Goal: Information Seeking & Learning: Learn about a topic

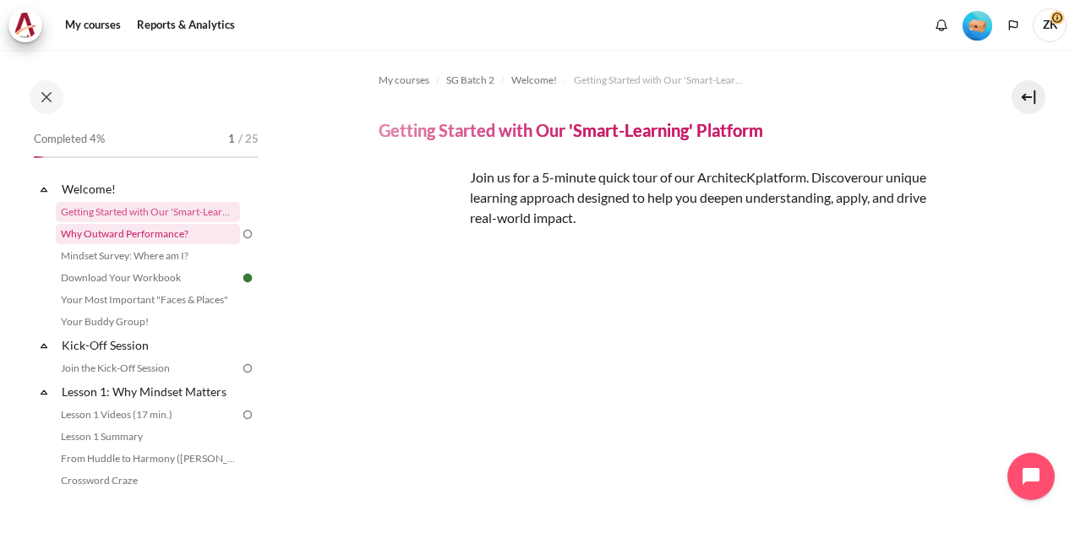
click at [161, 227] on link "Why Outward Performance?" at bounding box center [148, 234] width 184 height 20
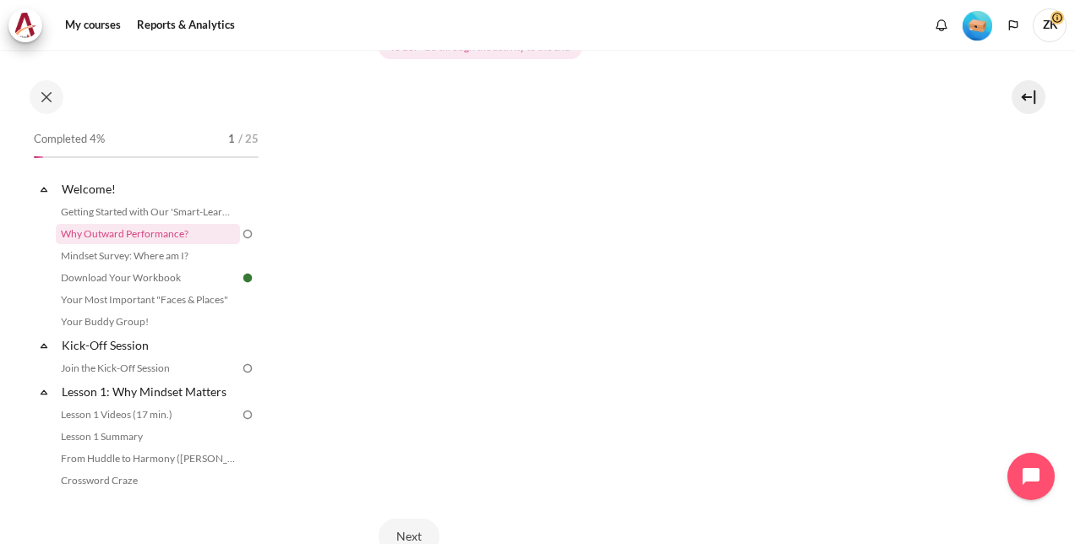
scroll to position [412, 0]
click at [622, 436] on div "Next" at bounding box center [667, 445] width 577 height 69
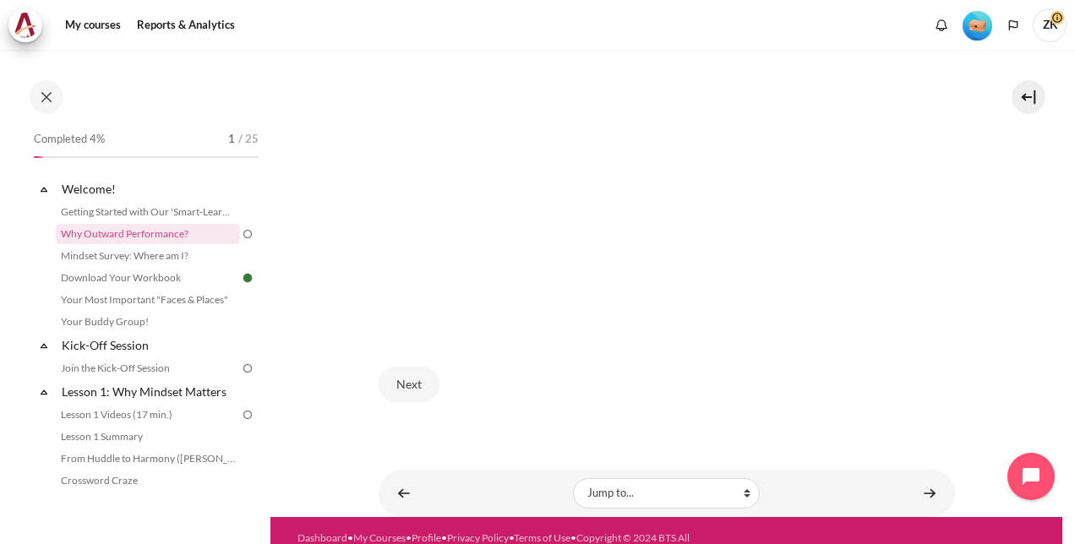
scroll to position [496, 0]
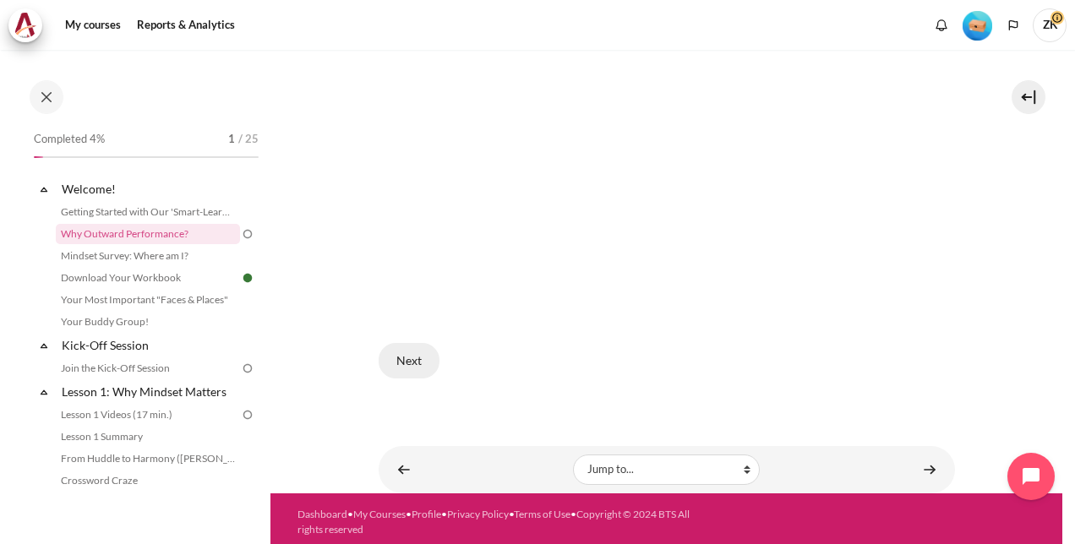
click at [401, 352] on button "Next" at bounding box center [409, 361] width 61 height 36
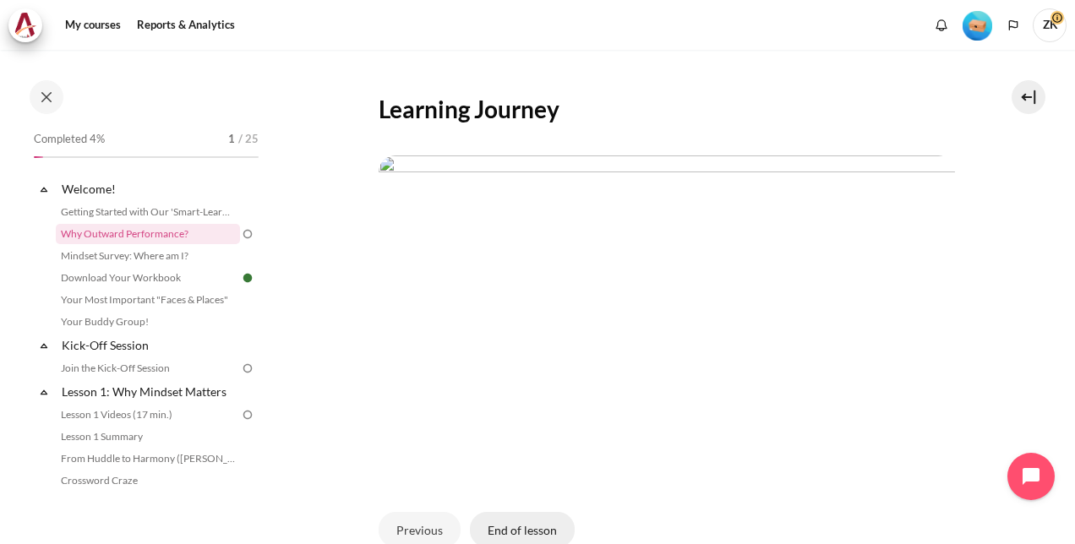
click at [517, 523] on button "End of lesson" at bounding box center [522, 530] width 105 height 36
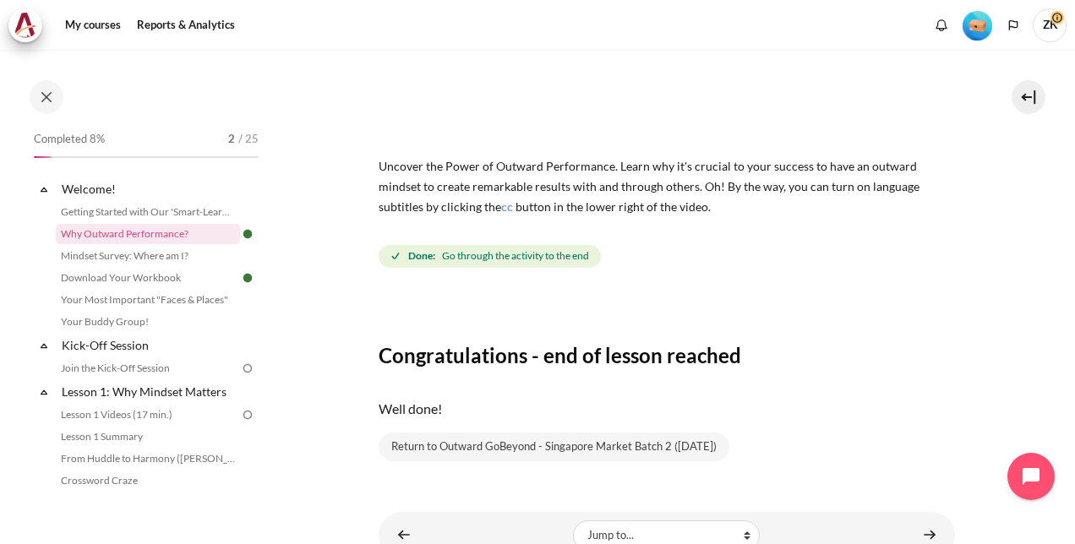
scroll to position [183, 0]
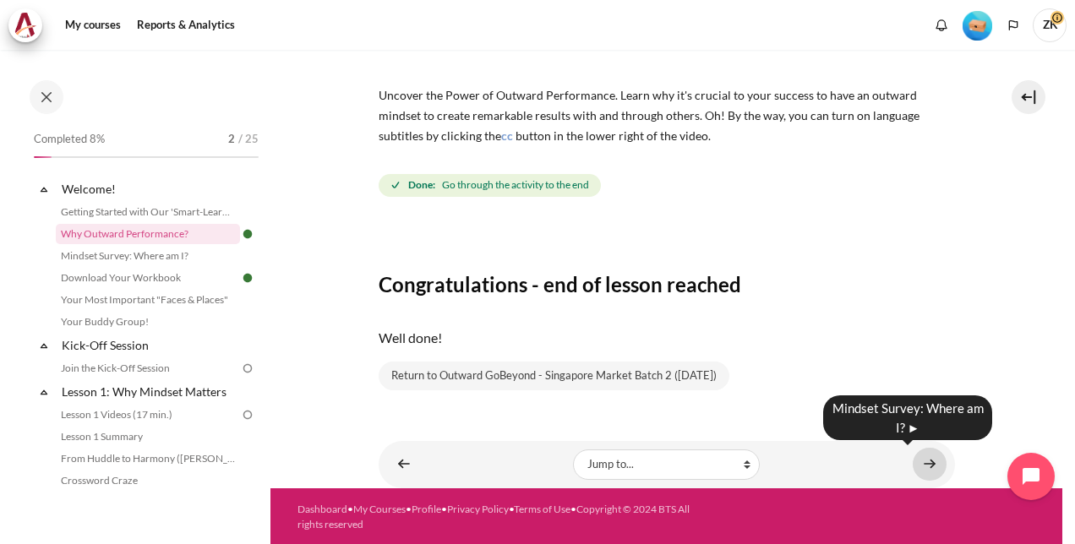
click at [928, 463] on link "Content" at bounding box center [930, 464] width 34 height 33
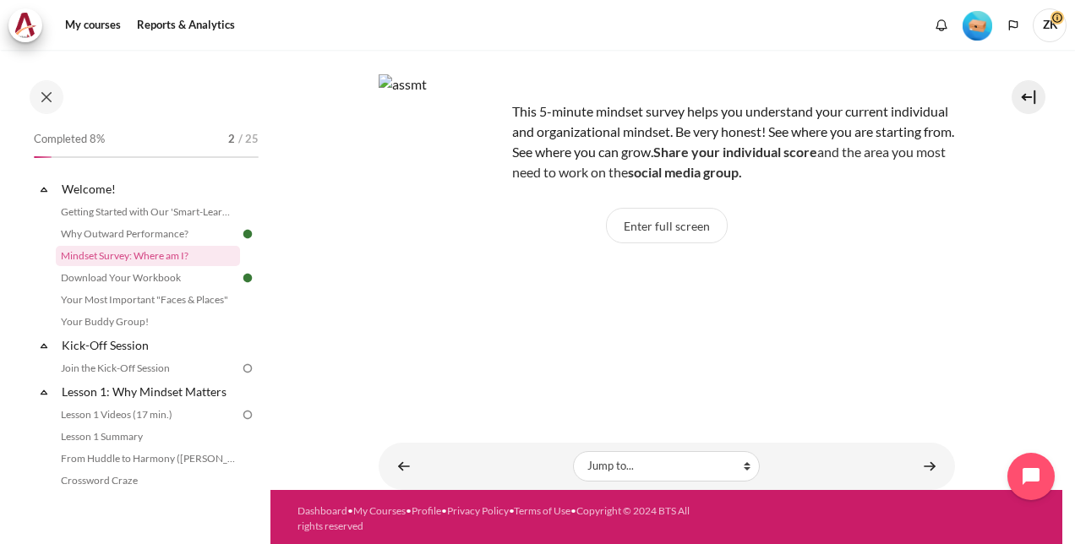
scroll to position [96, 0]
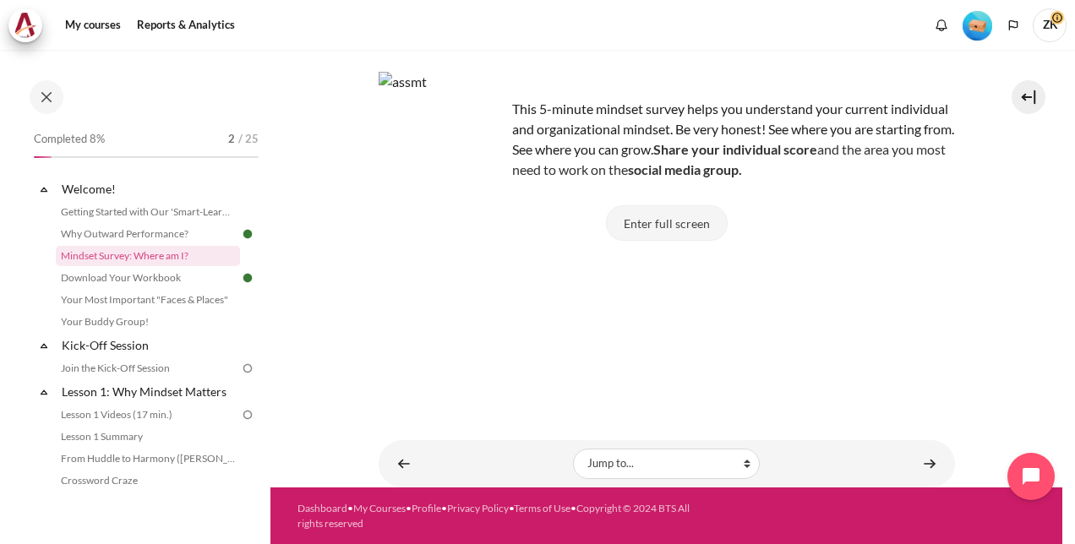
click at [675, 224] on button "Enter full screen" at bounding box center [667, 223] width 122 height 36
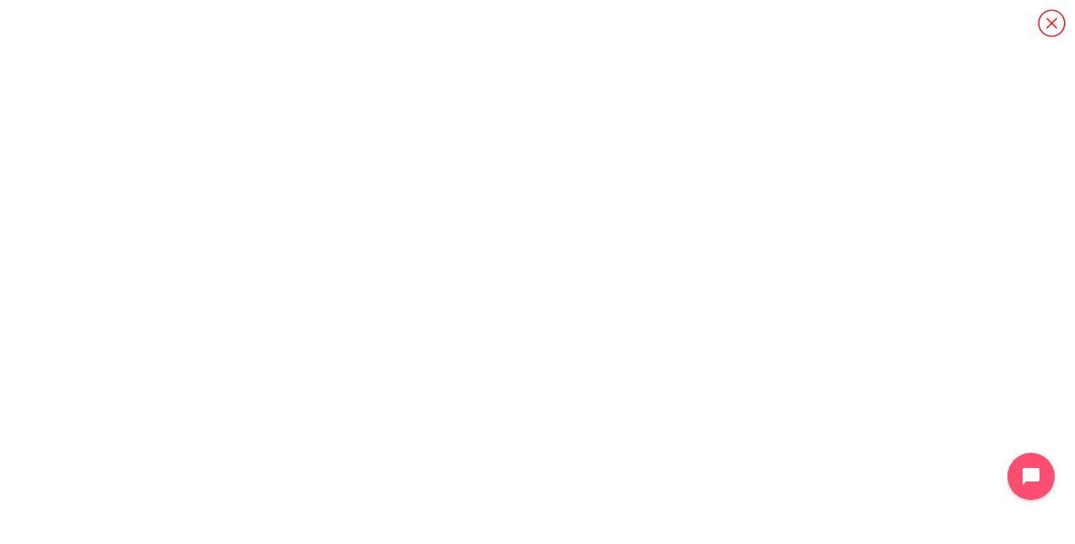
click at [1060, 26] on icon "Content" at bounding box center [1052, 23] width 30 height 30
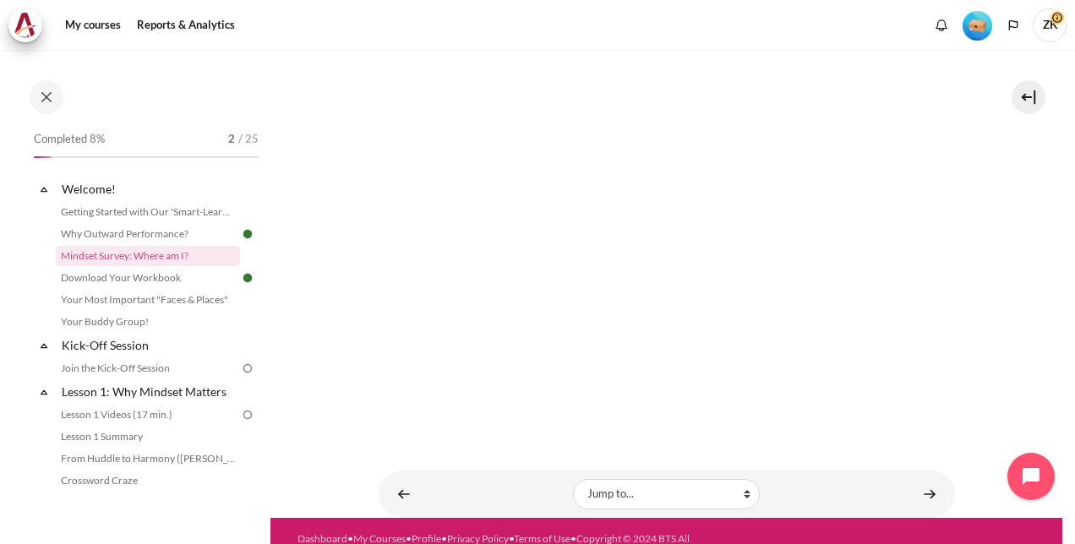
scroll to position [423, 0]
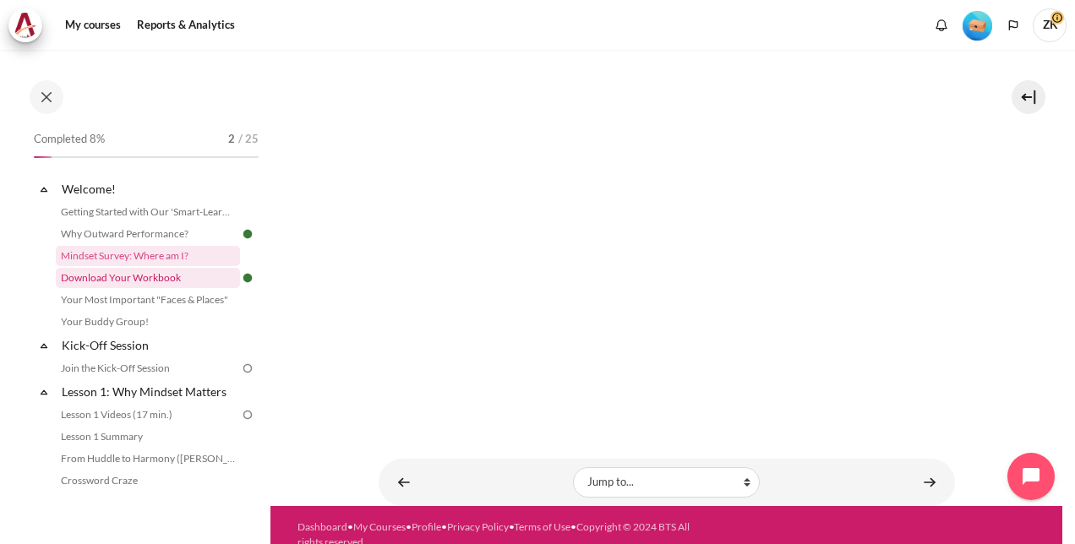
click at [165, 281] on link "Download Your Workbook" at bounding box center [148, 278] width 184 height 20
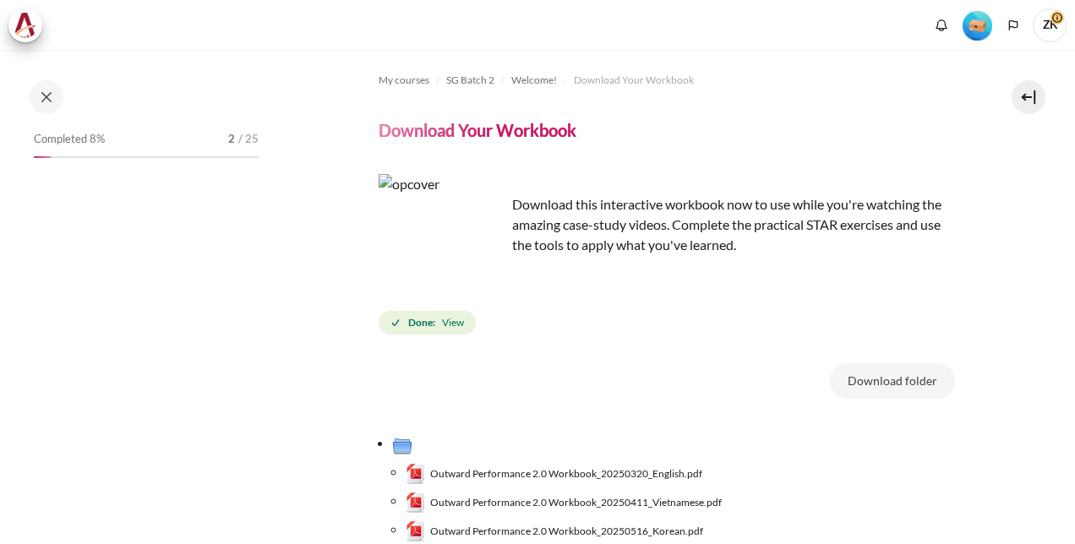
click at [46, 95] on button at bounding box center [47, 97] width 34 height 34
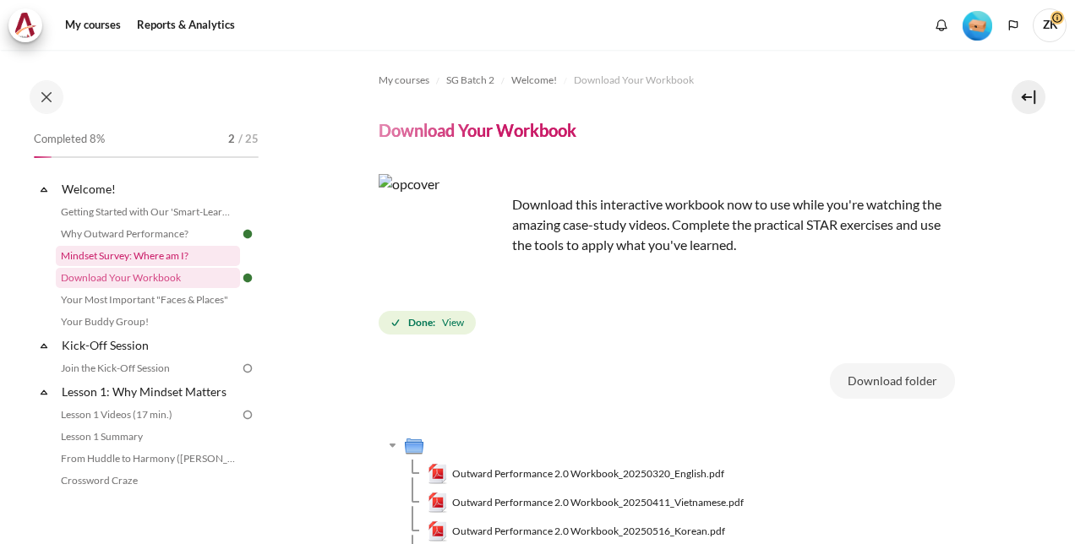
click at [155, 250] on link "Mindset Survey: Where am I?" at bounding box center [148, 256] width 184 height 20
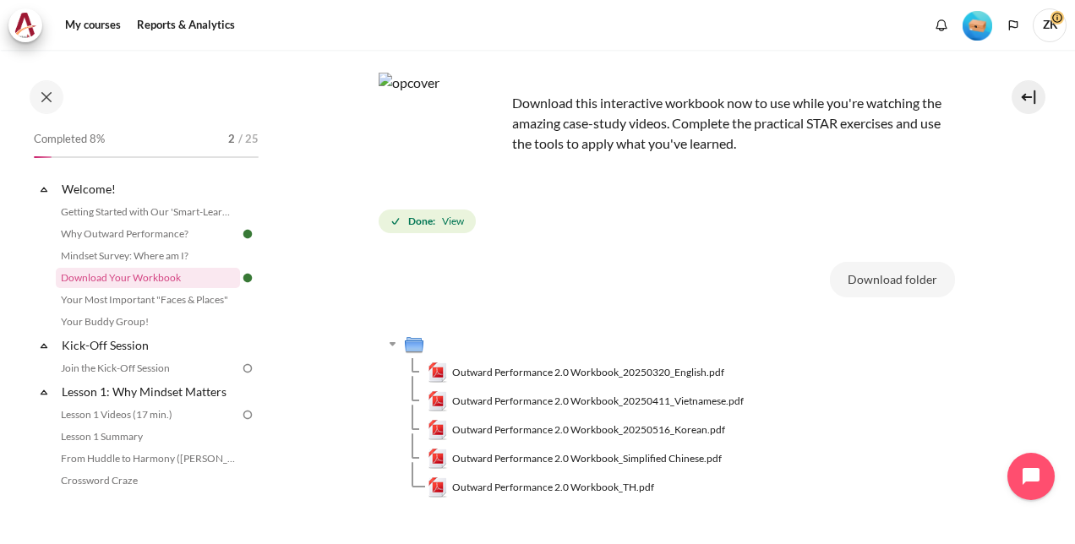
scroll to position [227, 0]
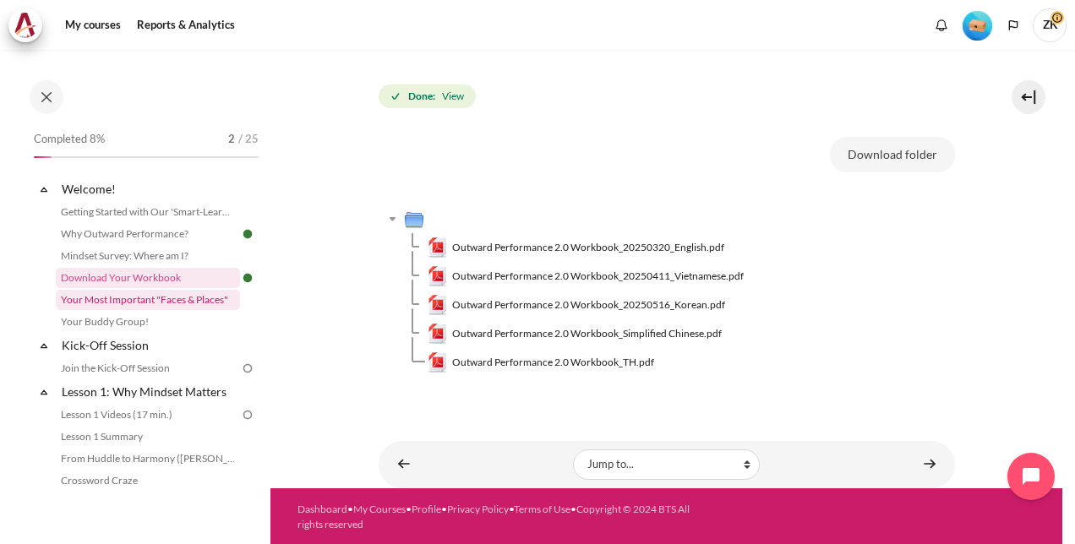
click at [157, 303] on link "Your Most Important "Faces & Places"" at bounding box center [148, 300] width 184 height 20
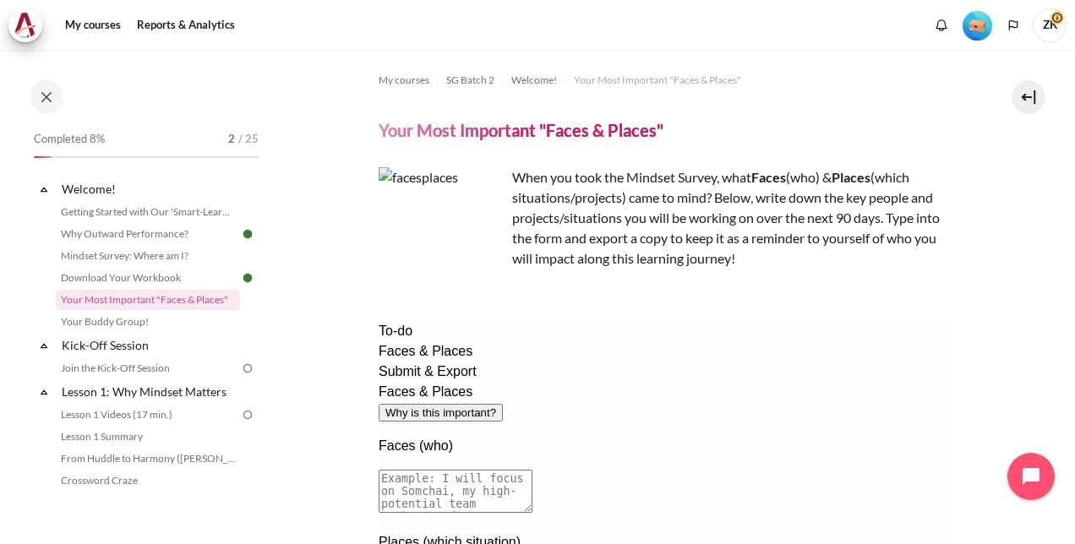
scroll to position [15, 0]
drag, startPoint x: 611, startPoint y: 444, endPoint x: 539, endPoint y: 418, distance: 77.0
click at [514, 470] on textarea at bounding box center [455, 491] width 154 height 43
click at [532, 470] on textarea at bounding box center [455, 491] width 154 height 43
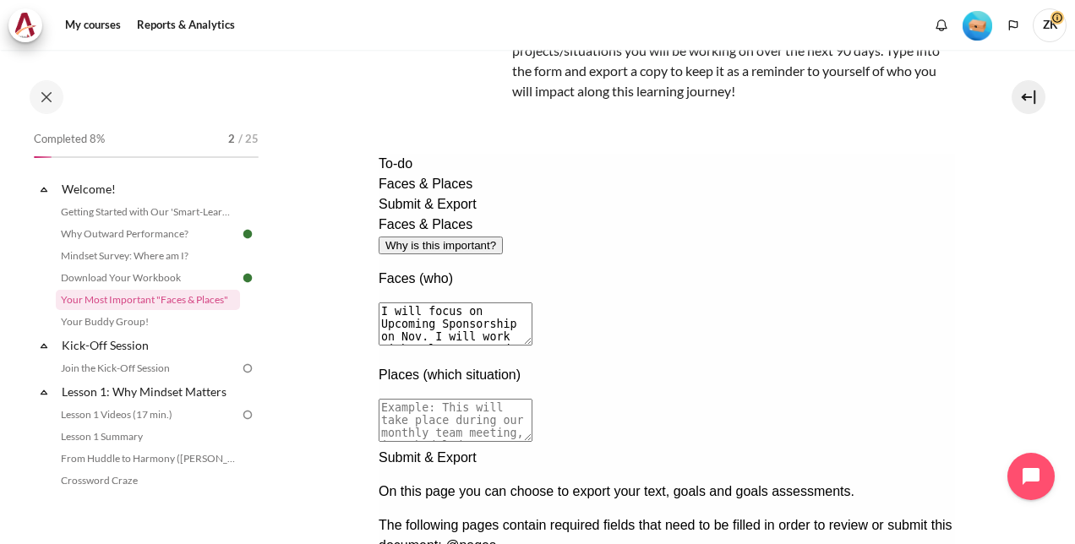
scroll to position [169, 0]
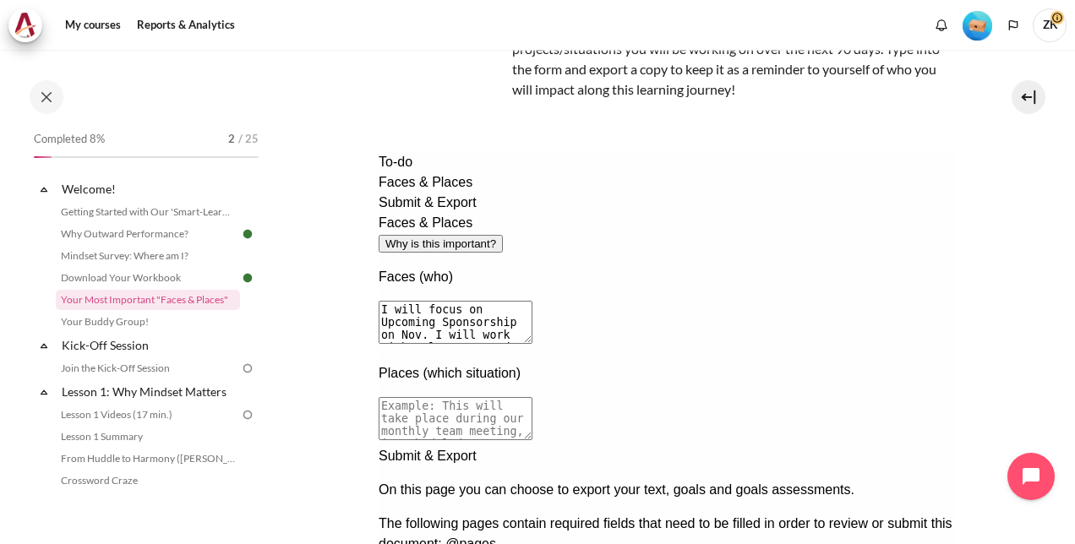
type textarea "I will focus on Upcoming Sponsorship on Nov. I will work with sales team and ad…"
drag, startPoint x: 884, startPoint y: 374, endPoint x: 500, endPoint y: 328, distance: 387.4
click at [476, 333] on div "To-do Faces & Places Submit & Export Faces & Places Why is this important? Face…" at bounding box center [666, 363] width 577 height 423
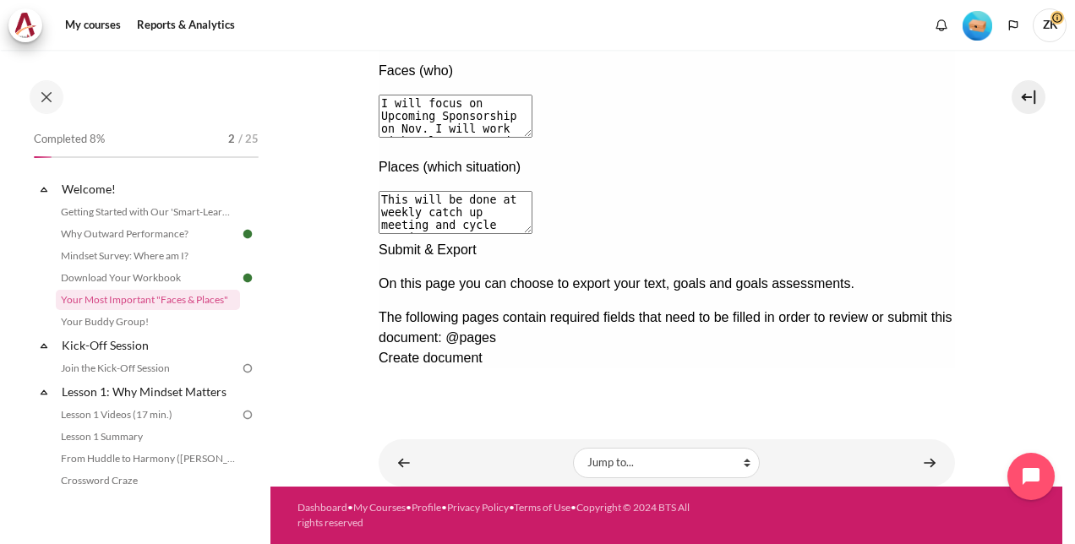
type textarea "This will be done at weekly catch up meeting and cycle meeting."
click at [921, 240] on div "Next documentation step" at bounding box center [666, 240] width 577 height 0
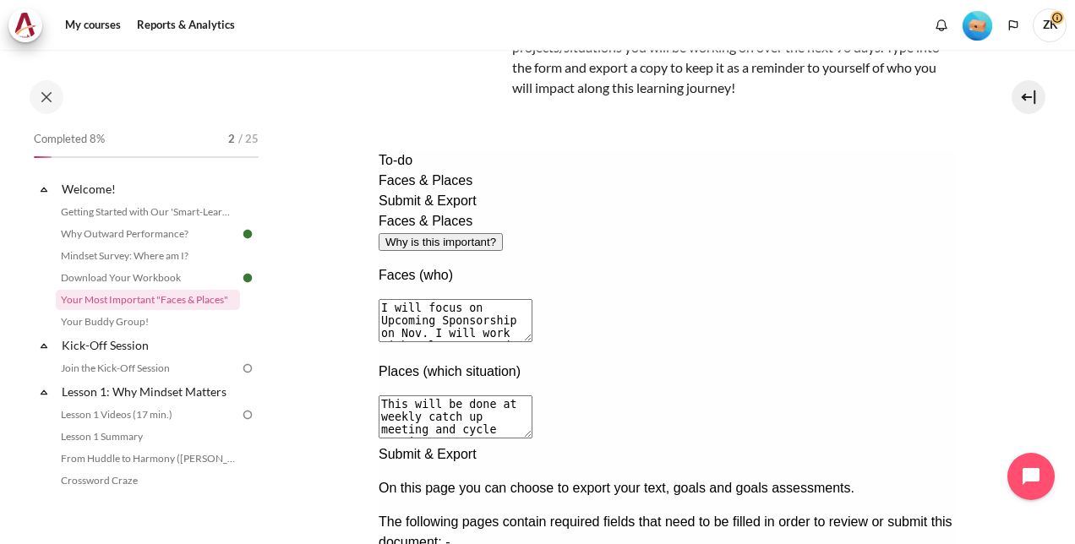
scroll to position [37, 0]
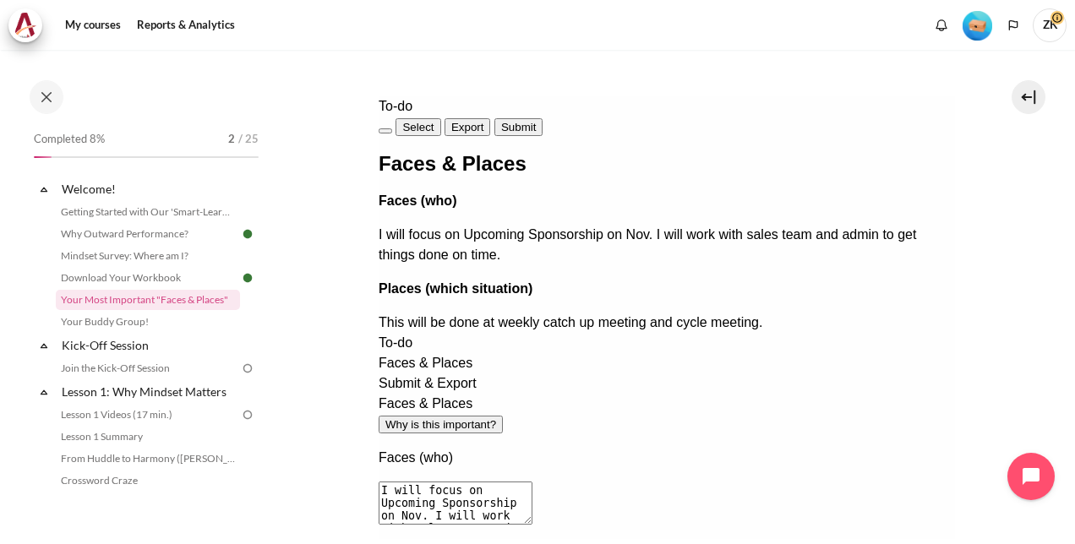
scroll to position [375, 0]
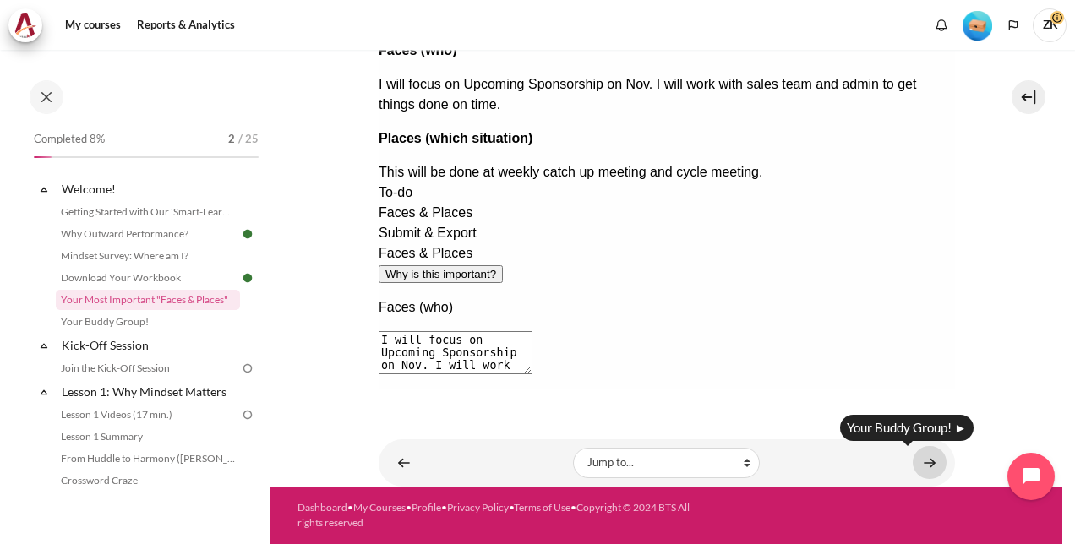
click at [923, 461] on link "Content" at bounding box center [930, 462] width 34 height 33
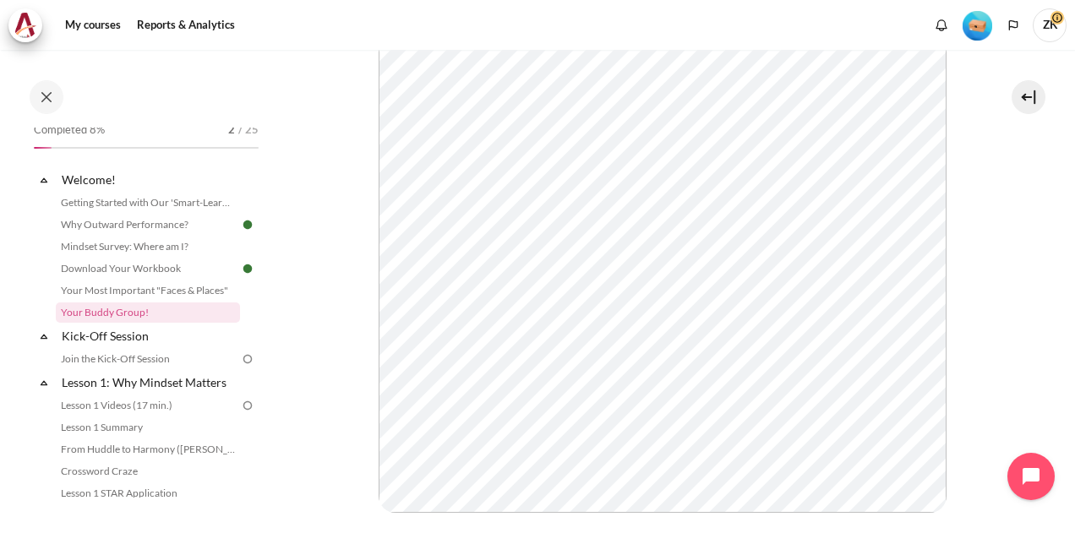
scroll to position [418, 0]
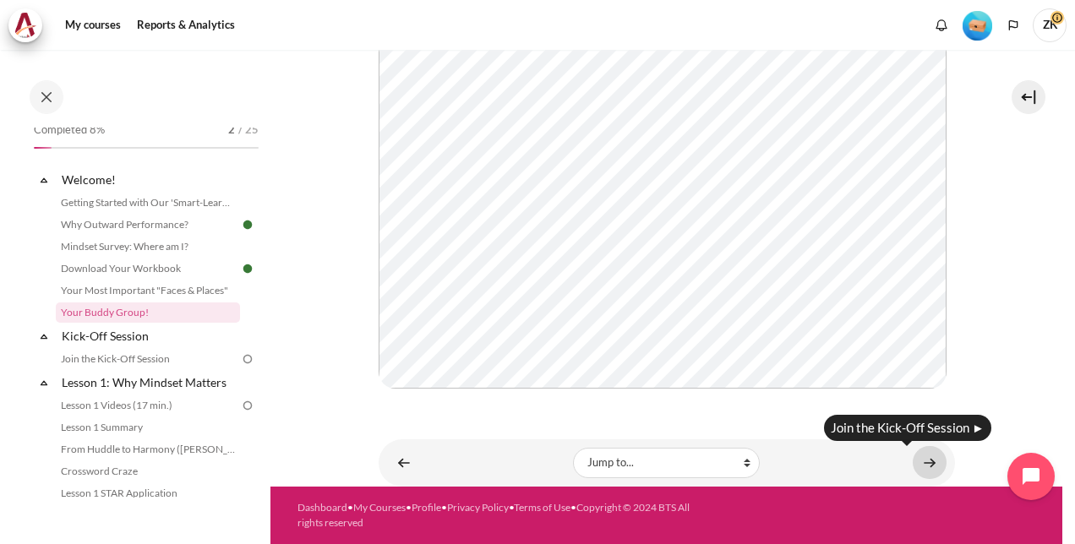
click at [925, 470] on link "Content" at bounding box center [930, 462] width 34 height 33
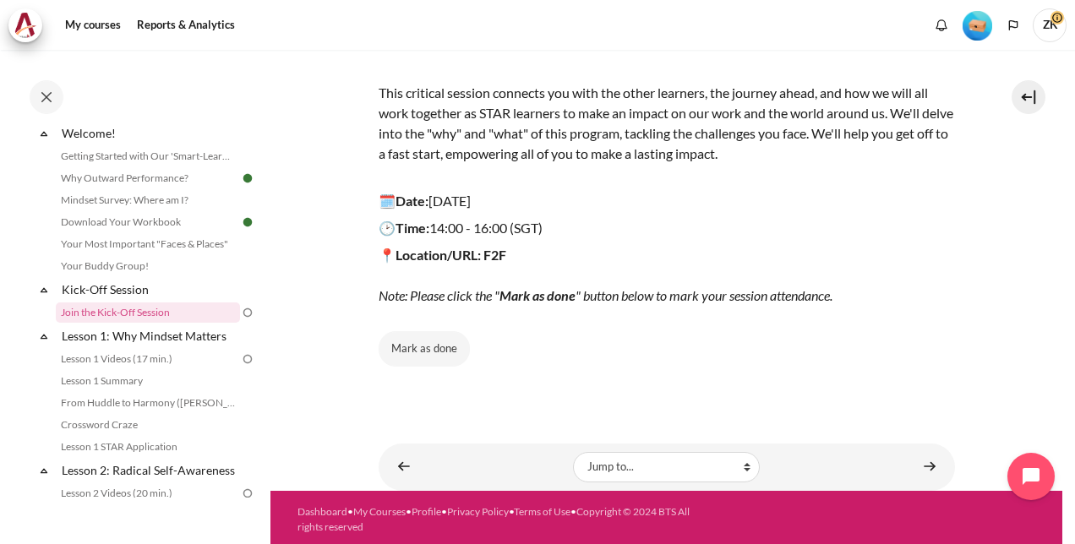
scroll to position [206, 0]
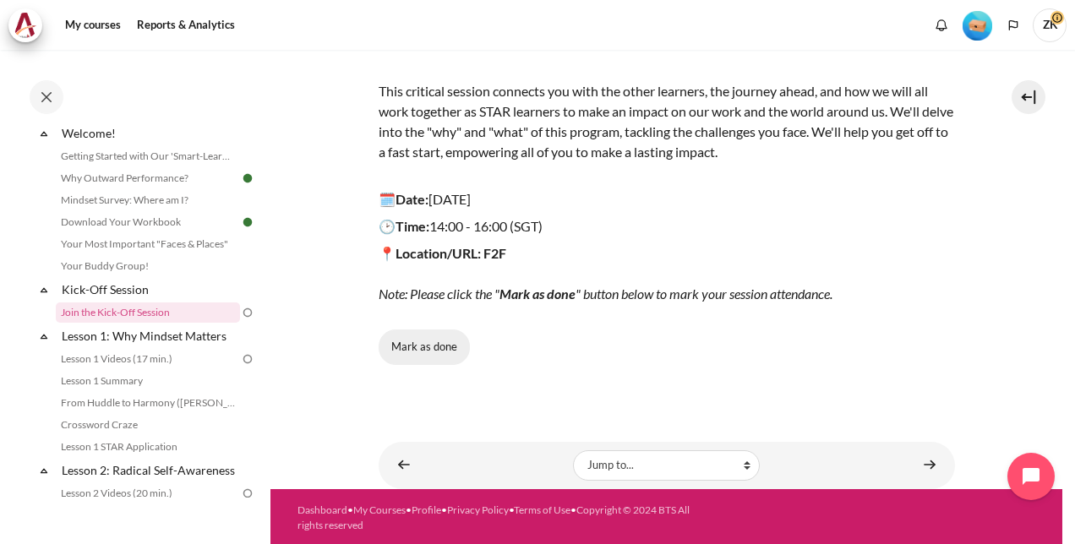
click at [402, 341] on button "Mark as done" at bounding box center [424, 348] width 91 height 36
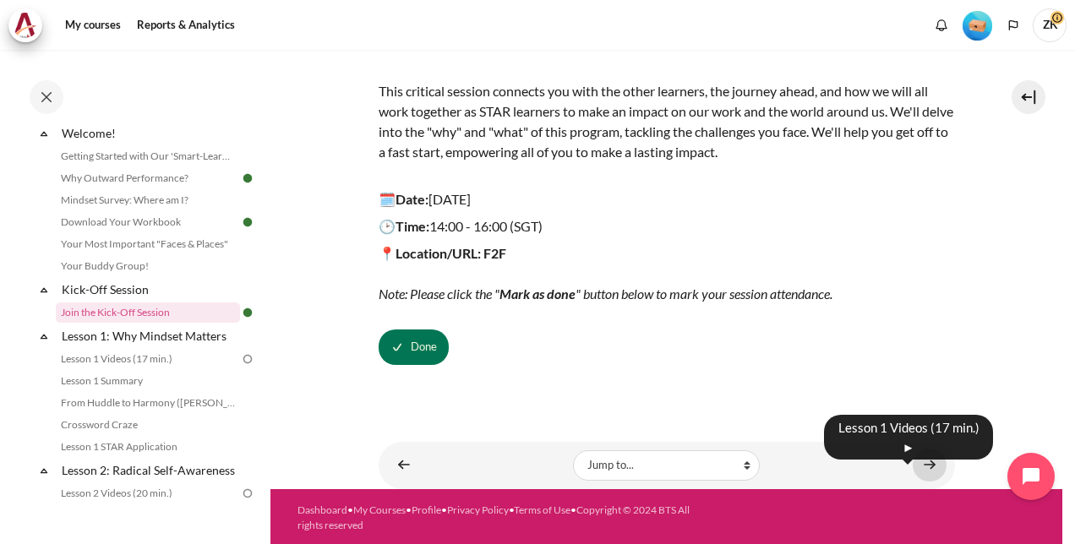
click at [926, 467] on link "Content" at bounding box center [930, 465] width 34 height 33
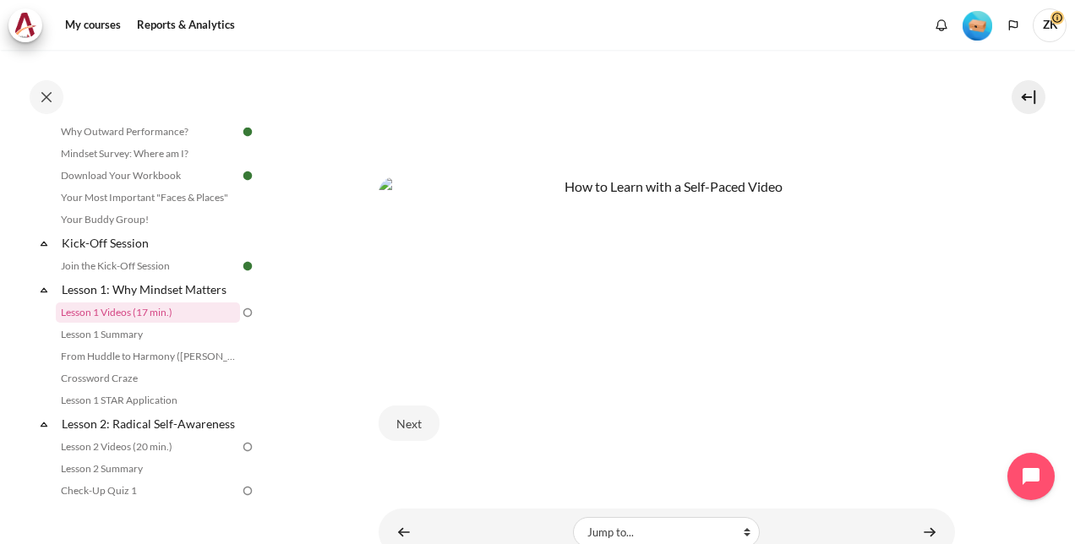
scroll to position [746, 0]
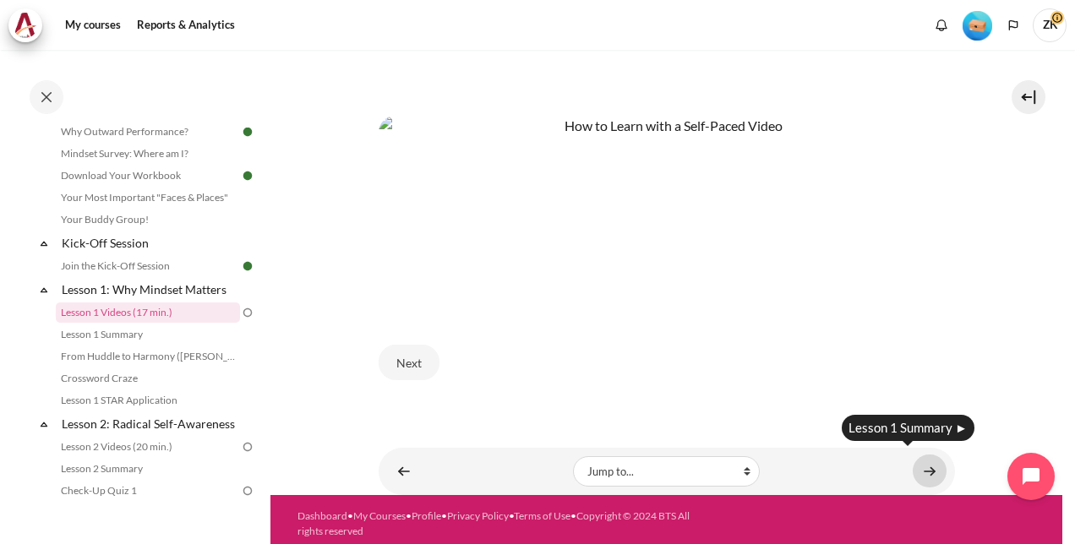
click at [917, 463] on link "Content" at bounding box center [930, 471] width 34 height 33
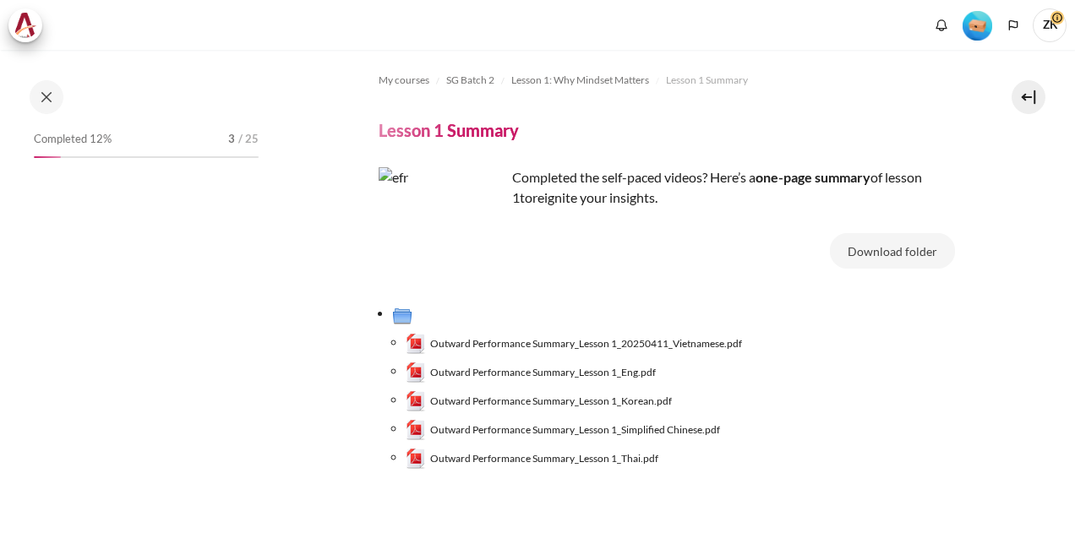
click at [883, 251] on button "Download folder" at bounding box center [892, 251] width 125 height 36
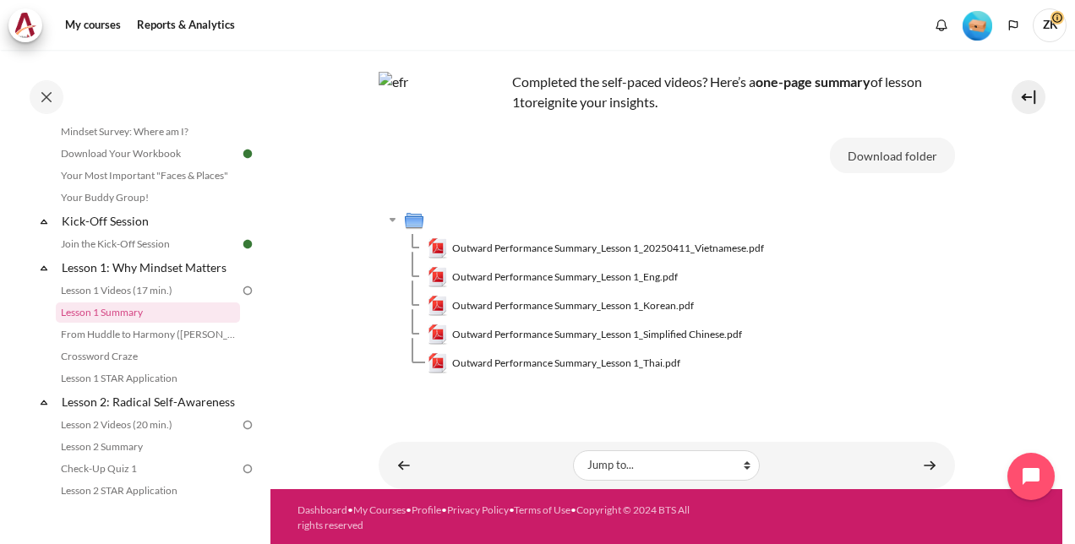
scroll to position [97, 0]
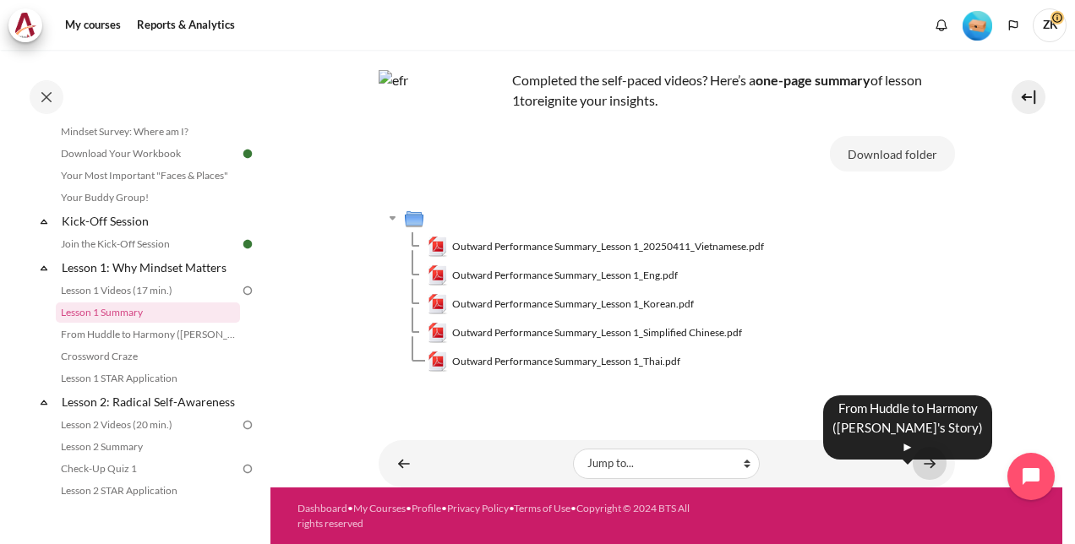
click at [929, 463] on link "Content" at bounding box center [930, 463] width 34 height 33
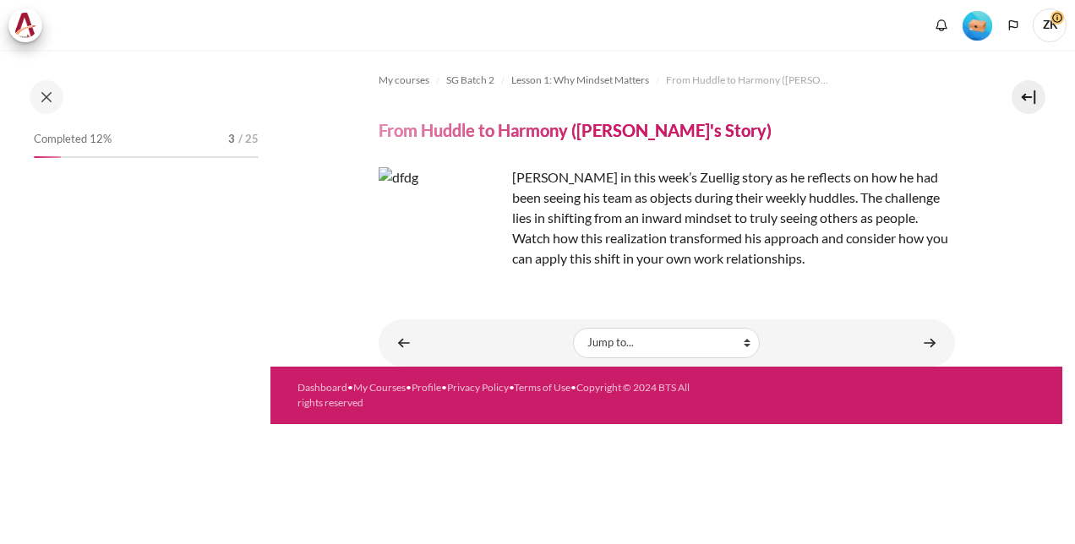
scroll to position [146, 0]
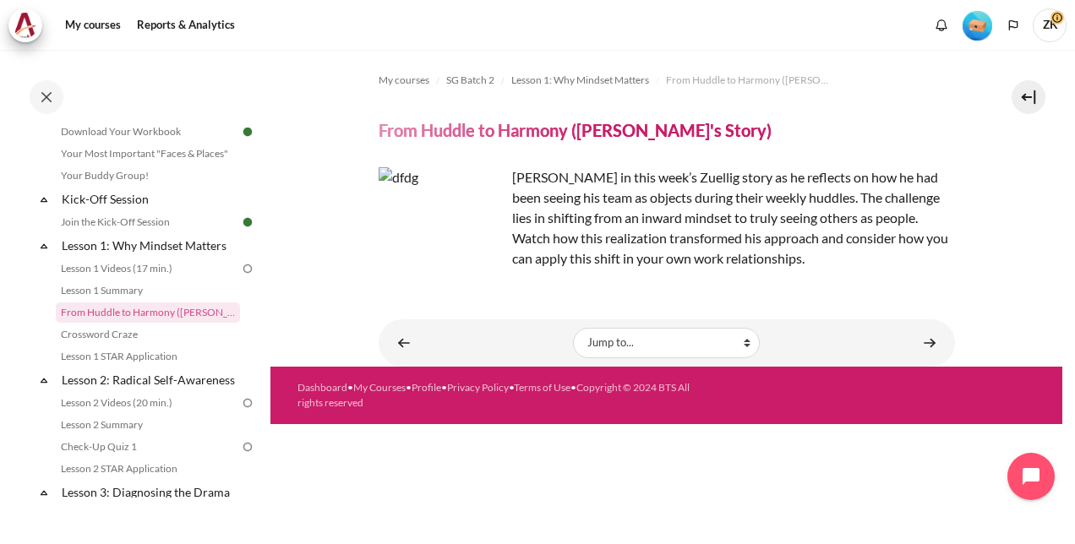
click at [240, 265] on img at bounding box center [247, 268] width 15 height 15
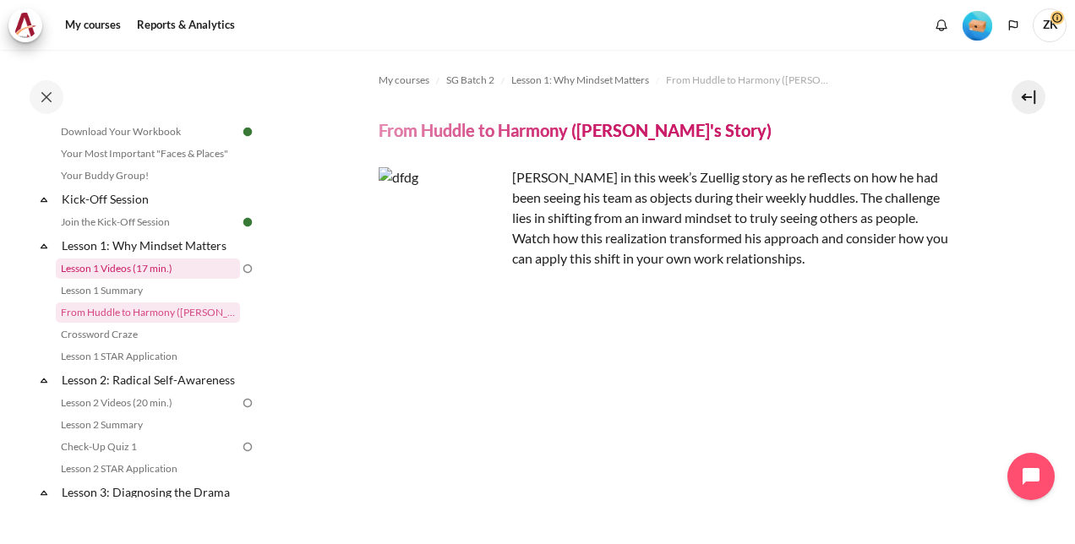
click at [229, 272] on link "Lesson 1 Videos (17 min.)" at bounding box center [148, 269] width 184 height 20
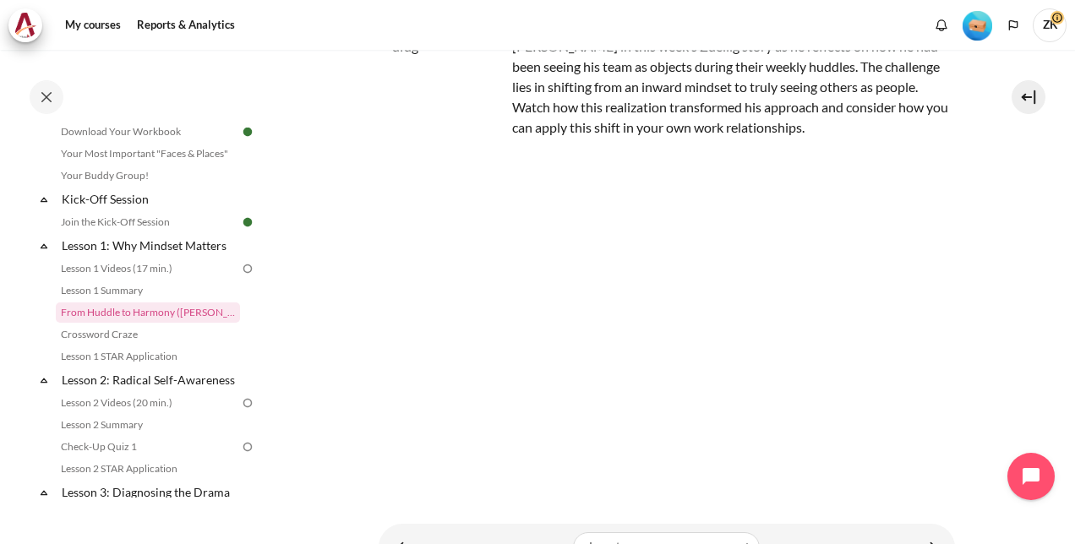
scroll to position [210, 0]
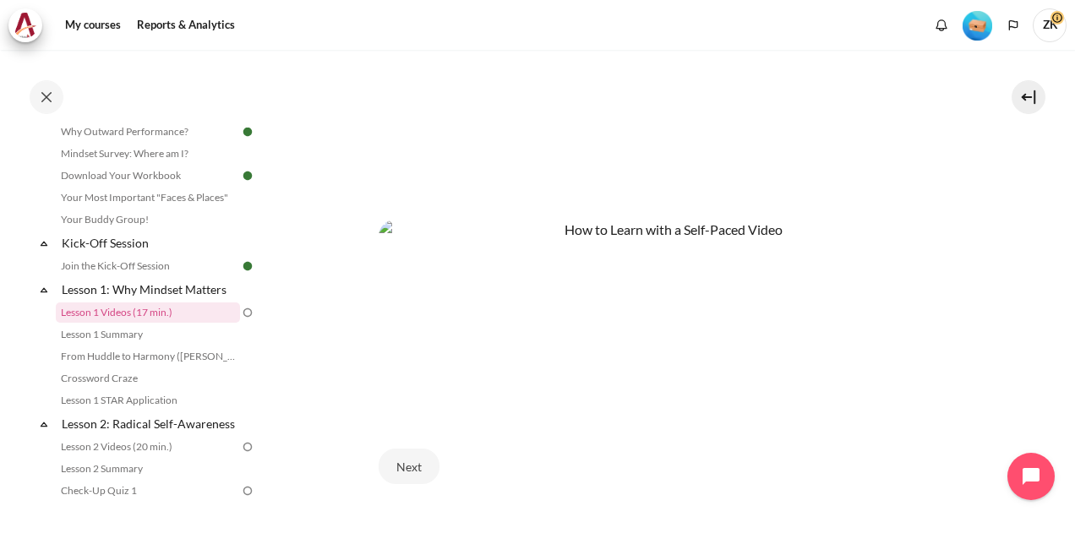
scroll to position [776, 0]
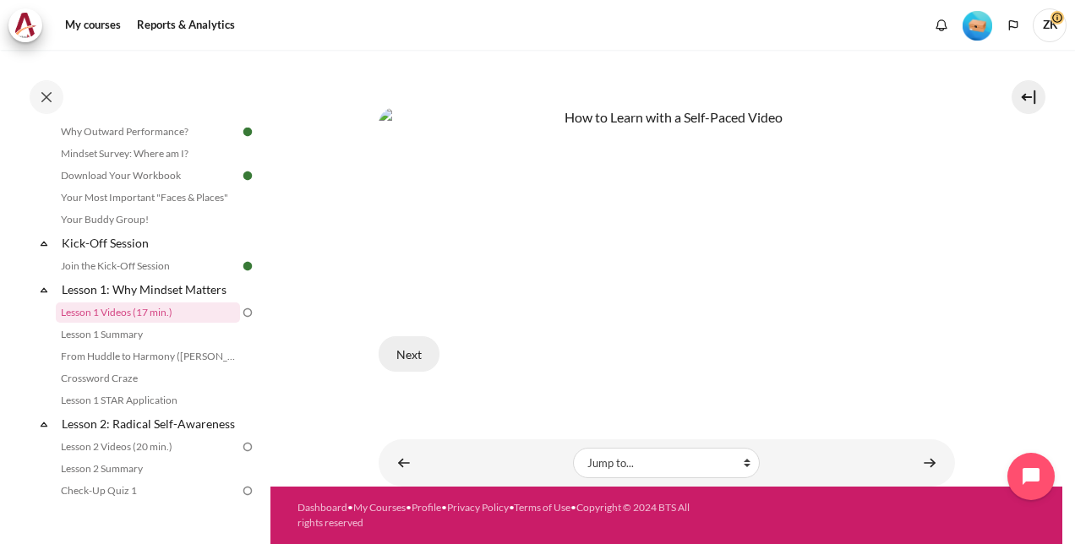
click at [422, 364] on button "Next" at bounding box center [409, 354] width 61 height 36
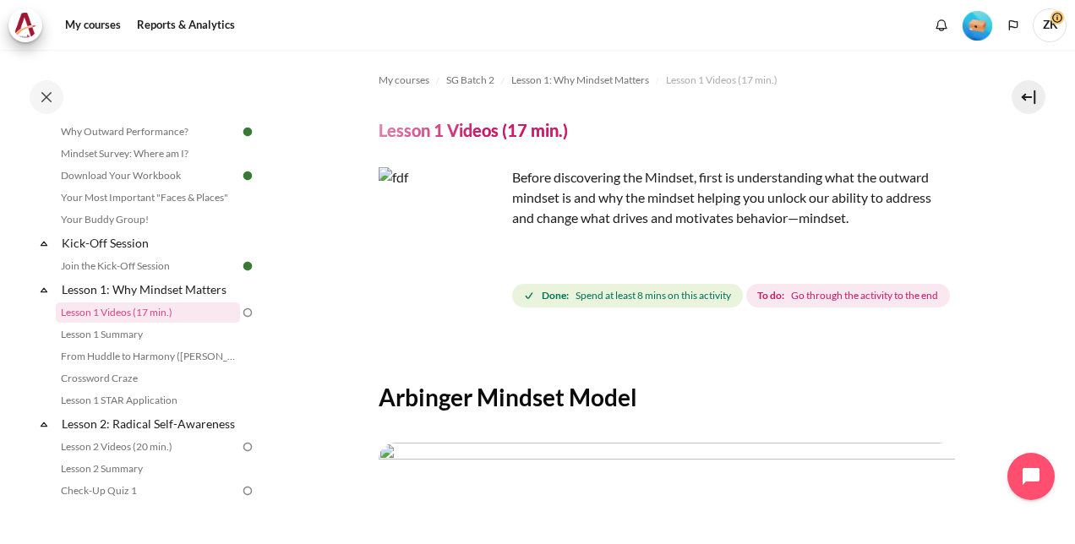
scroll to position [423, 0]
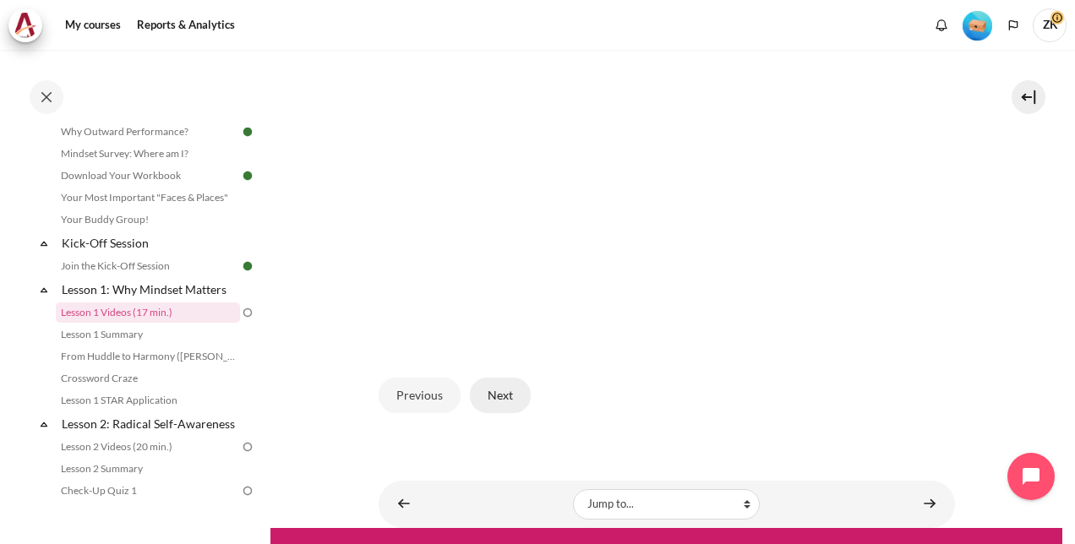
click at [507, 413] on button "Next" at bounding box center [500, 396] width 61 height 36
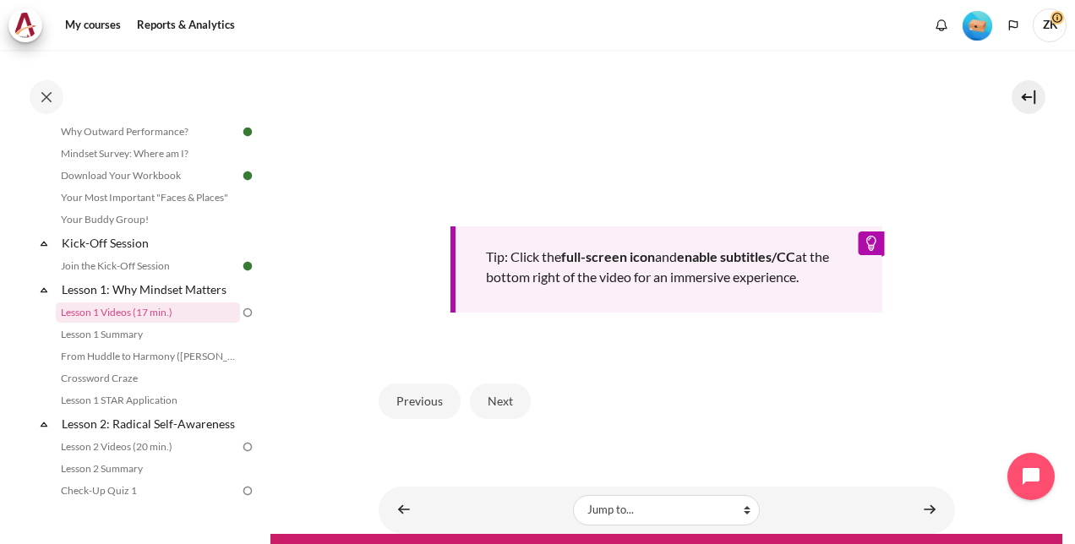
scroll to position [746, 0]
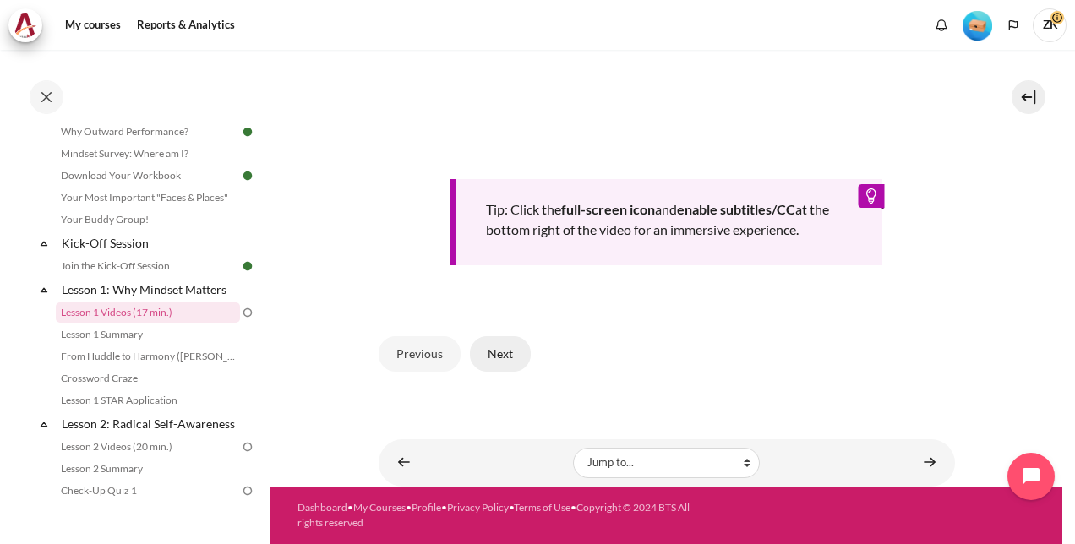
click at [502, 348] on button "Next" at bounding box center [500, 354] width 61 height 36
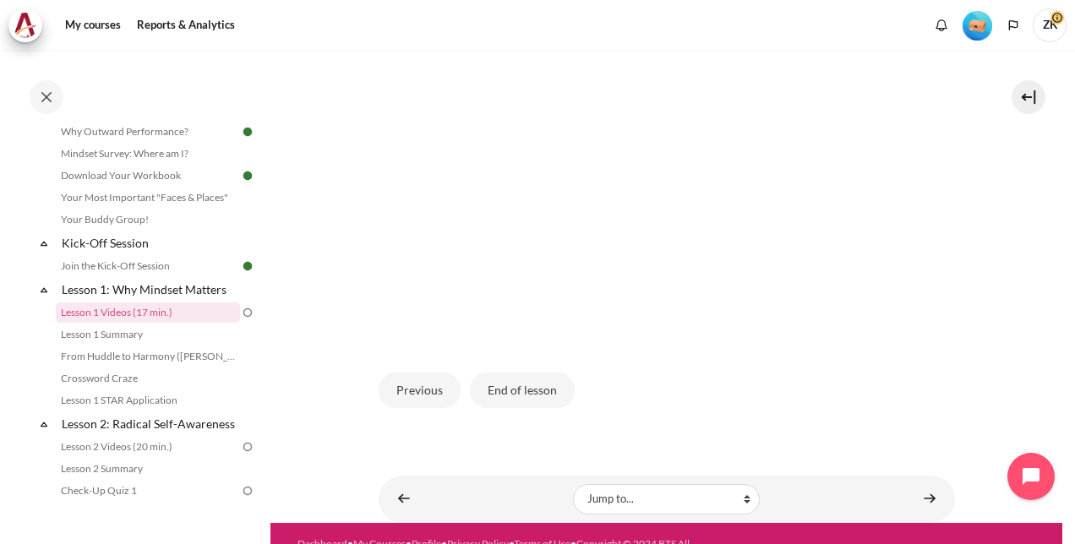
scroll to position [403, 0]
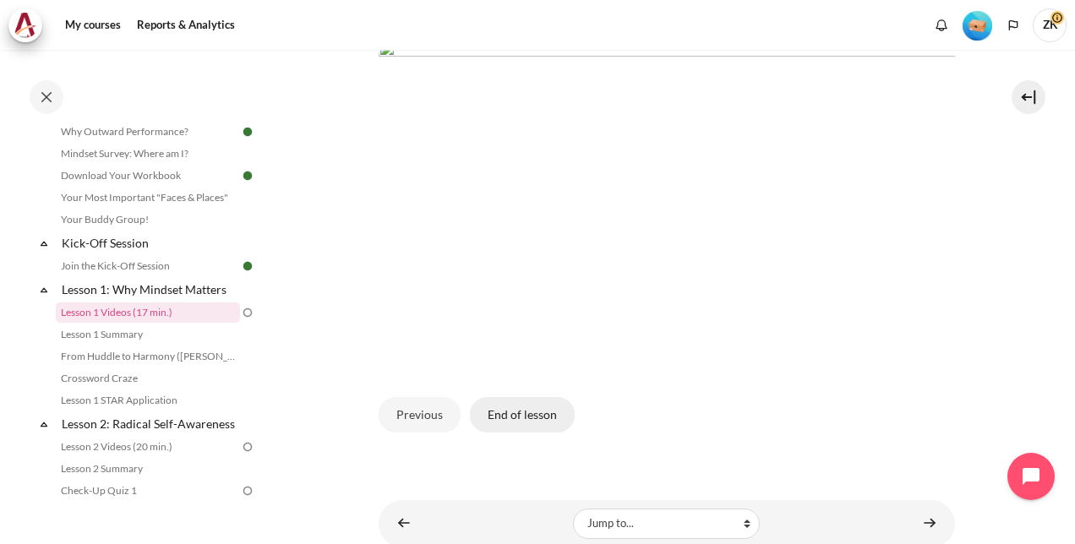
click at [541, 433] on button "End of lesson" at bounding box center [522, 415] width 105 height 36
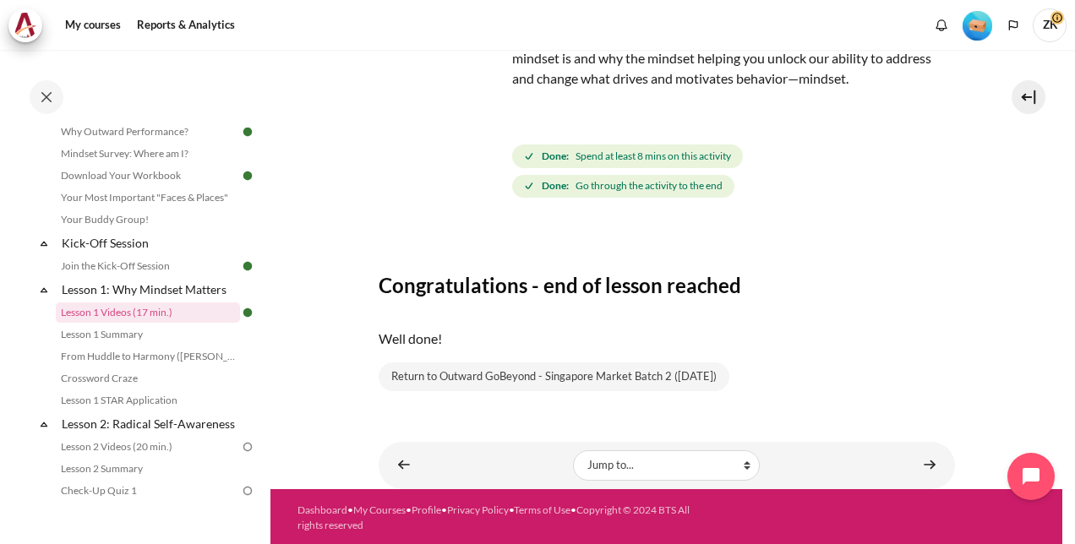
scroll to position [140, 0]
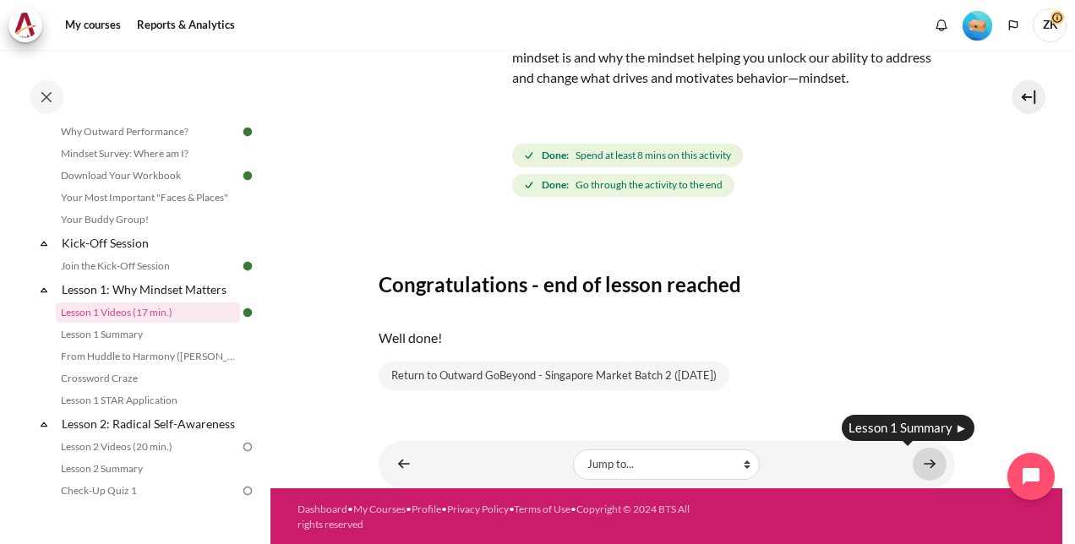
click at [927, 468] on link "Content" at bounding box center [930, 464] width 34 height 33
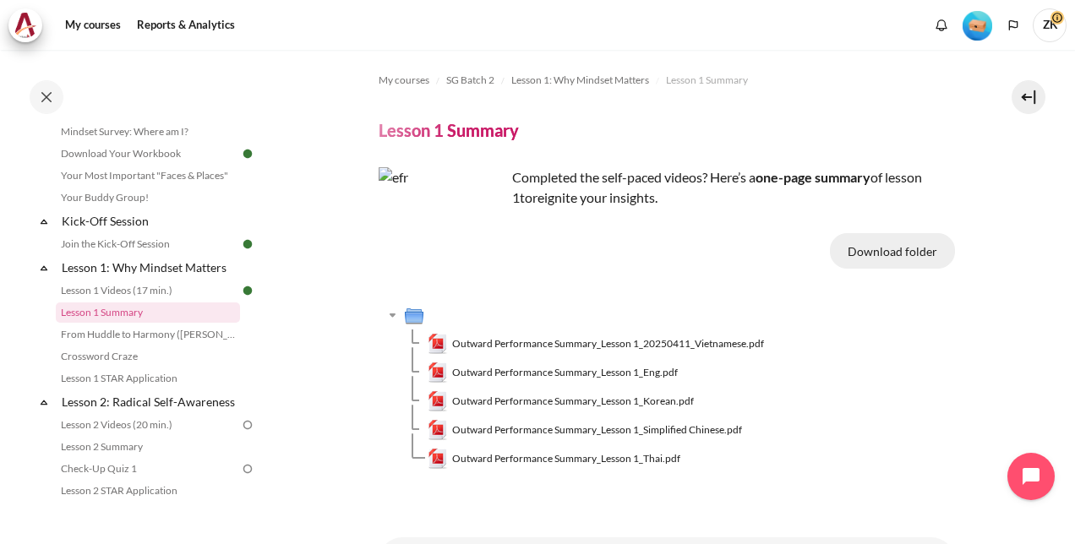
click at [867, 252] on button "Download folder" at bounding box center [892, 251] width 125 height 36
click at [900, 352] on td "Outward Performance Summary_Lesson 1_20250411_Vietnamese.pdf" at bounding box center [692, 344] width 528 height 29
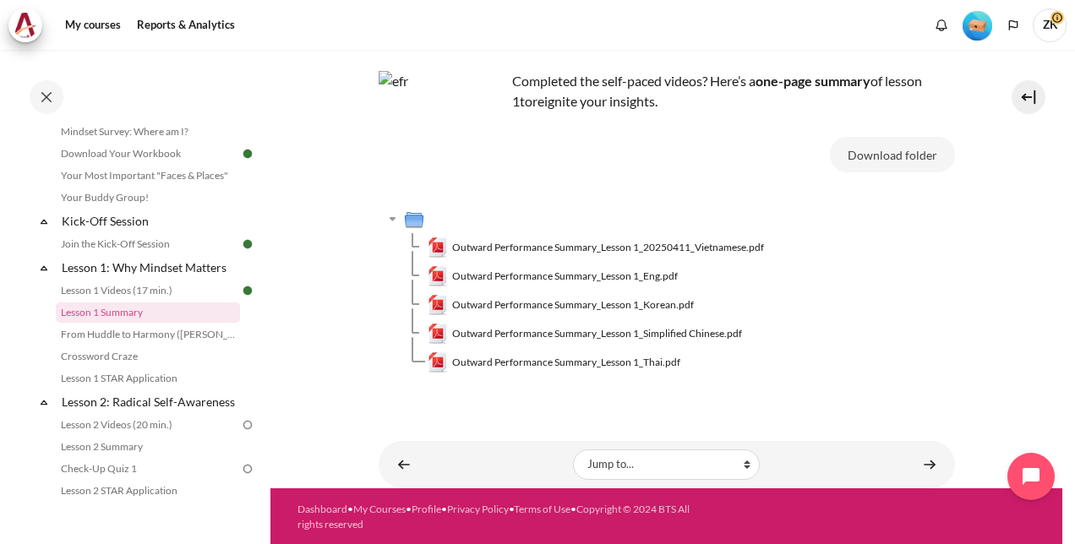
scroll to position [97, 0]
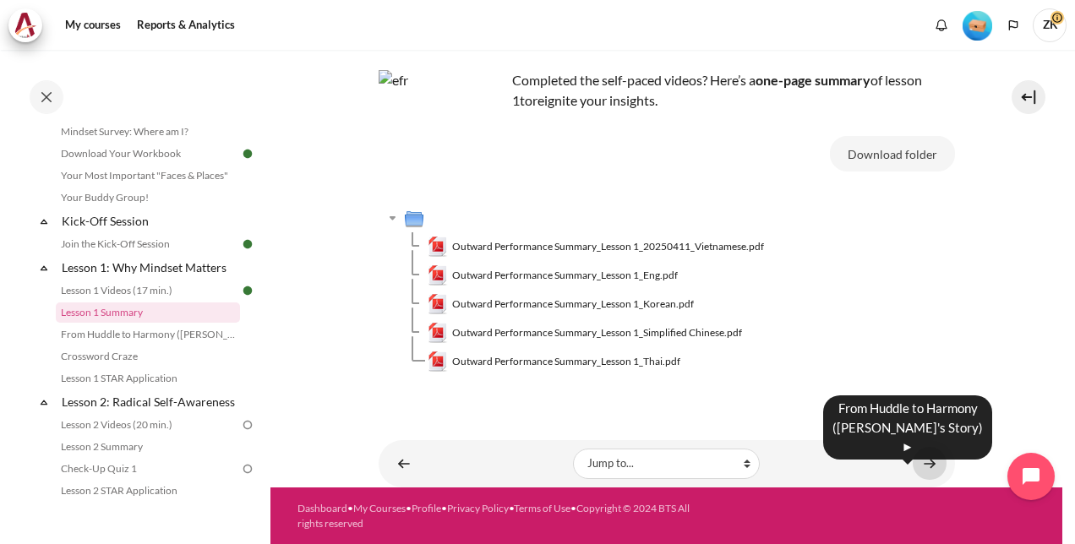
click at [920, 466] on link "Content" at bounding box center [930, 463] width 34 height 33
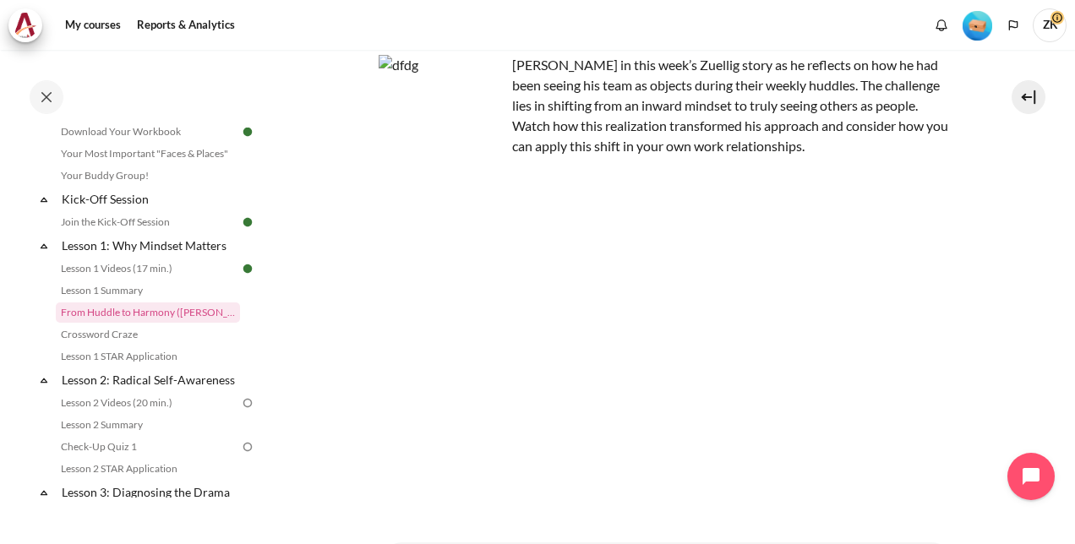
scroll to position [210, 0]
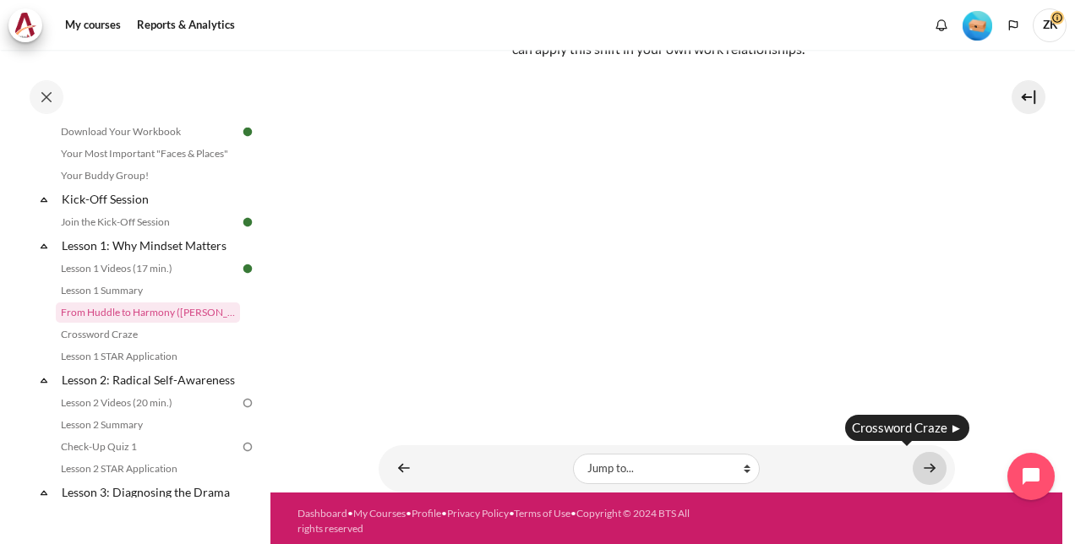
click at [923, 458] on link "Content" at bounding box center [930, 468] width 34 height 33
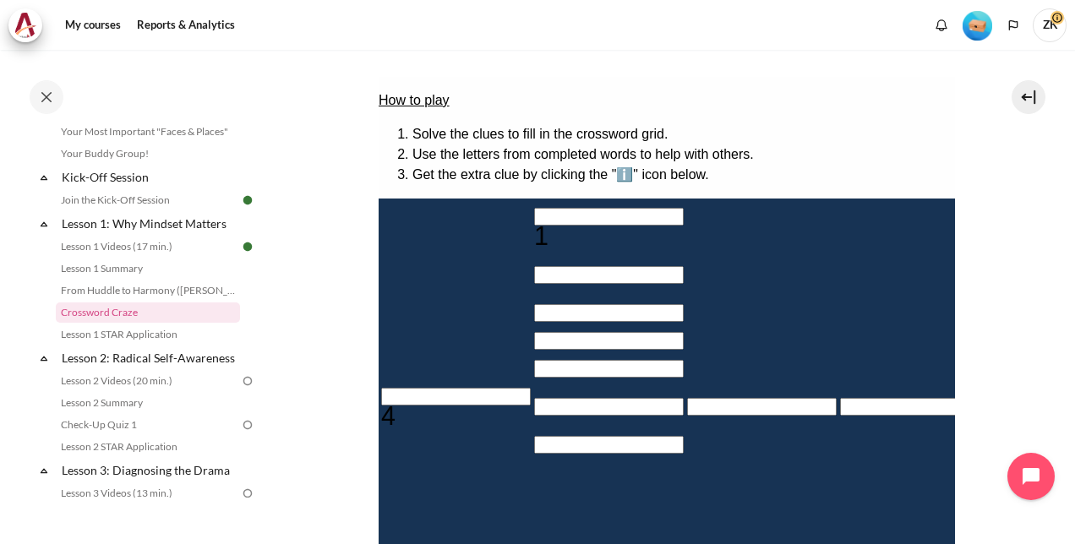
scroll to position [338, 0]
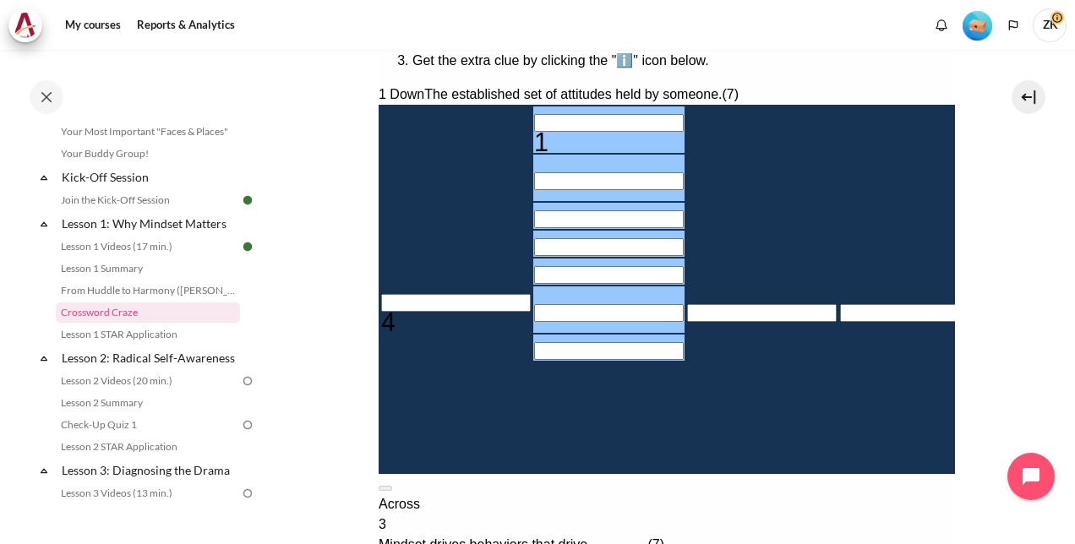
click at [533, 125] on input "Row 1, Column 2. 1 Down. The established set of attitudes held by someone., Let…" at bounding box center [608, 123] width 150 height 18
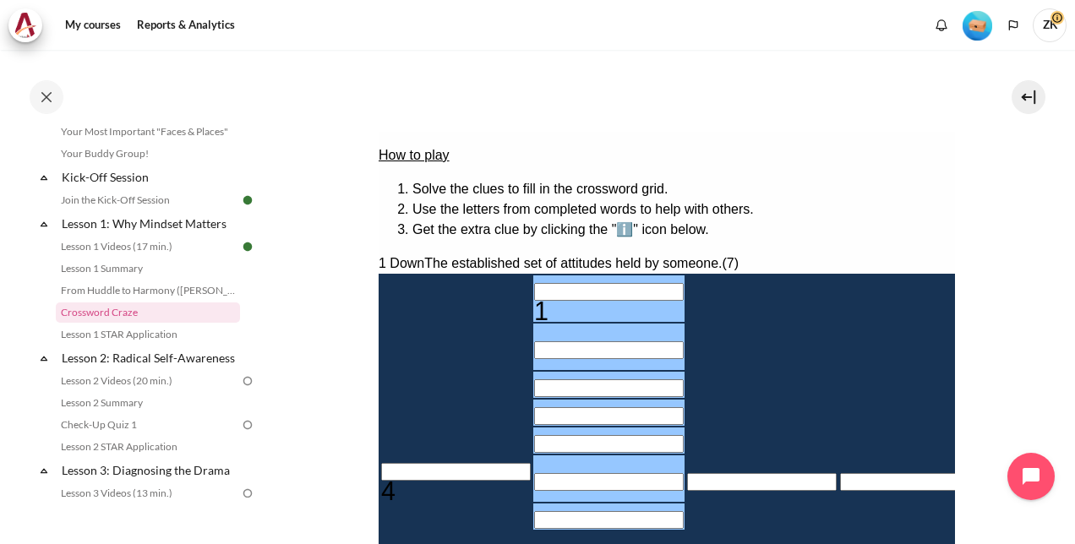
scroll to position [254, 0]
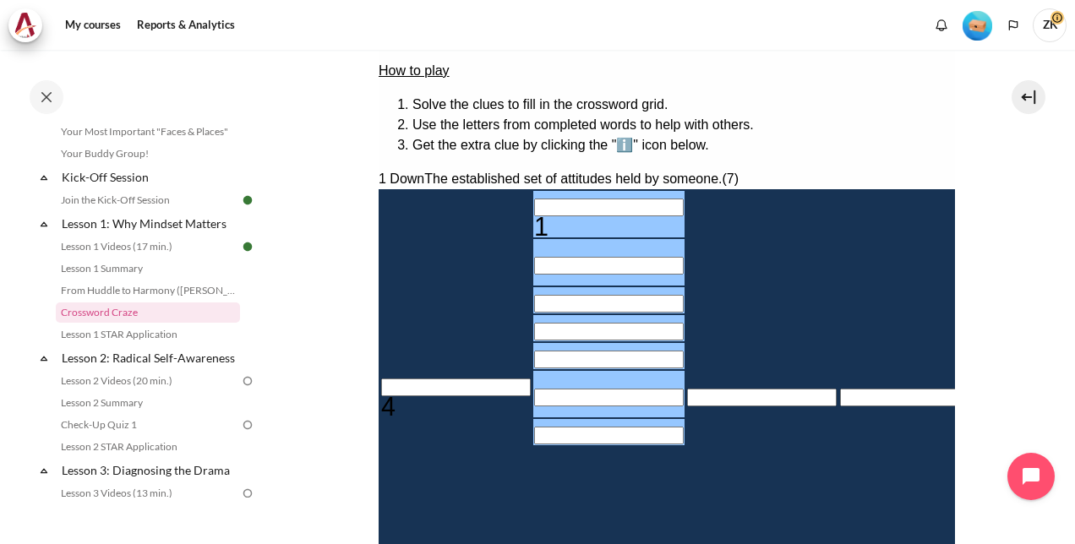
type input "M＿＿＿＿＿＿"
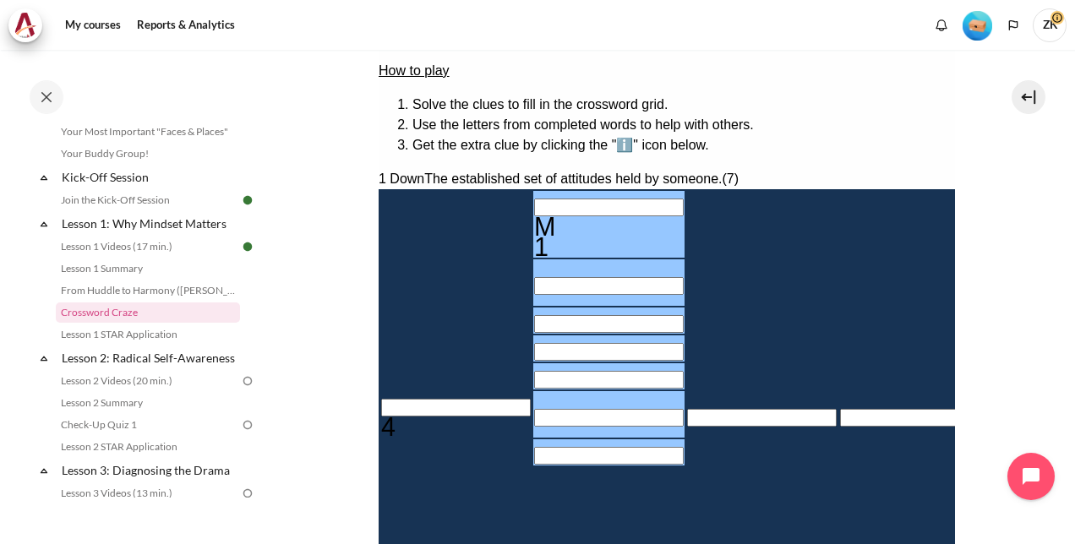
type input "MI＿＿＿＿＿"
type input "MIN＿＿＿＿"
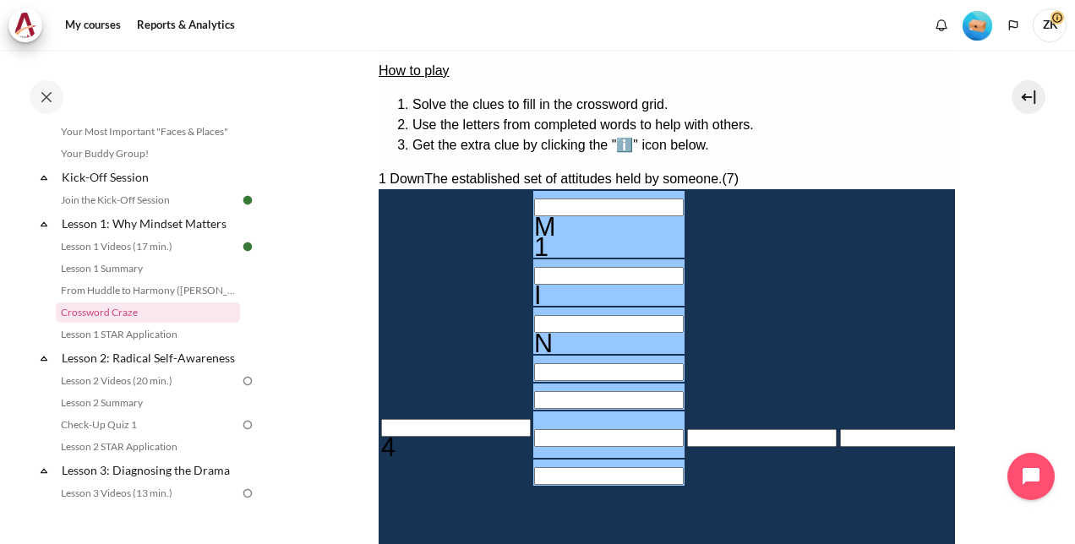
type input "MIND＿＿＿"
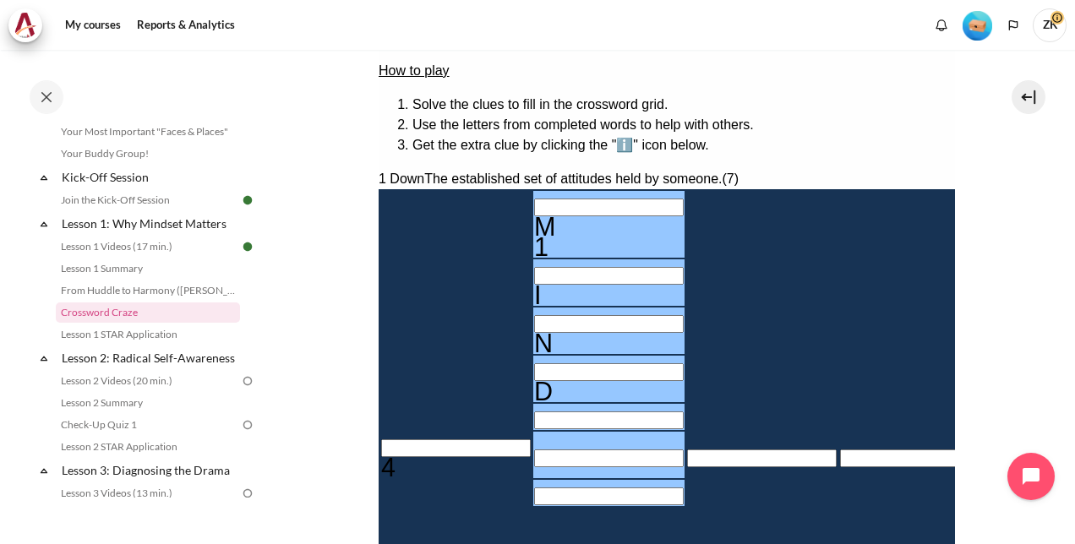
type input "MINDS＿＿"
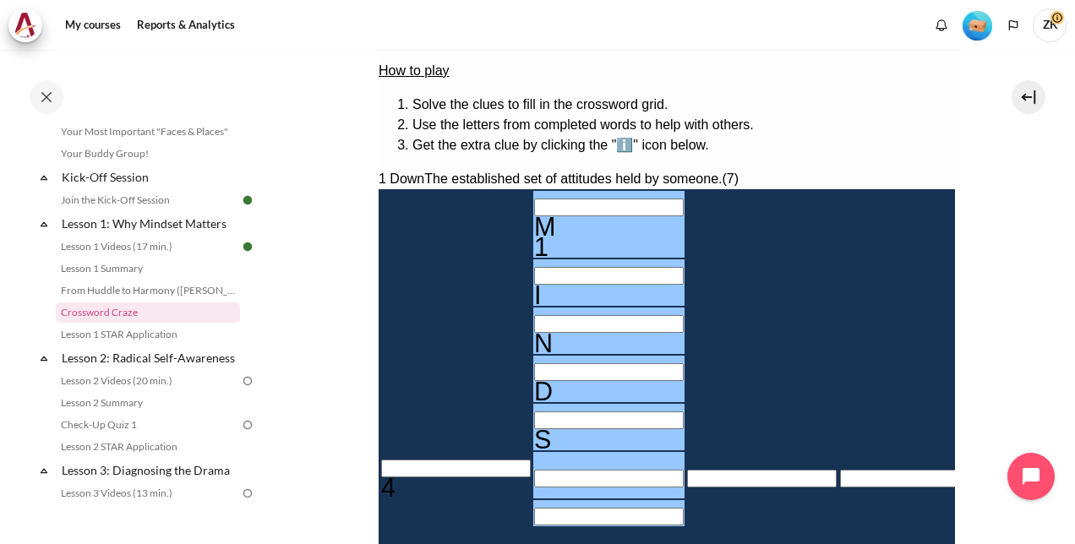
type input "＿E＿＿＿＿＿＿"
type input "MINDSE＿"
type input "MINDSET"
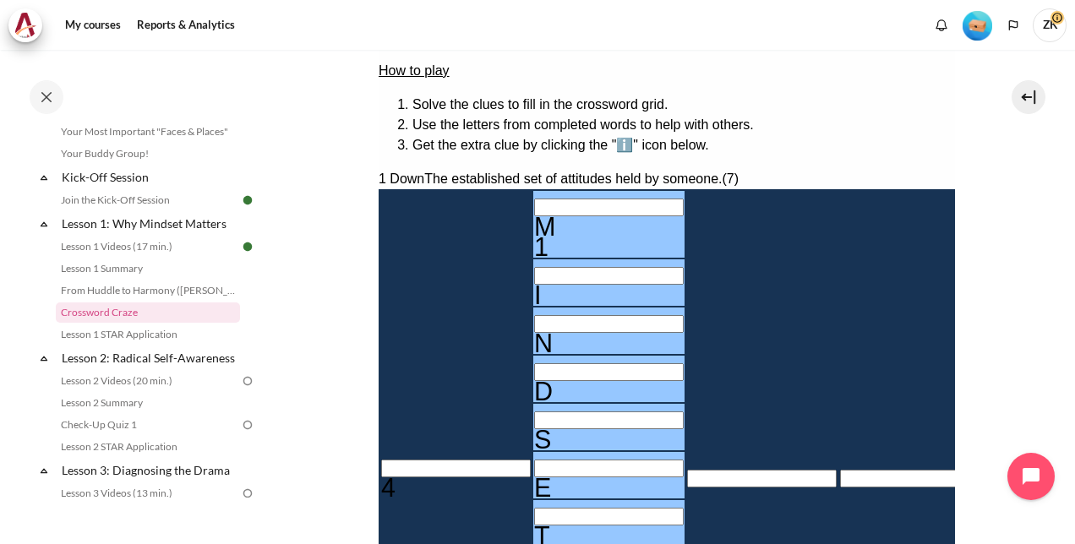
click at [839, 380] on div "Empty" at bounding box center [914, 380] width 150 height 0
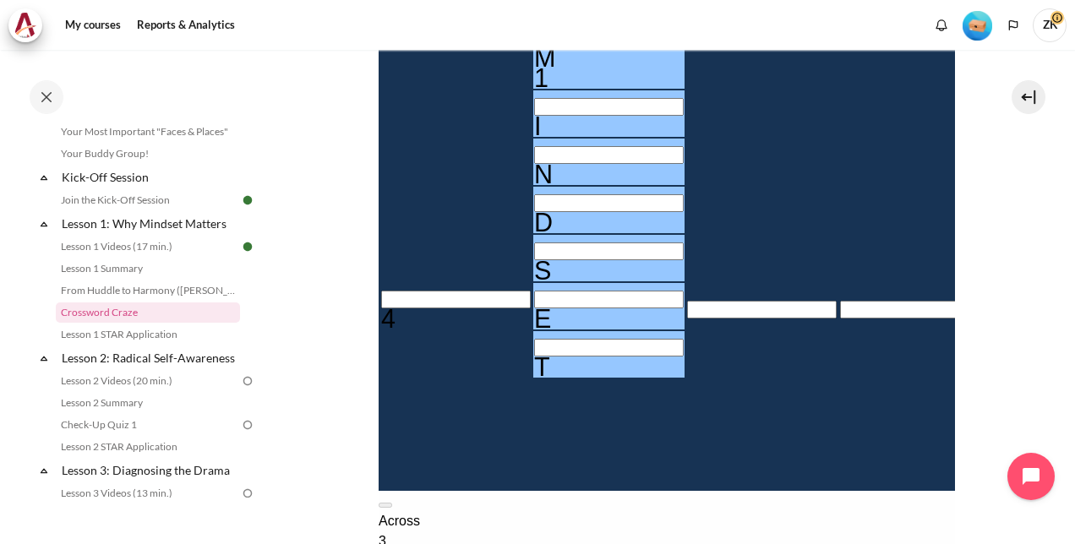
scroll to position [169, 0]
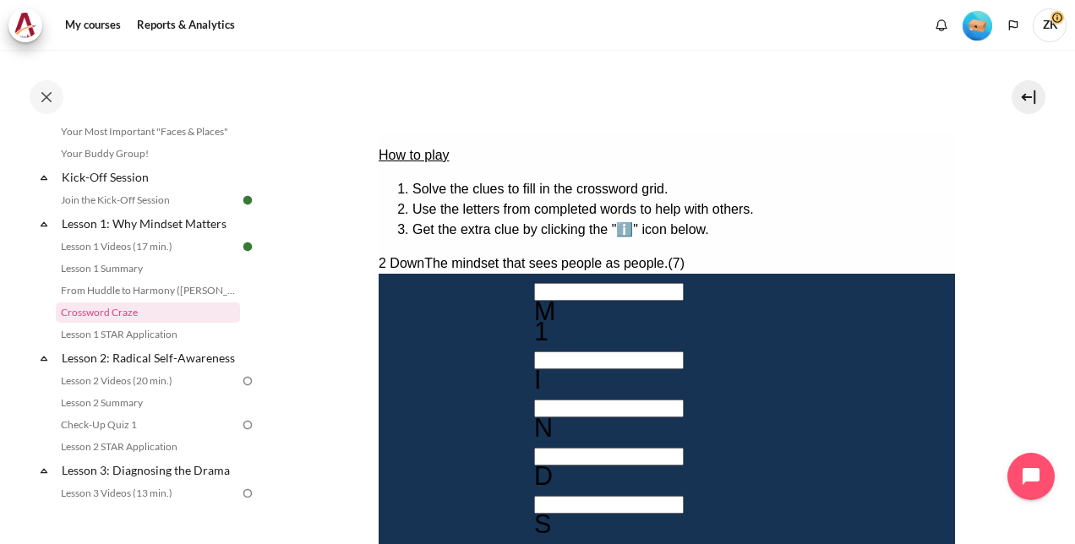
scroll to position [254, 0]
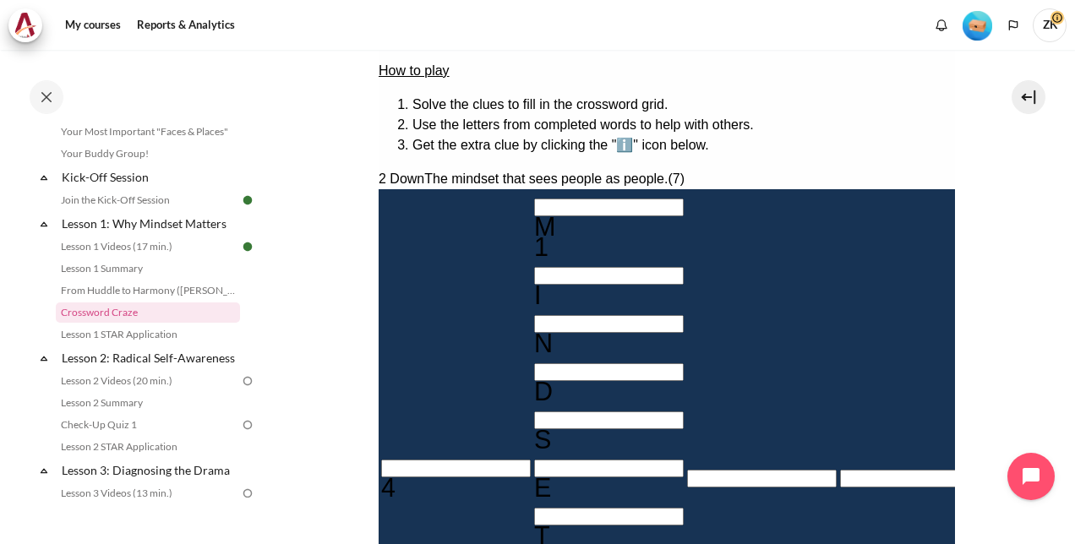
type input "O＿＿＿＿＿＿"
type input "＿＿＿U＿＿＿"
type input "OU＿＿＿＿＿"
type input "OUT＿＿＿＿"
type input "OUTW＿＿＿"
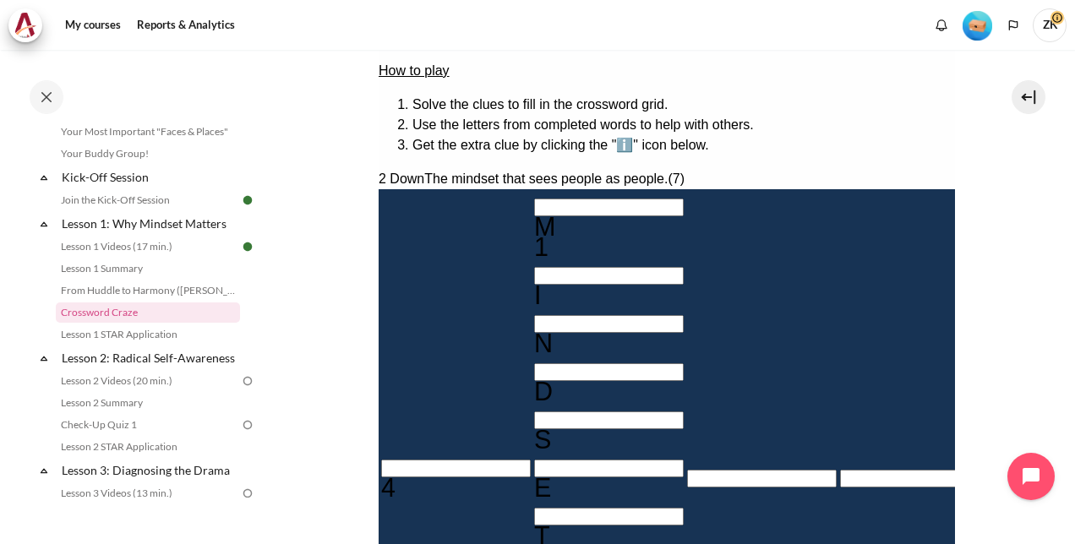
type input "OUTWA＿＿"
type input "＿E＿＿＿＿＿R"
type input "OUTWAR＿"
type input "OUTWARD"
click at [993, 267] on input "Crossword grid. Use arrow keys to navigate and the keyboard to enter characters…" at bounding box center [1068, 276] width 150 height 18
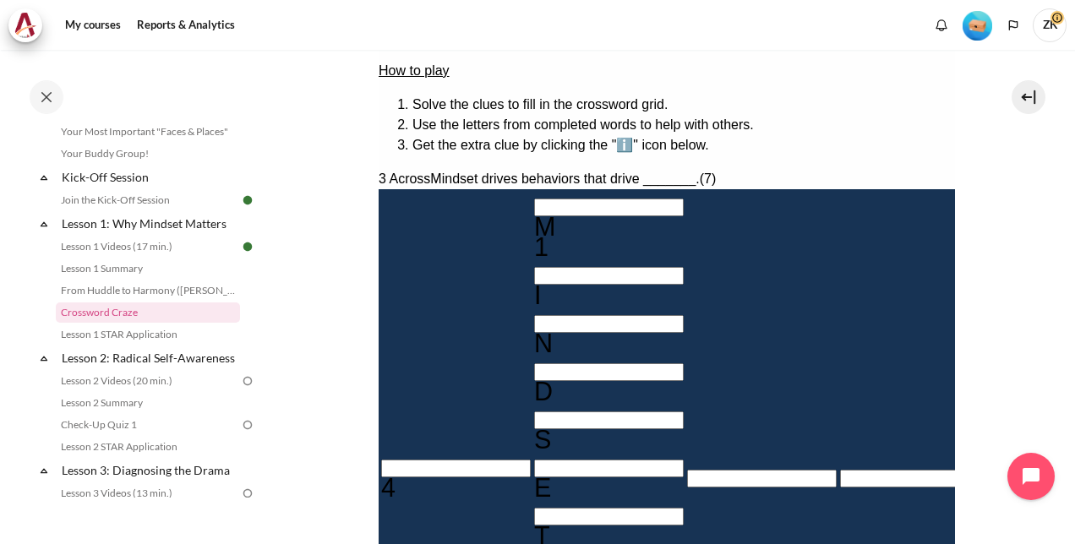
type input "R＿＿U＿＿＿"
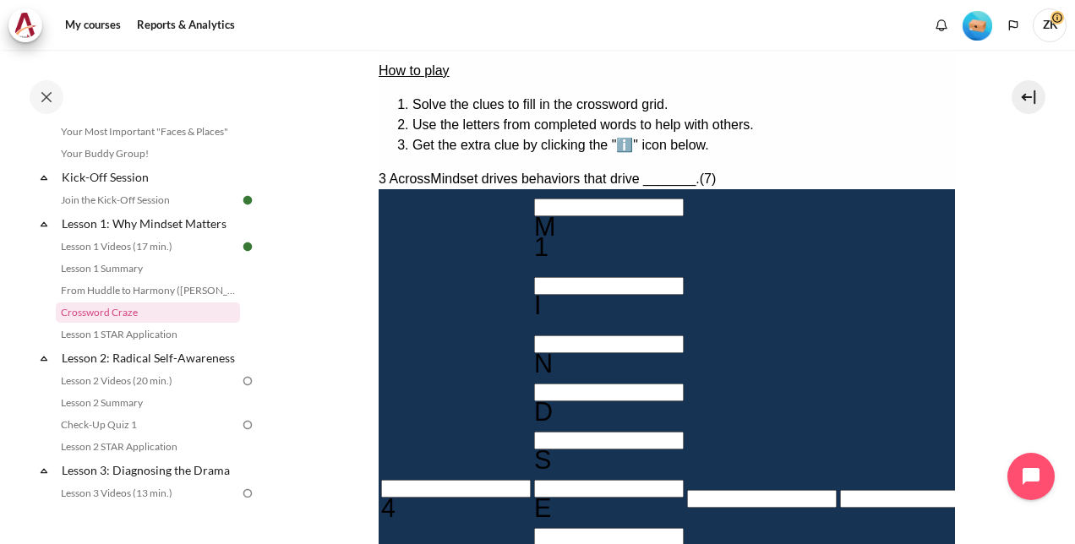
type input "RE＿U＿＿＿"
type input "RESU＿＿＿"
type input "RESUL＿＿"
type input "RESULT＿"
type input "RESULTS"
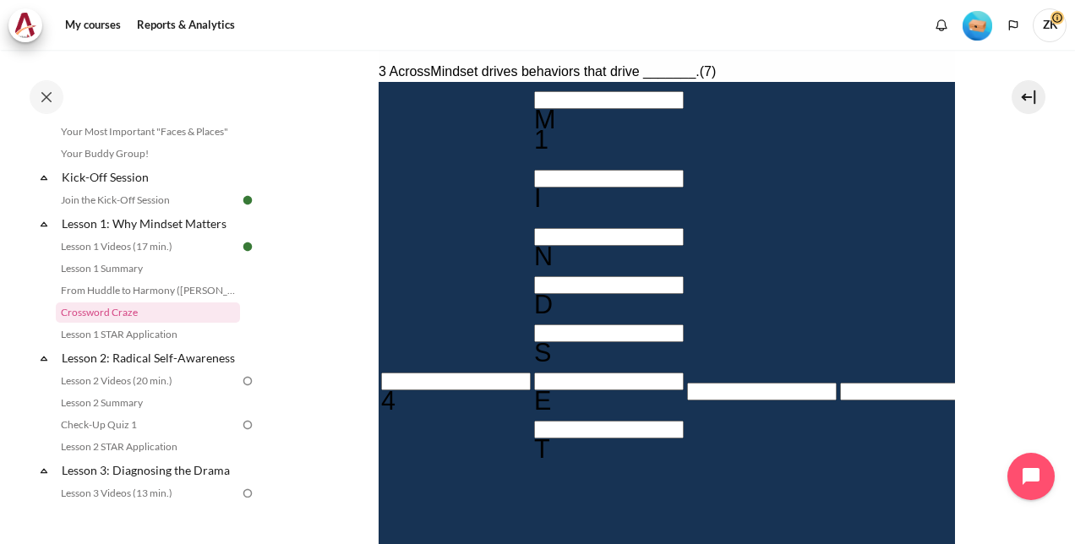
scroll to position [423, 0]
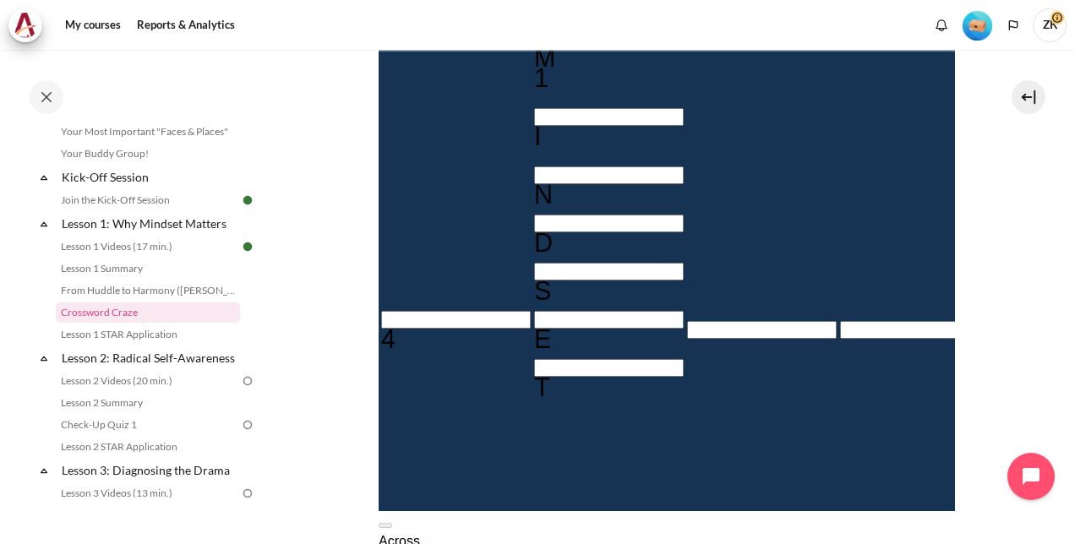
click at [405, 311] on input "Crossword grid. Use arrow keys to navigate and the keyboard to enter characters…" at bounding box center [455, 320] width 150 height 18
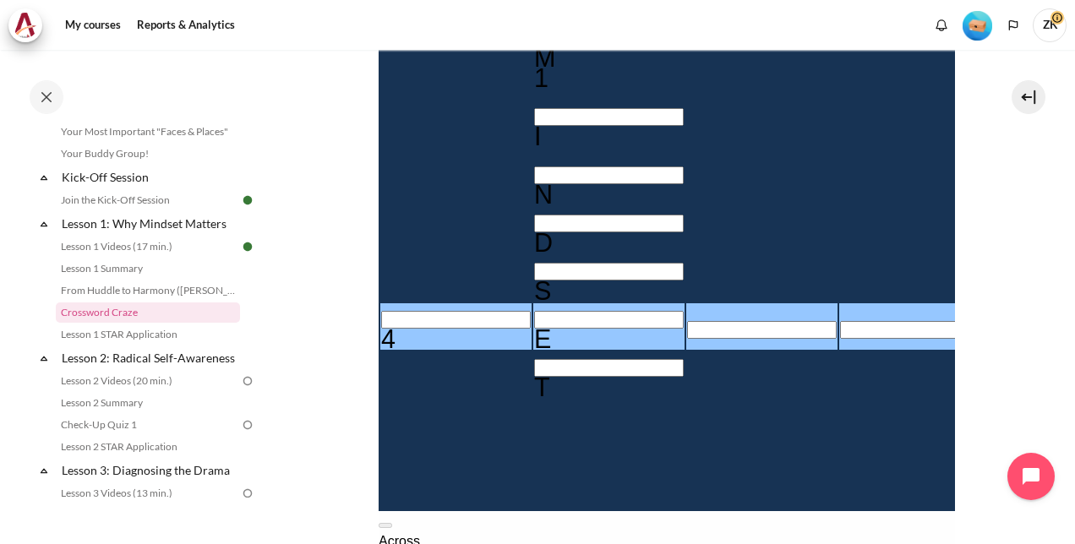
scroll to position [338, 0]
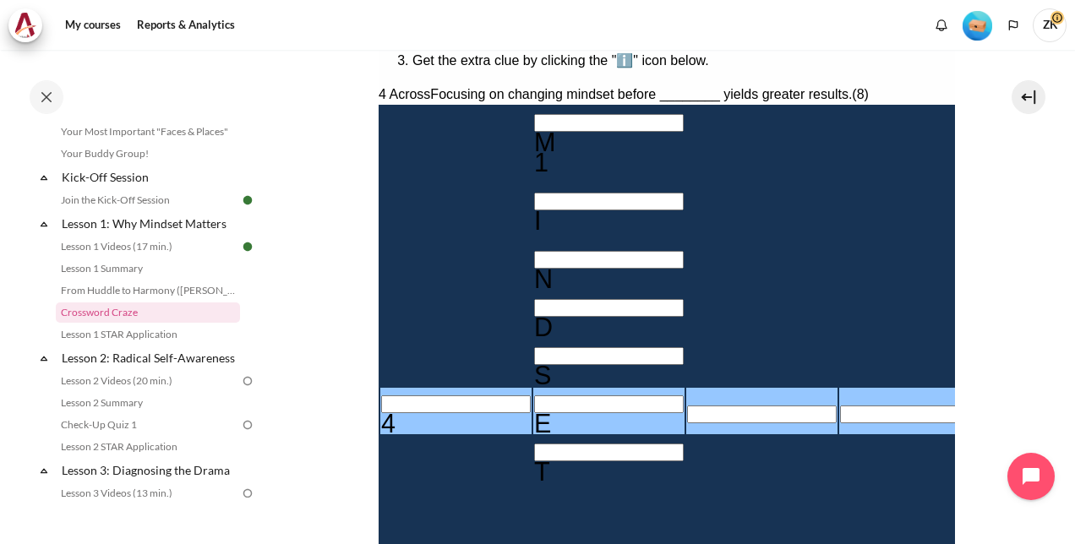
type input "BE＿＿＿＿＿R"
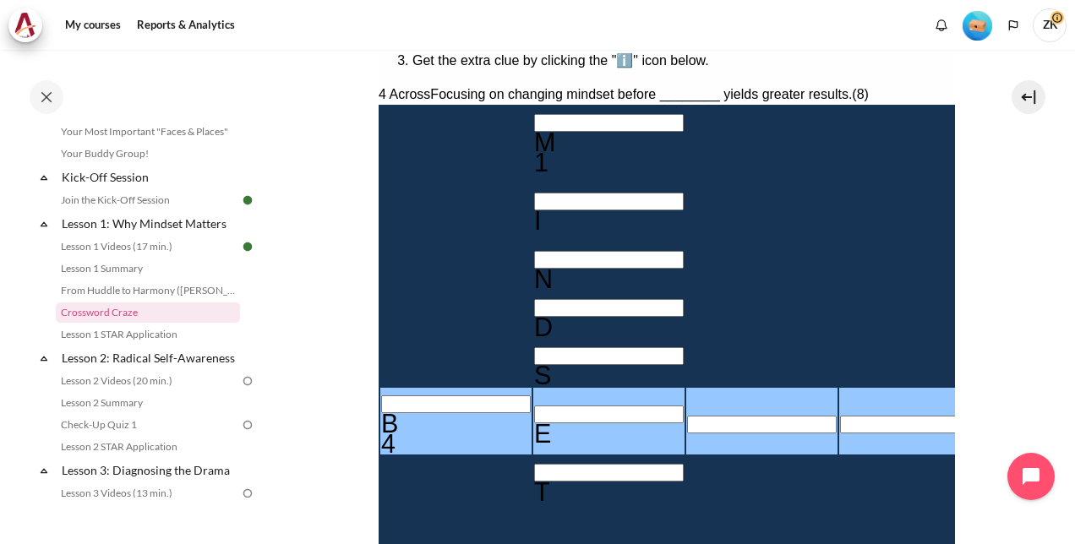
type input "BEH＿＿＿＿R"
type input "BEHA＿＿＿R"
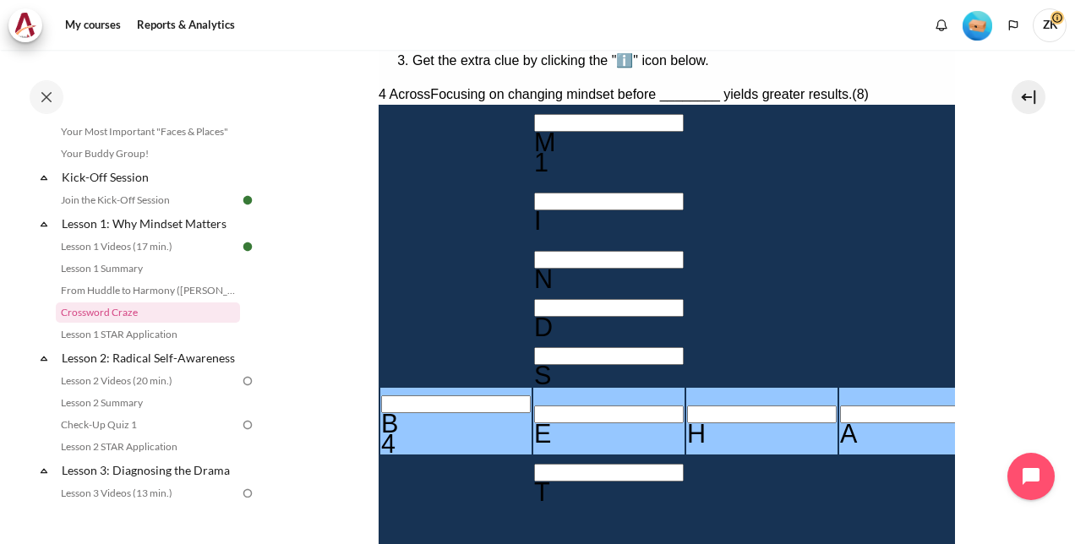
type input "BEHAB＿＿R"
type input "BEHAV＿＿R"
type input "BEHAVI＿R"
type input "I＿＿＿＿＿"
type input "BEHAVIOR"
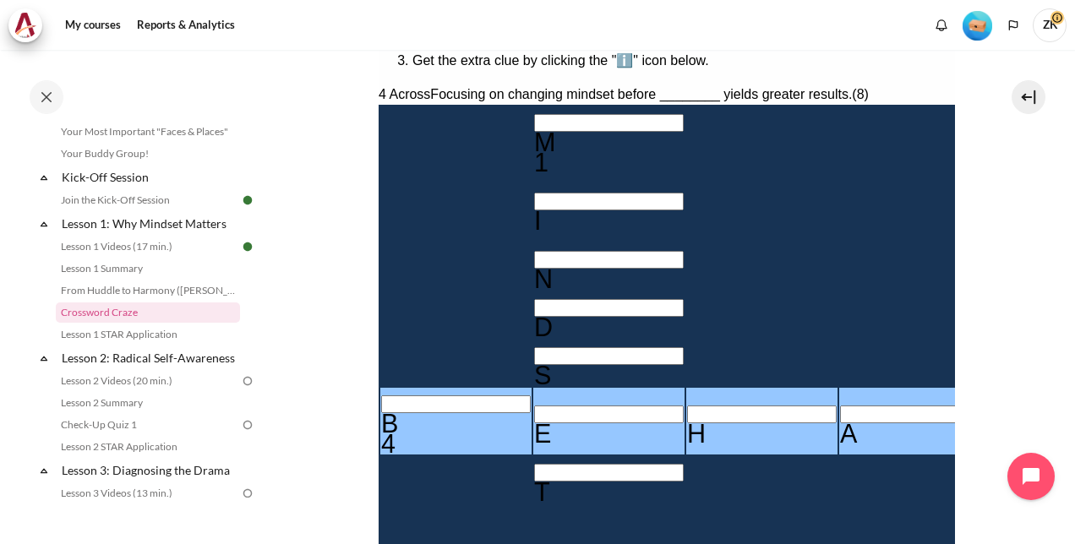
scroll to position [592, 0]
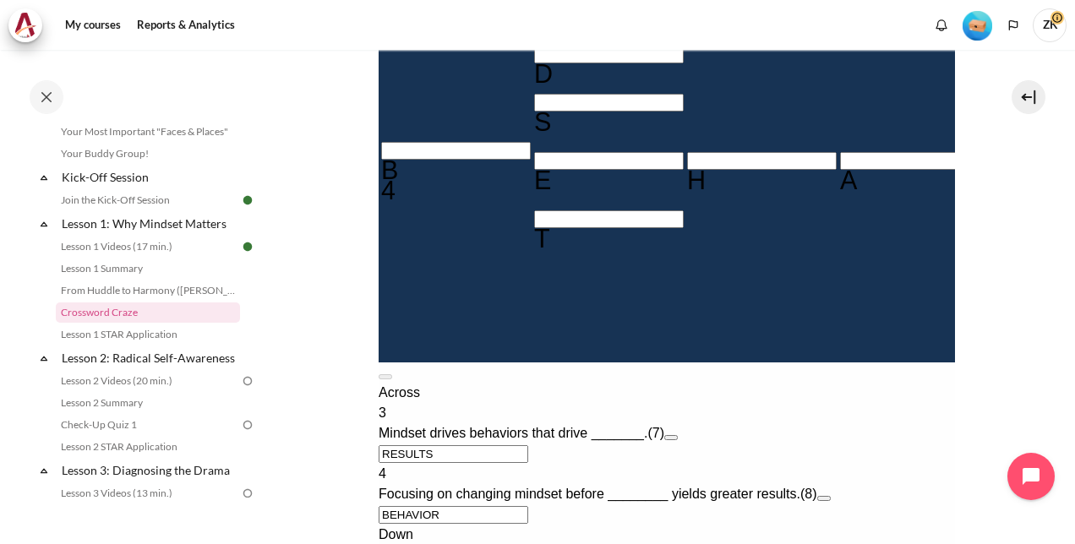
type input "IN＿＿＿＿"
type input "INW＿＿＿"
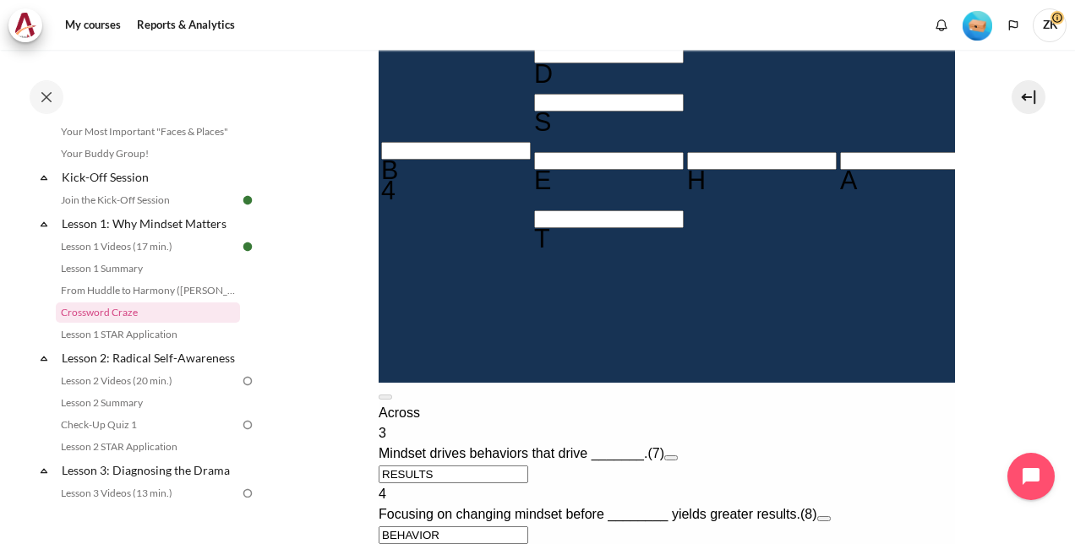
type input "INWA＿＿"
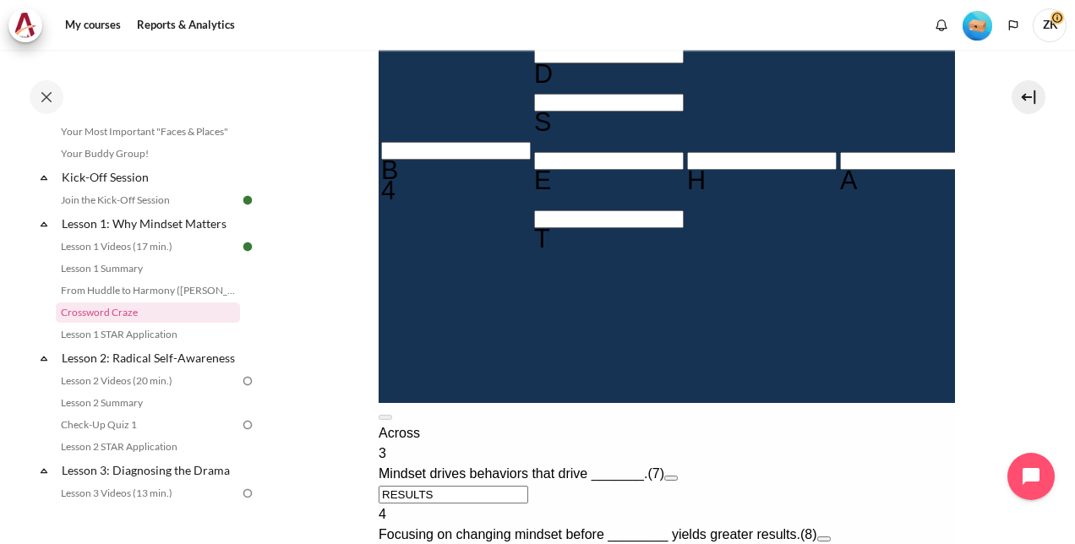
type input "INWAR＿"
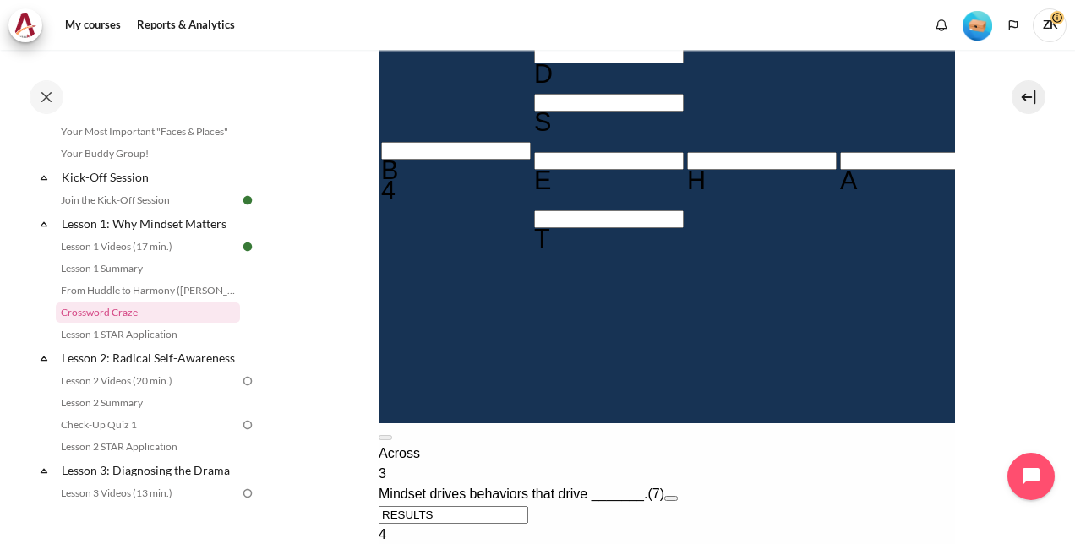
type input "INWARD"
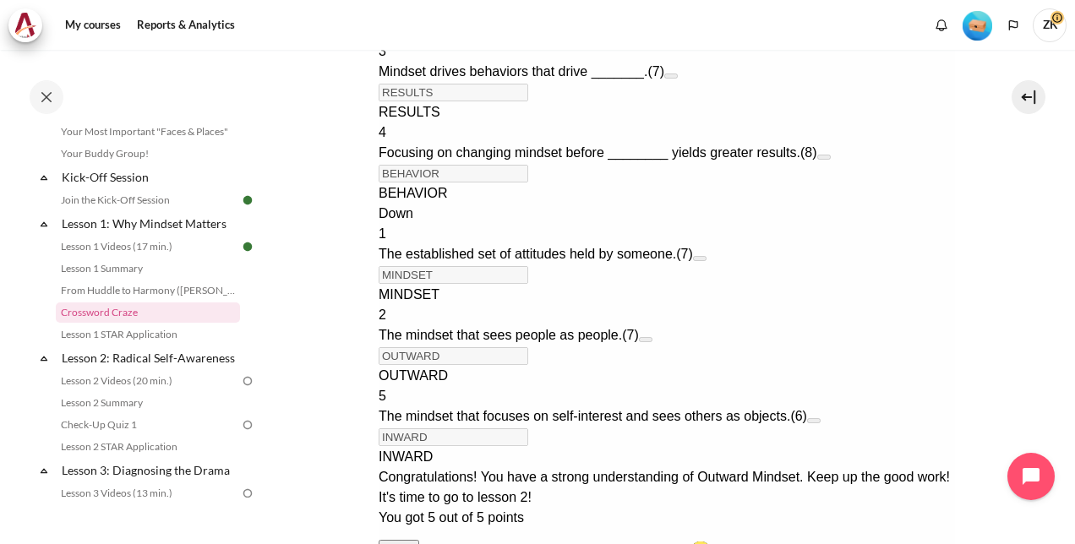
scroll to position [1224, 0]
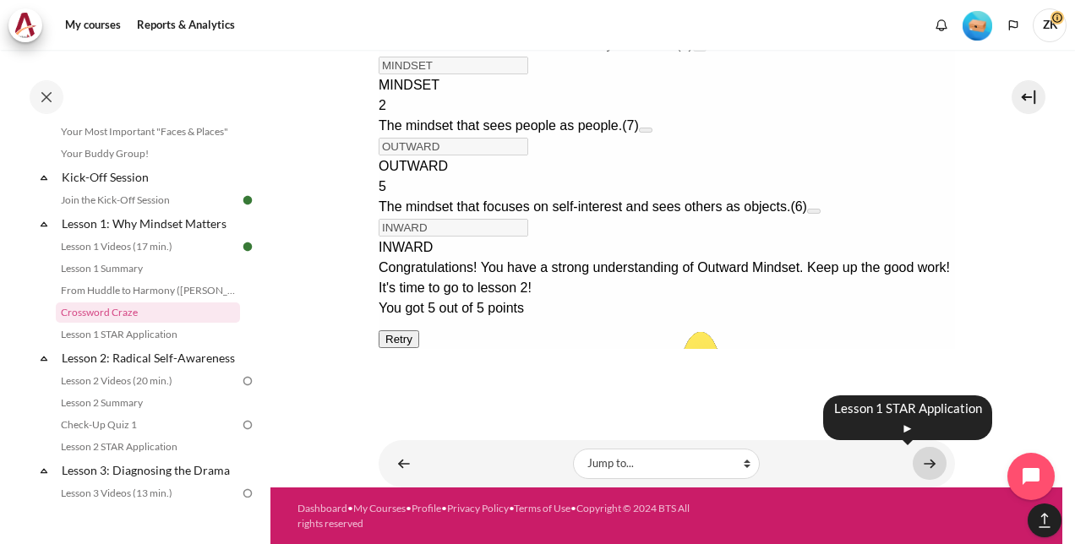
click at [928, 462] on link "Content" at bounding box center [930, 463] width 34 height 33
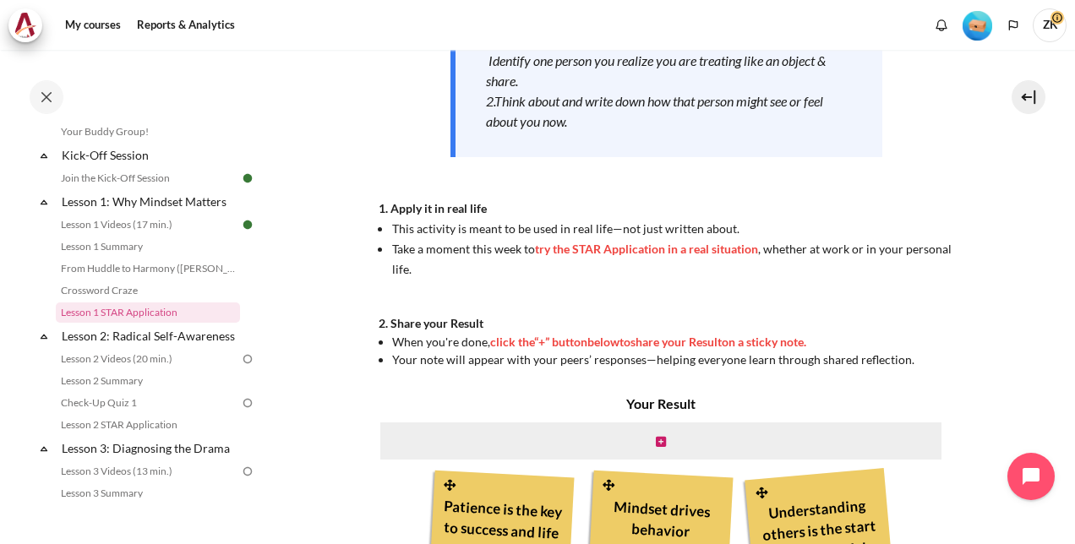
scroll to position [423, 0]
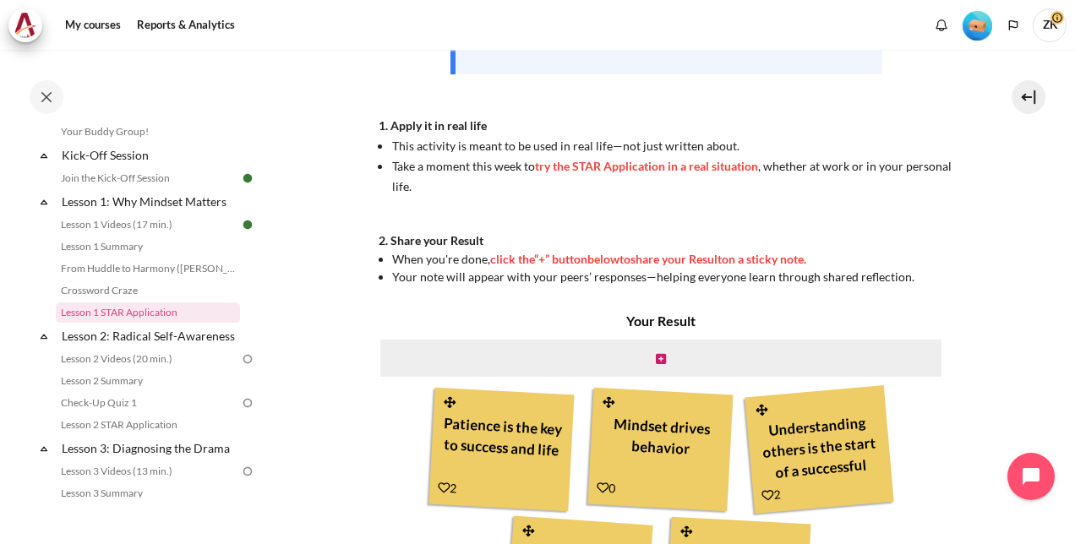
click at [482, 431] on div "Patience is the key to success and life" at bounding box center [502, 446] width 126 height 76
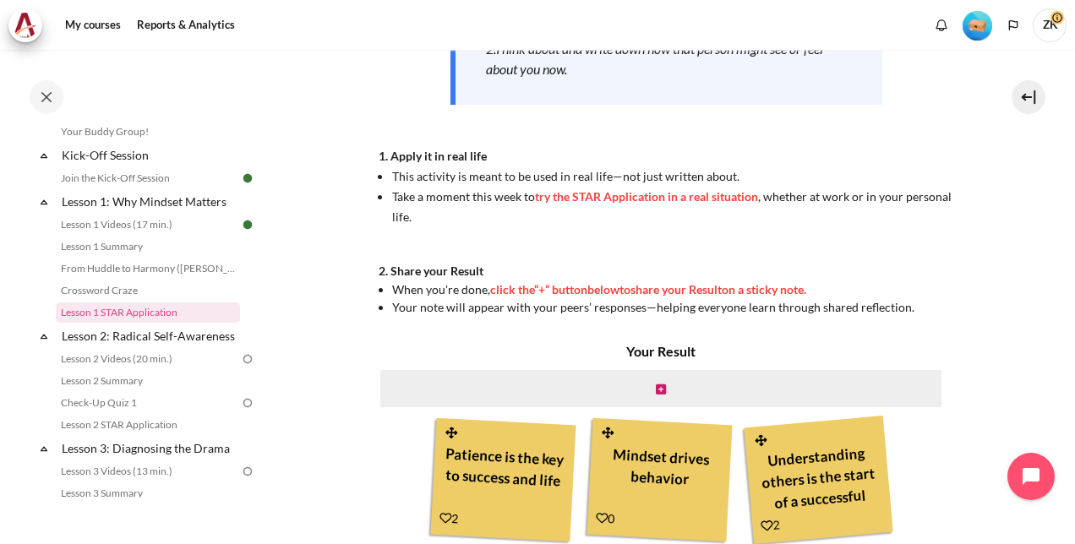
scroll to position [416, 0]
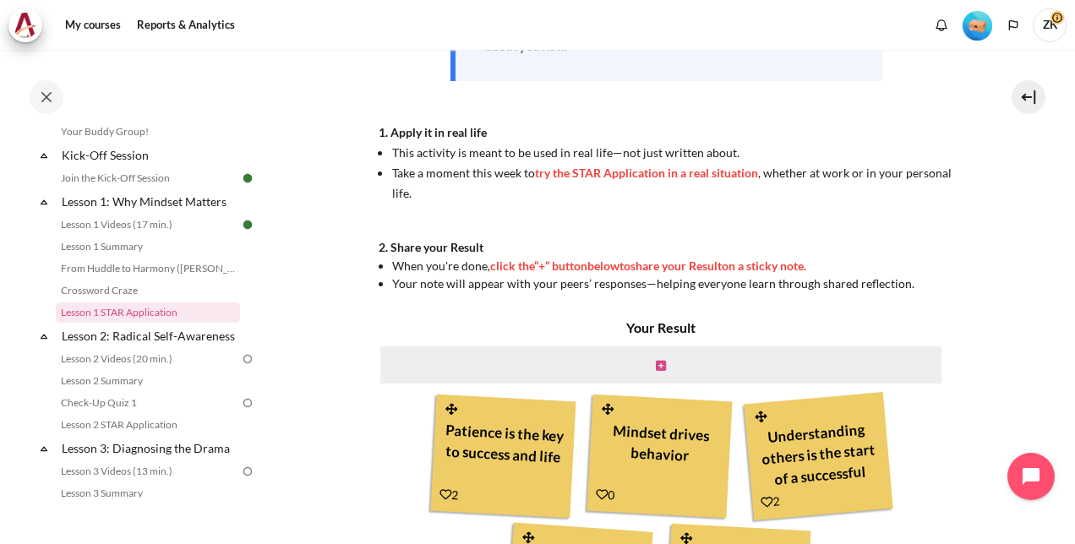
click at [659, 365] on icon "Content" at bounding box center [661, 366] width 10 height 12
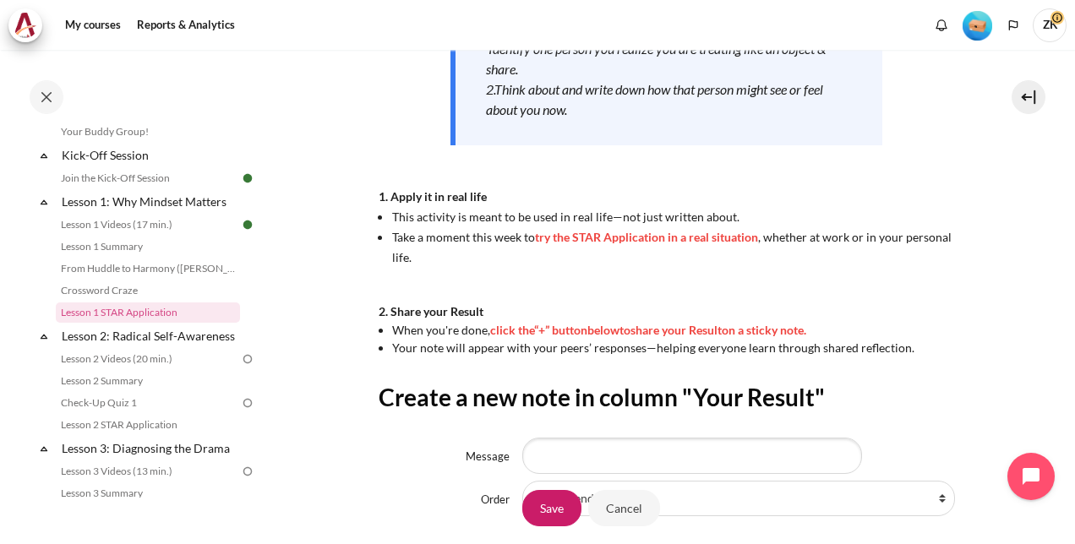
scroll to position [423, 0]
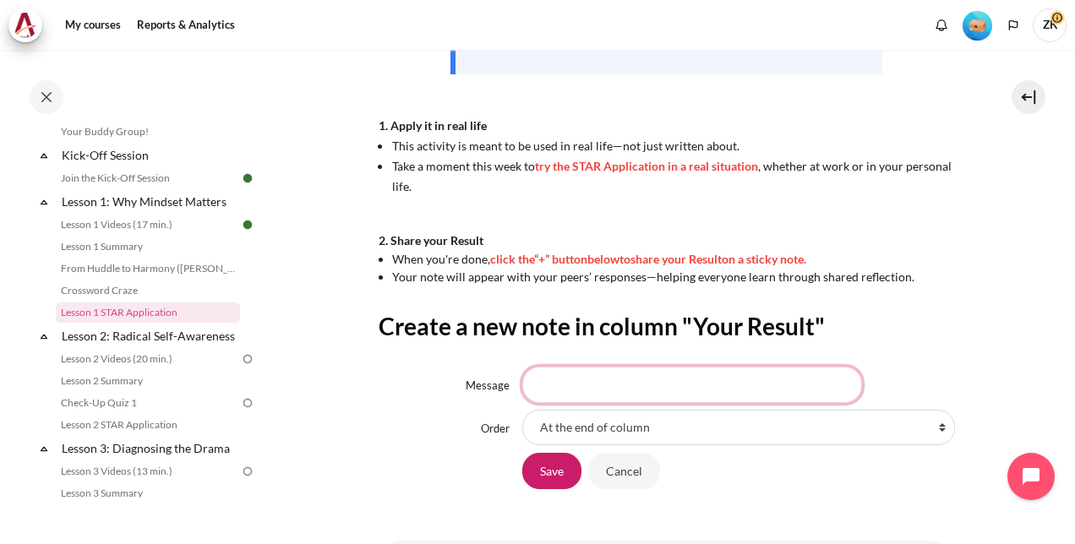
click at [651, 377] on input "Message" at bounding box center [692, 385] width 340 height 36
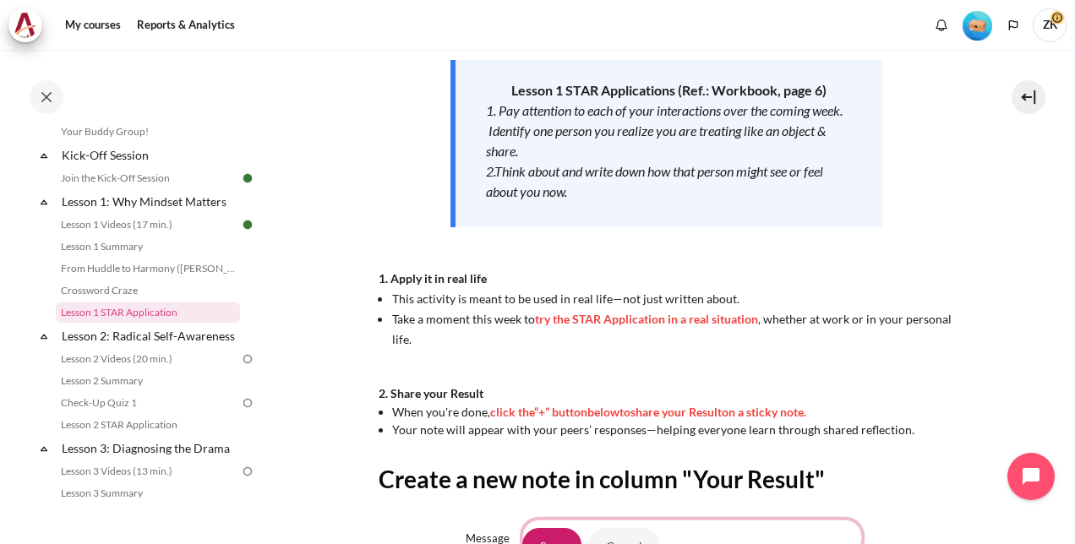
scroll to position [439, 0]
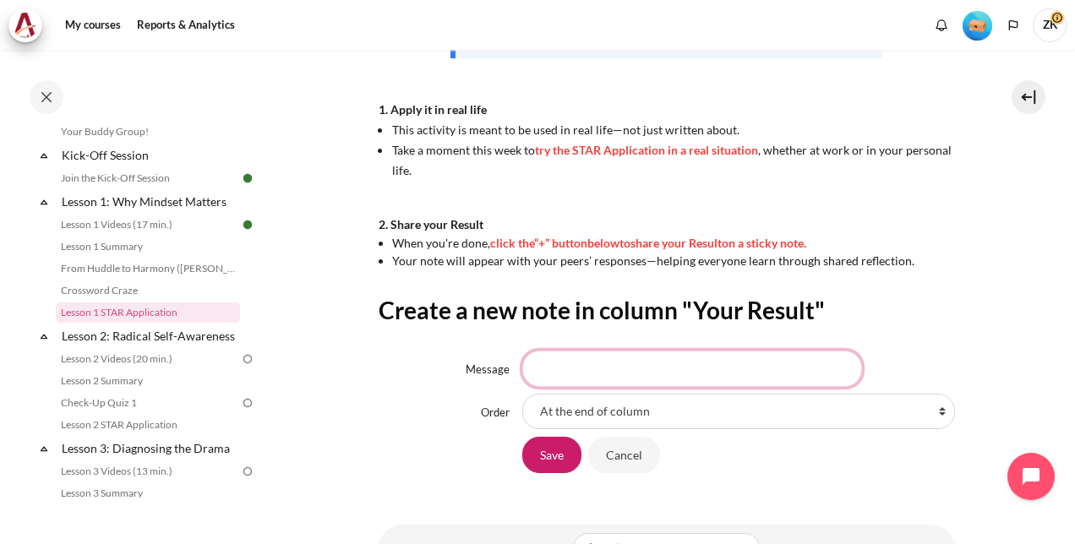
click at [653, 365] on input "Message" at bounding box center [692, 369] width 340 height 36
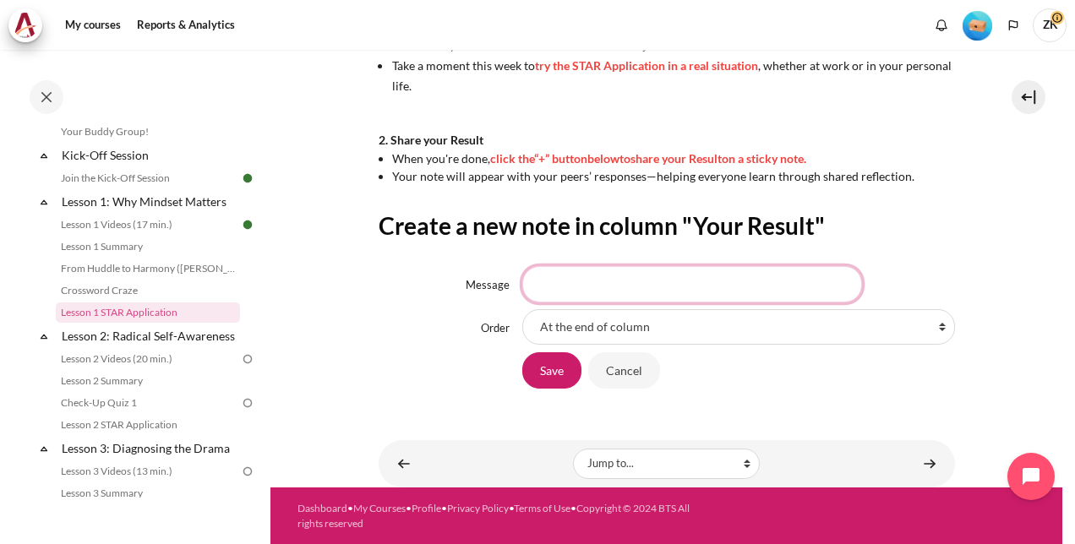
click at [575, 287] on input "Message" at bounding box center [692, 284] width 340 height 36
click at [567, 289] on input "Message" at bounding box center [692, 284] width 340 height 36
click at [654, 322] on select "At the end of column First place in column After 'Patience is the key to succes…" at bounding box center [738, 327] width 433 height 36
click at [652, 287] on input "Message" at bounding box center [692, 284] width 340 height 36
drag, startPoint x: 779, startPoint y: 287, endPoint x: 509, endPoint y: 293, distance: 269.8
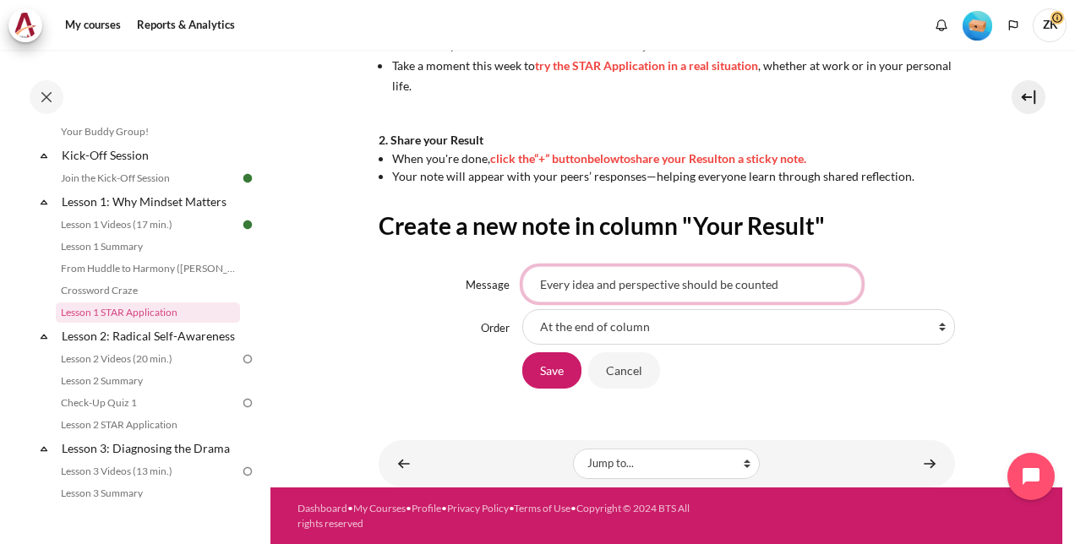
click at [509, 293] on div "Message Every idea and perspective should be counted" at bounding box center [667, 284] width 577 height 36
type input "Every idea and perspective should be counted"
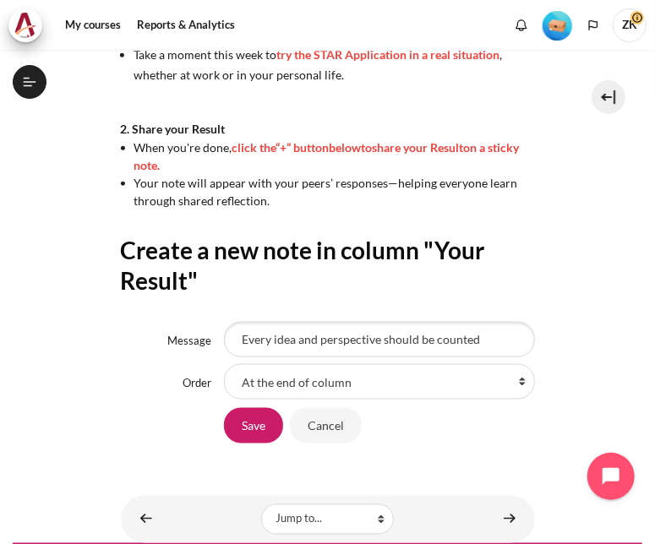
scroll to position [675, 0]
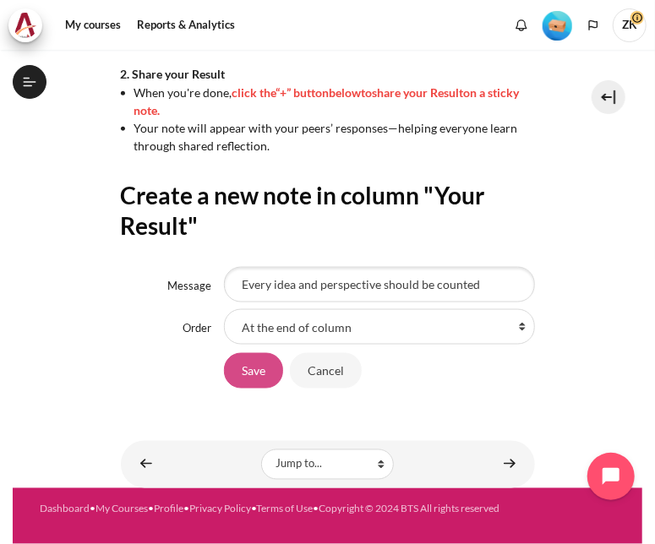
click at [257, 375] on input "Save" at bounding box center [253, 371] width 59 height 36
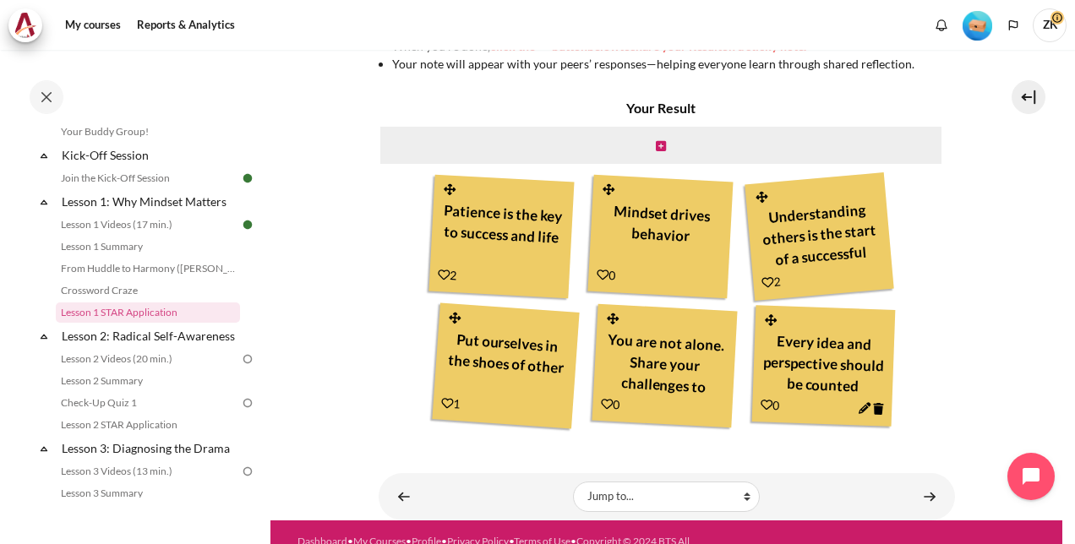
scroll to position [670, 0]
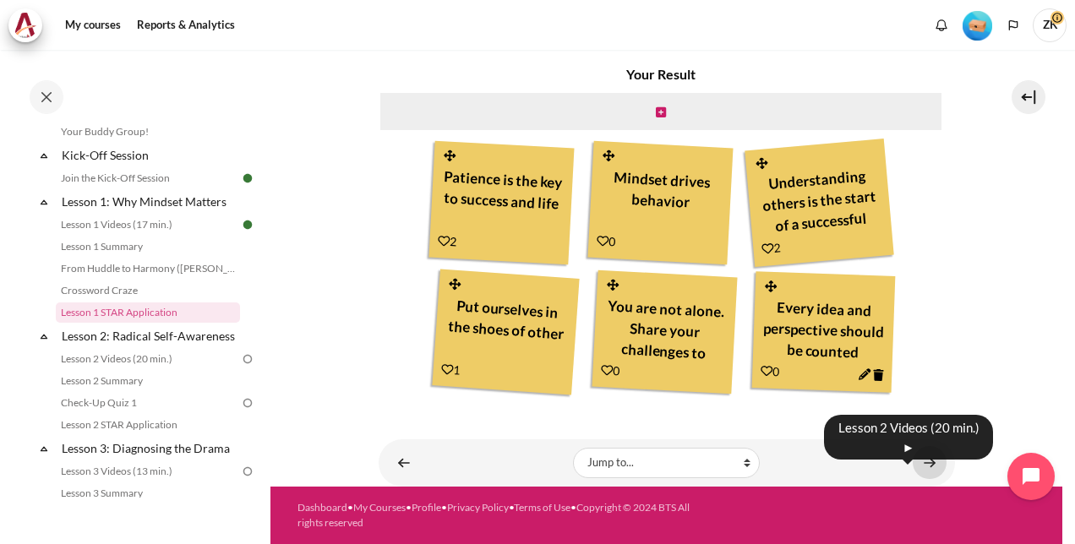
click at [919, 462] on link "Content" at bounding box center [930, 462] width 34 height 33
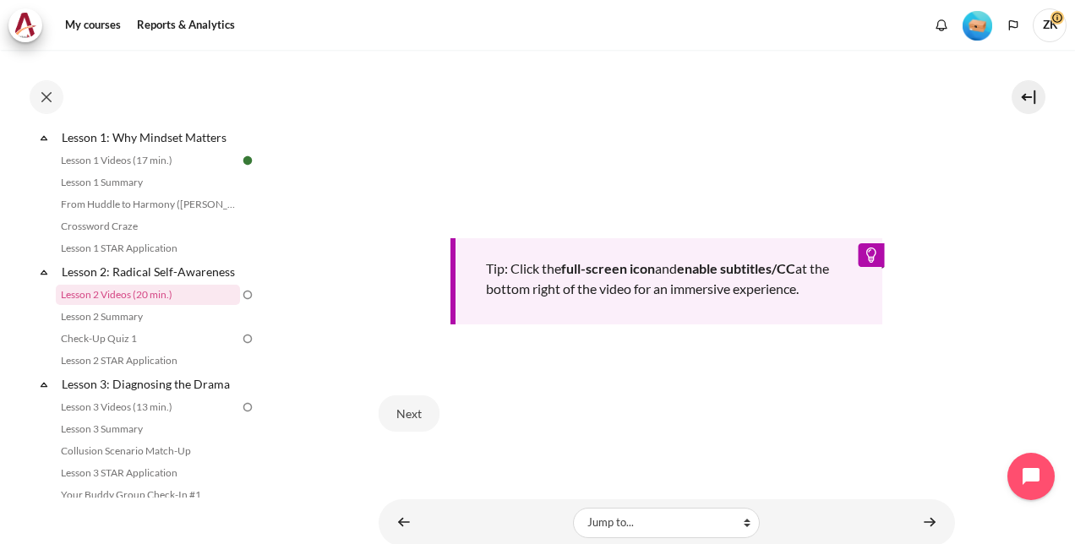
scroll to position [671, 0]
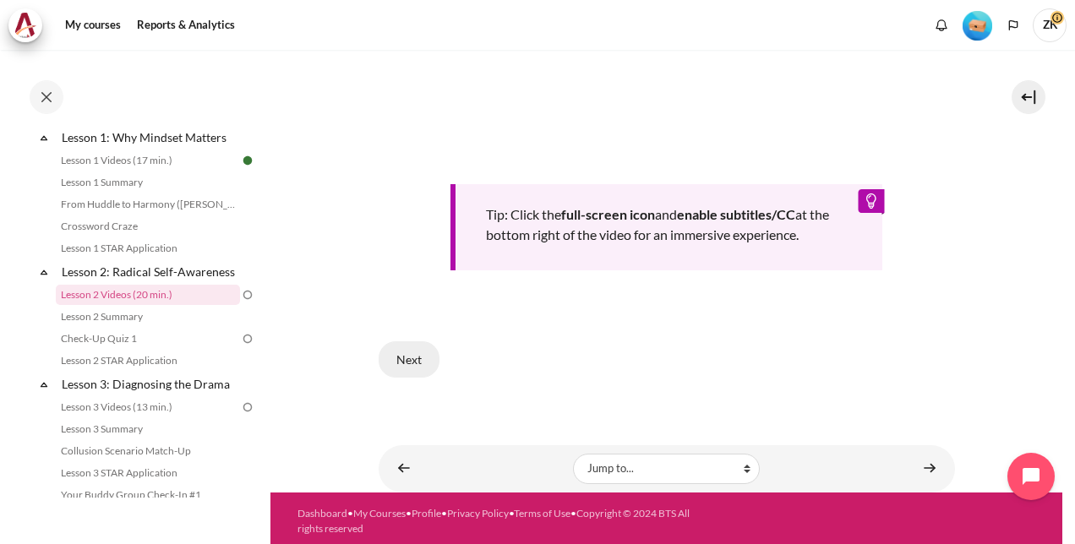
click at [391, 355] on button "Next" at bounding box center [409, 360] width 61 height 36
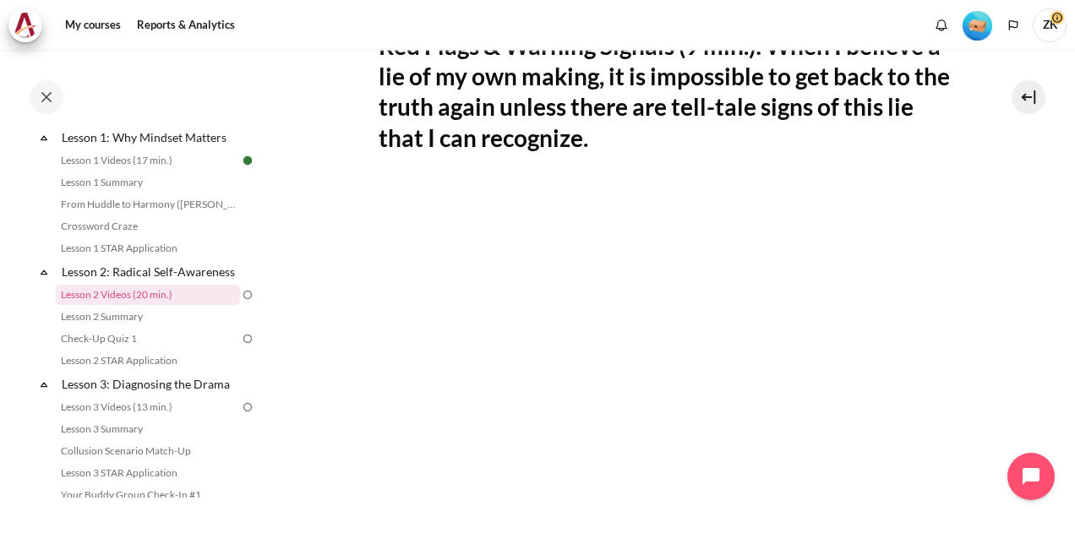
scroll to position [732, 0]
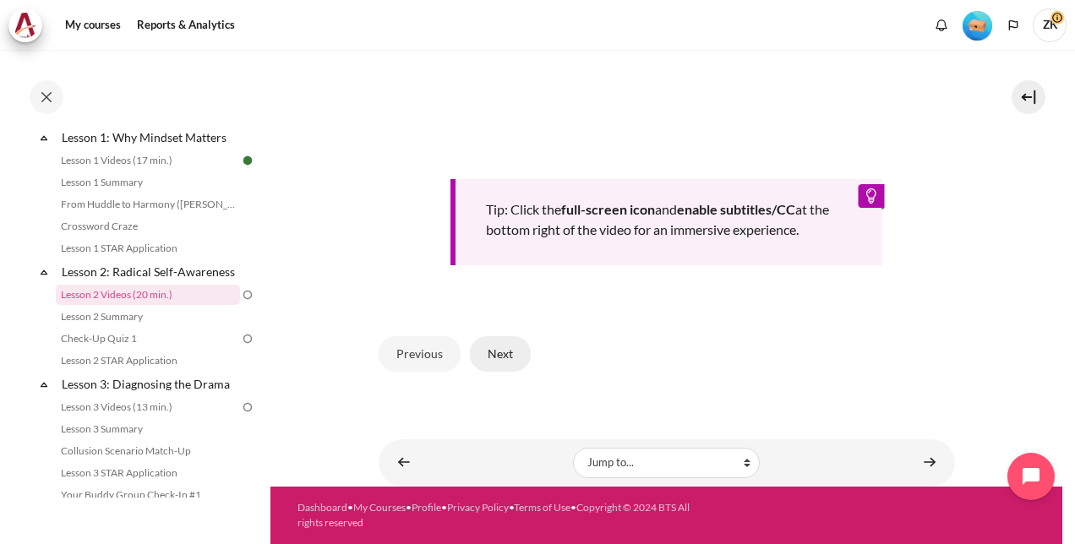
click at [506, 353] on button "Next" at bounding box center [500, 354] width 61 height 36
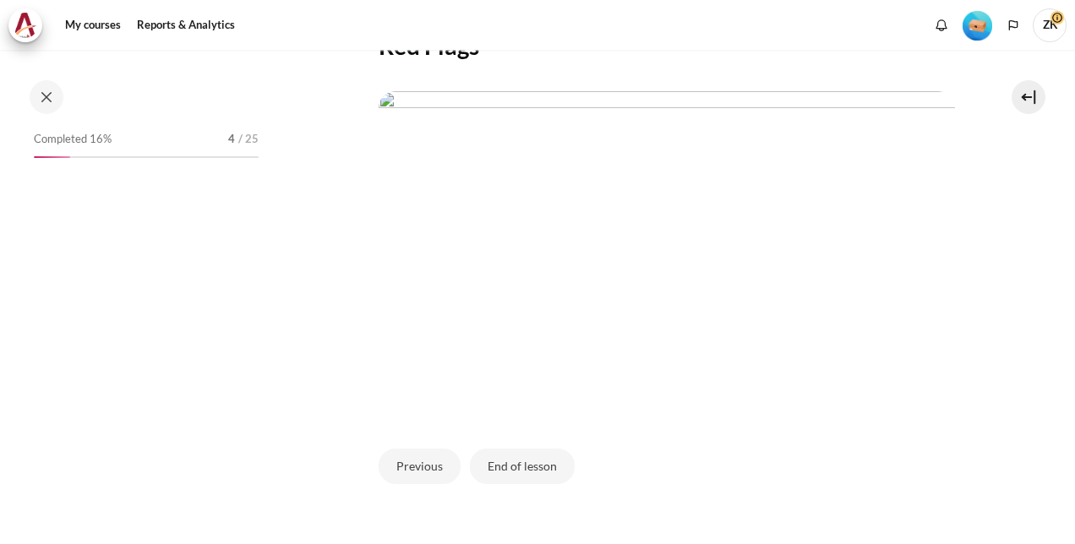
scroll to position [254, 0]
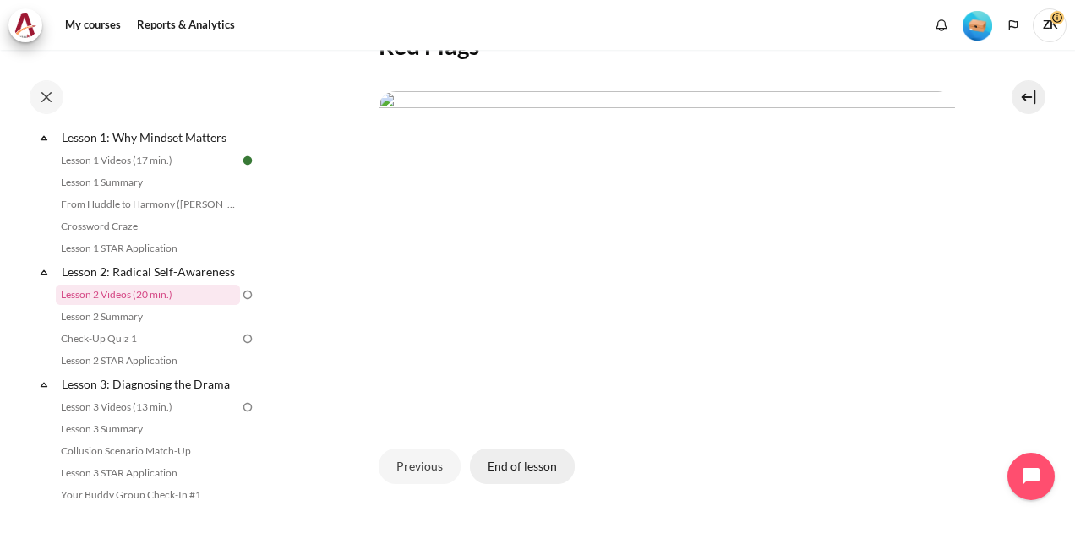
click at [524, 484] on button "End of lesson" at bounding box center [522, 467] width 105 height 36
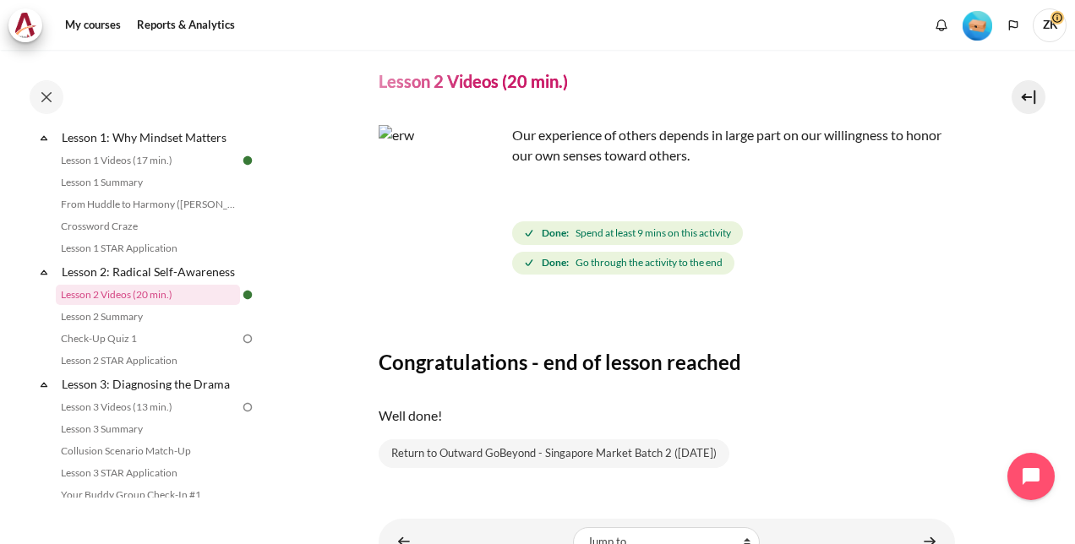
scroll to position [127, 0]
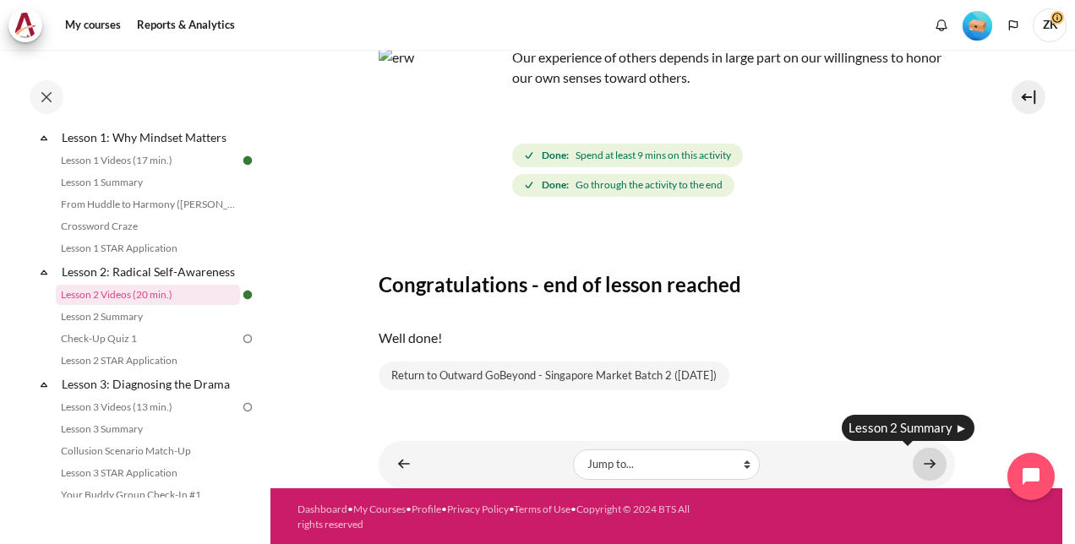
click at [919, 455] on link "Content" at bounding box center [930, 464] width 34 height 33
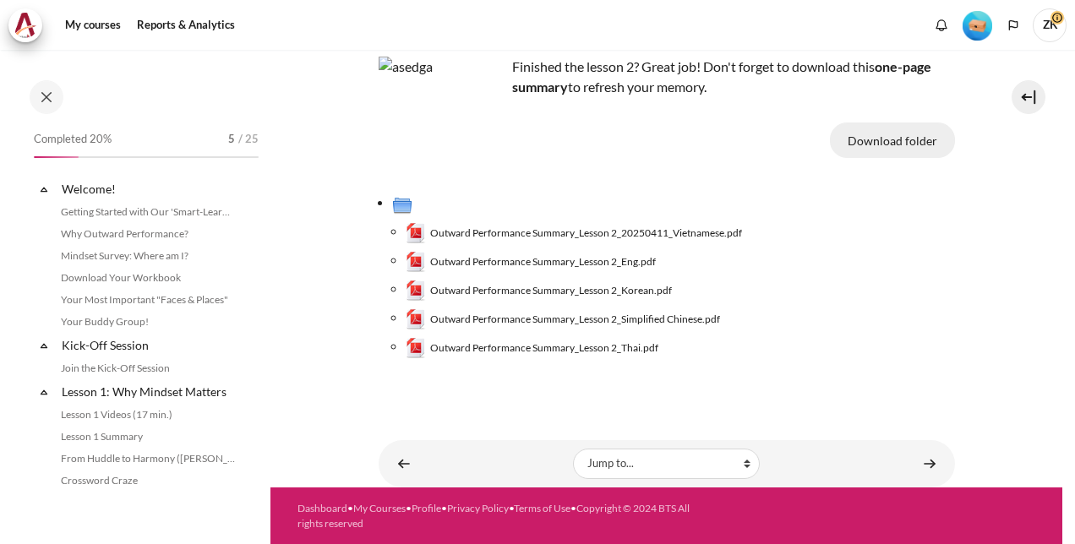
scroll to position [276, 0]
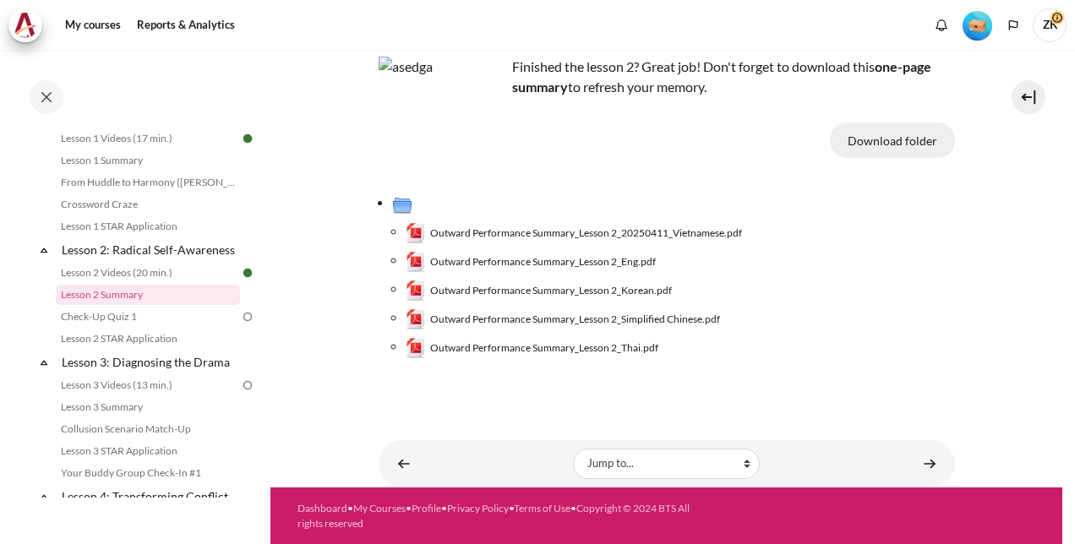
click at [873, 145] on button "Download folder" at bounding box center [892, 141] width 125 height 36
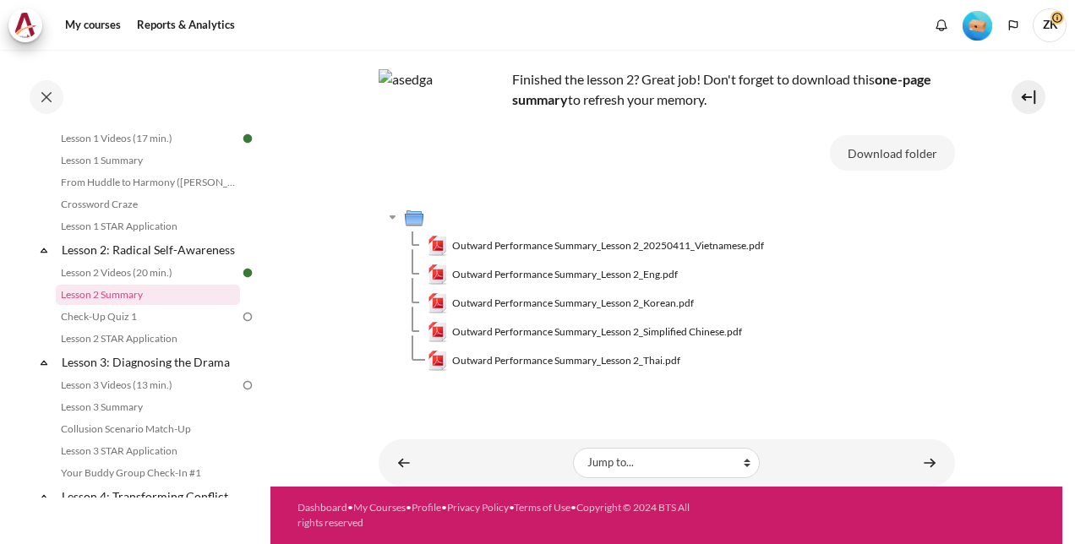
scroll to position [97, 0]
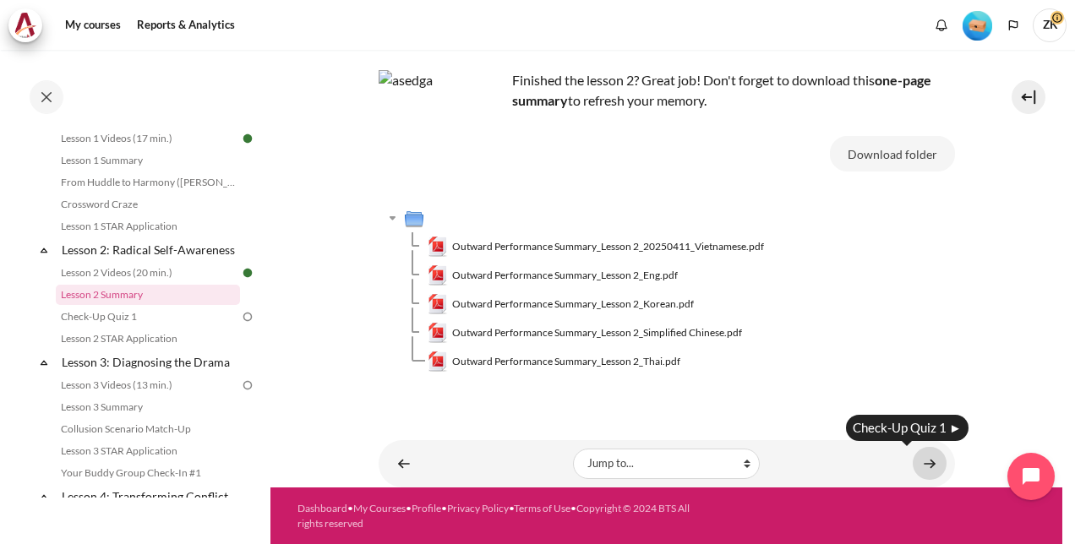
click at [918, 463] on link "Content" at bounding box center [930, 463] width 34 height 33
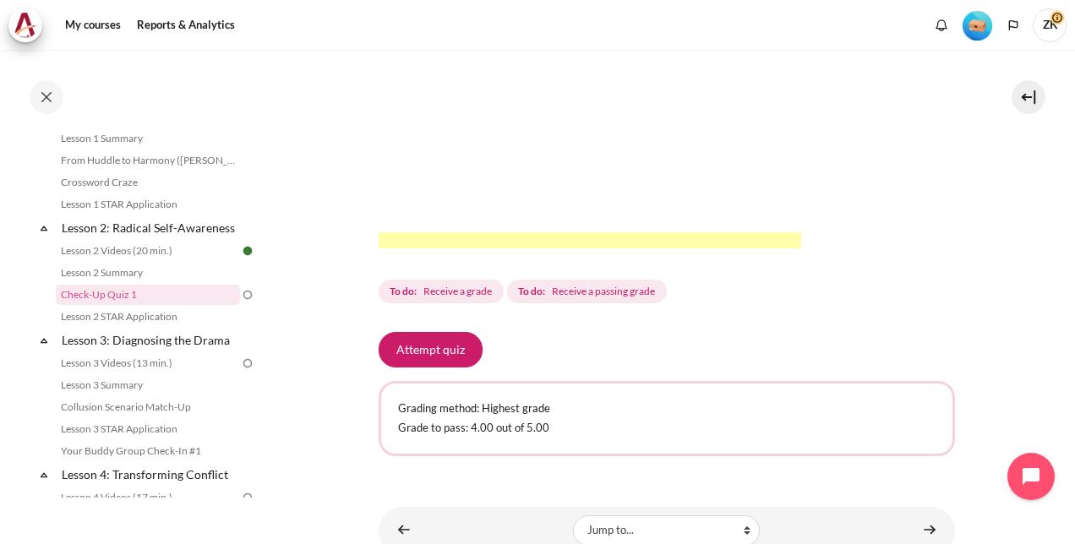
scroll to position [526, 0]
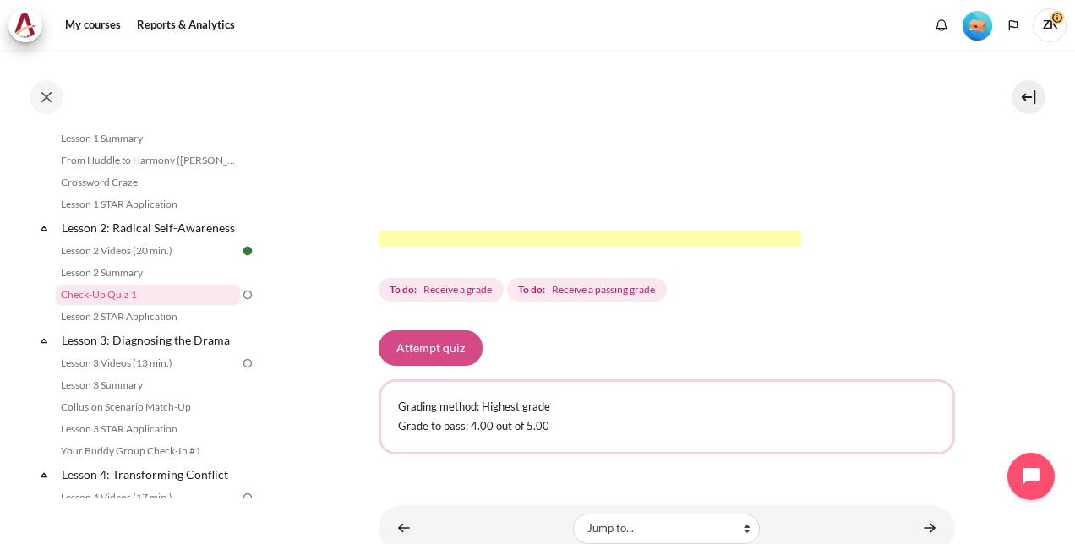
click at [445, 366] on button "Attempt quiz" at bounding box center [431, 349] width 104 height 36
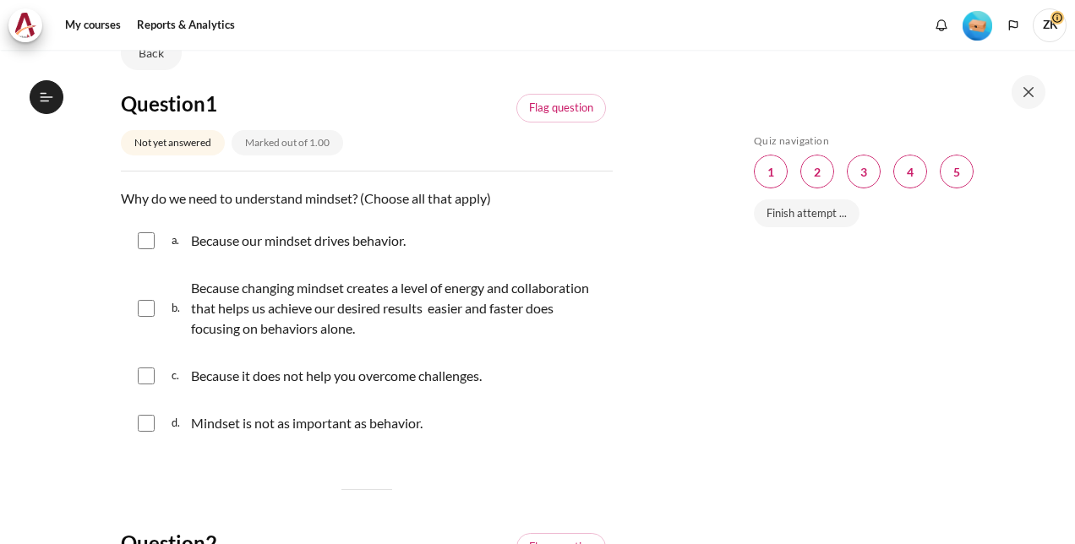
scroll to position [169, 0]
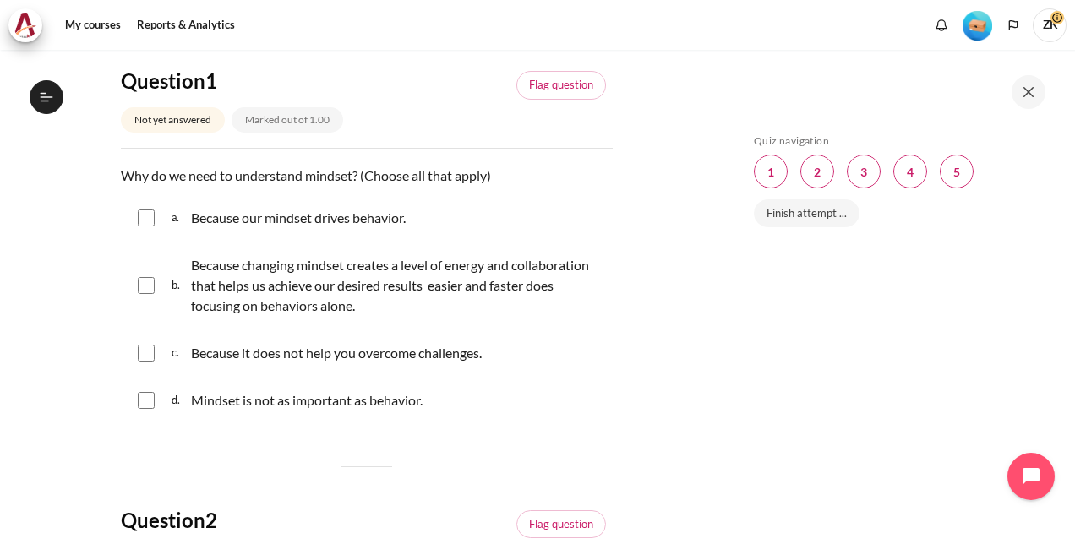
click at [142, 221] on input "Content" at bounding box center [146, 218] width 17 height 17
checkbox input "true"
click at [150, 283] on input "Content" at bounding box center [146, 285] width 17 height 17
checkbox input "true"
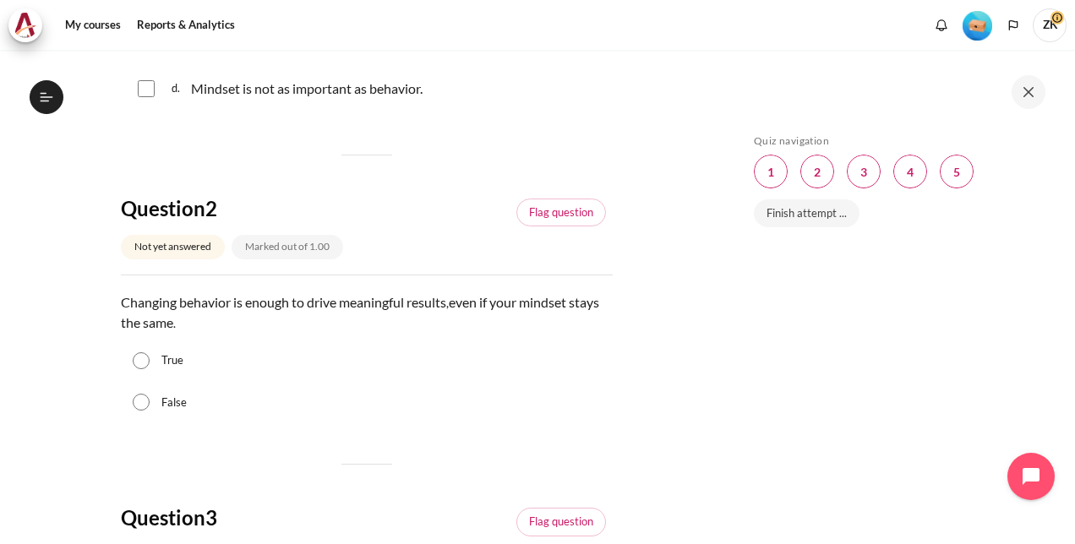
scroll to position [507, 0]
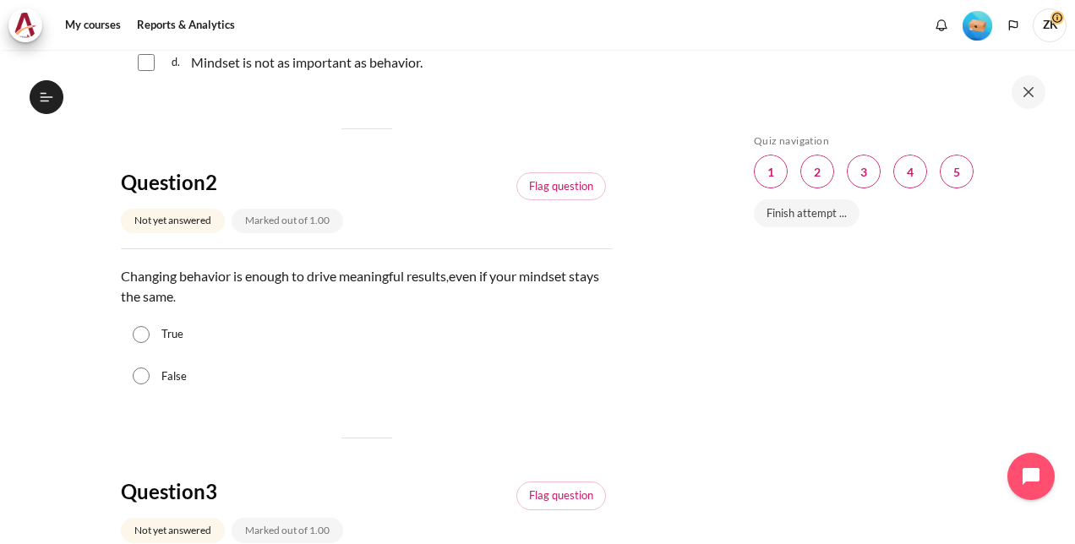
click at [141, 374] on input "False" at bounding box center [141, 376] width 17 height 17
radio input "true"
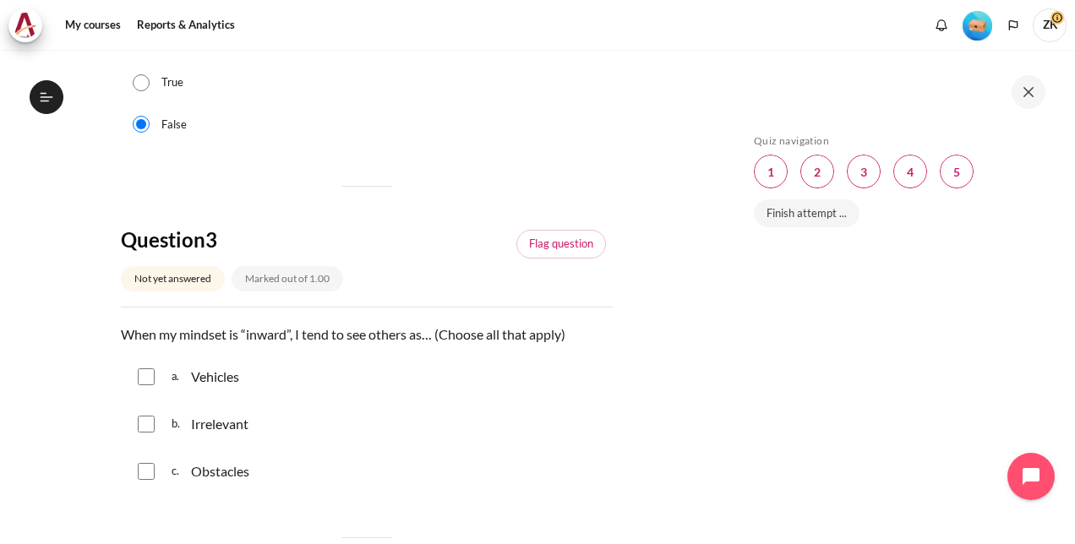
scroll to position [761, 0]
click at [148, 470] on input "Content" at bounding box center [146, 470] width 17 height 17
checkbox input "true"
click at [145, 370] on input "Content" at bounding box center [146, 375] width 17 height 17
checkbox input "true"
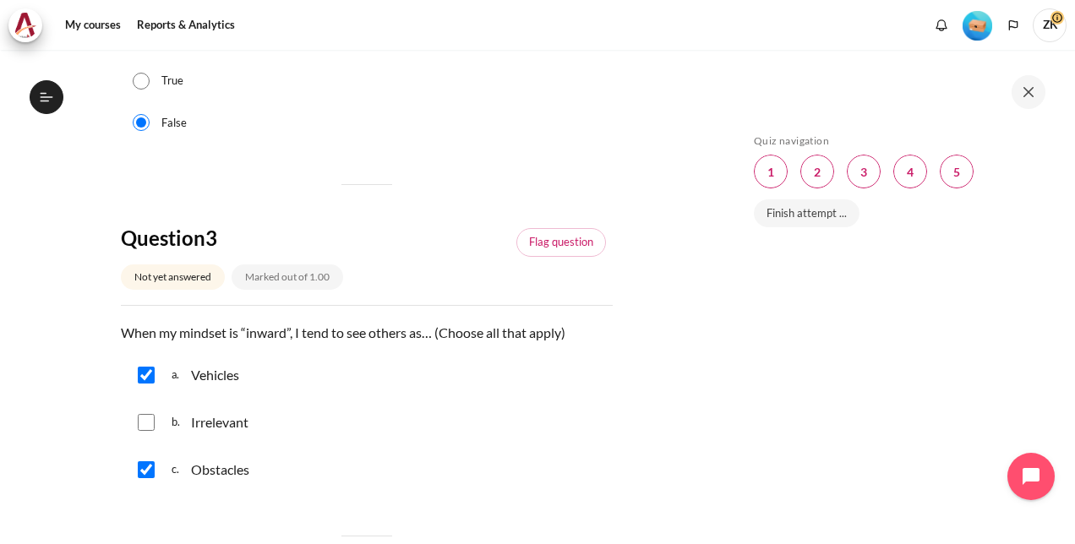
click at [145, 419] on input "Content" at bounding box center [146, 422] width 17 height 17
checkbox input "true"
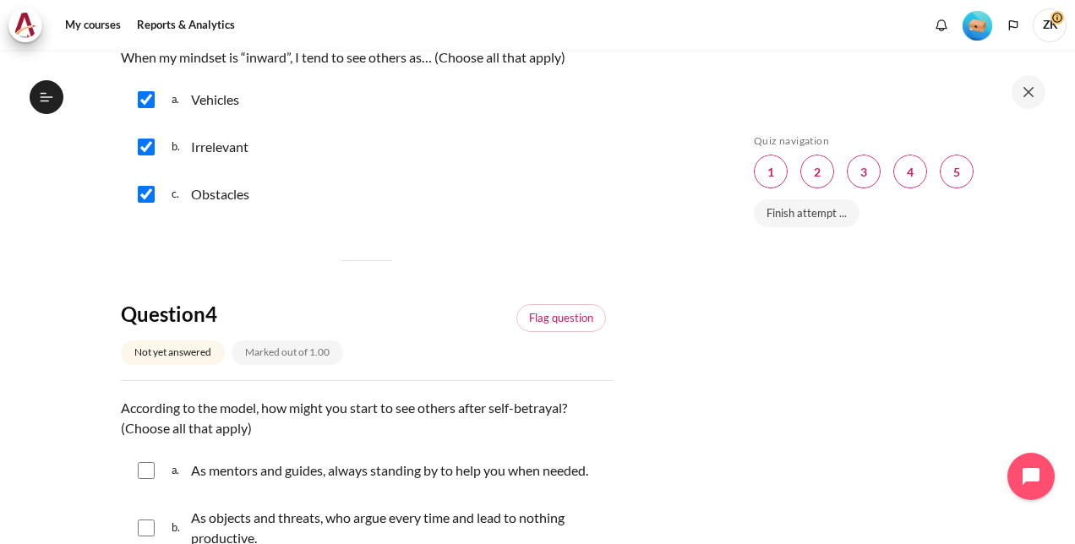
scroll to position [1184, 0]
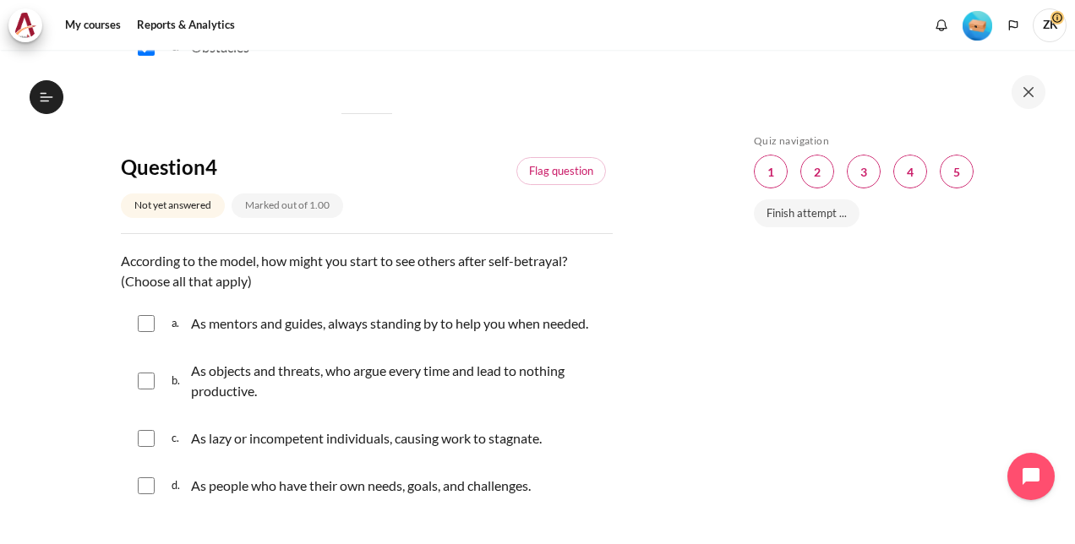
click at [138, 380] on input "Content" at bounding box center [146, 381] width 17 height 17
checkbox input "true"
click at [147, 441] on input "Content" at bounding box center [146, 438] width 17 height 17
checkbox input "true"
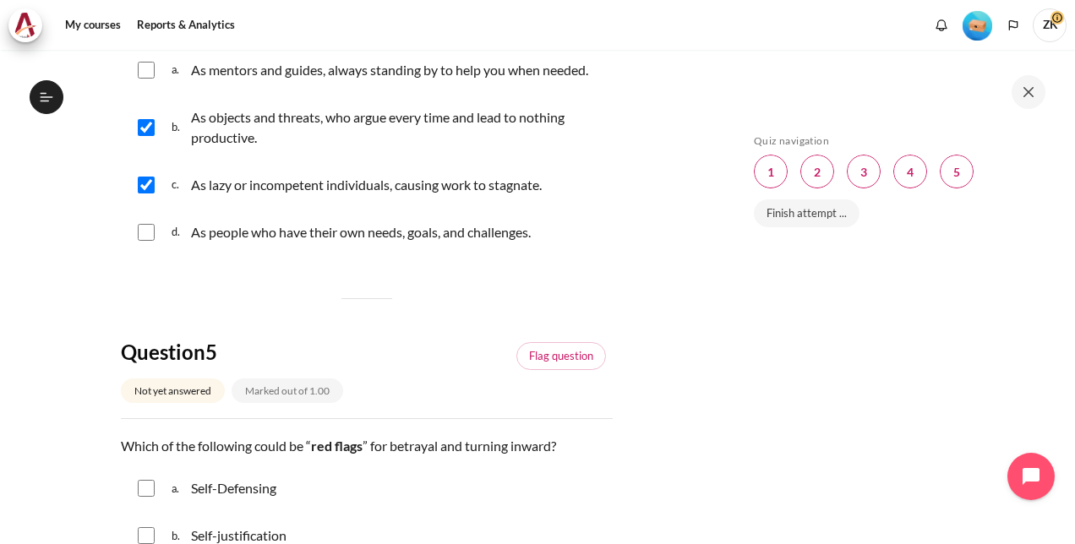
scroll to position [1606, 0]
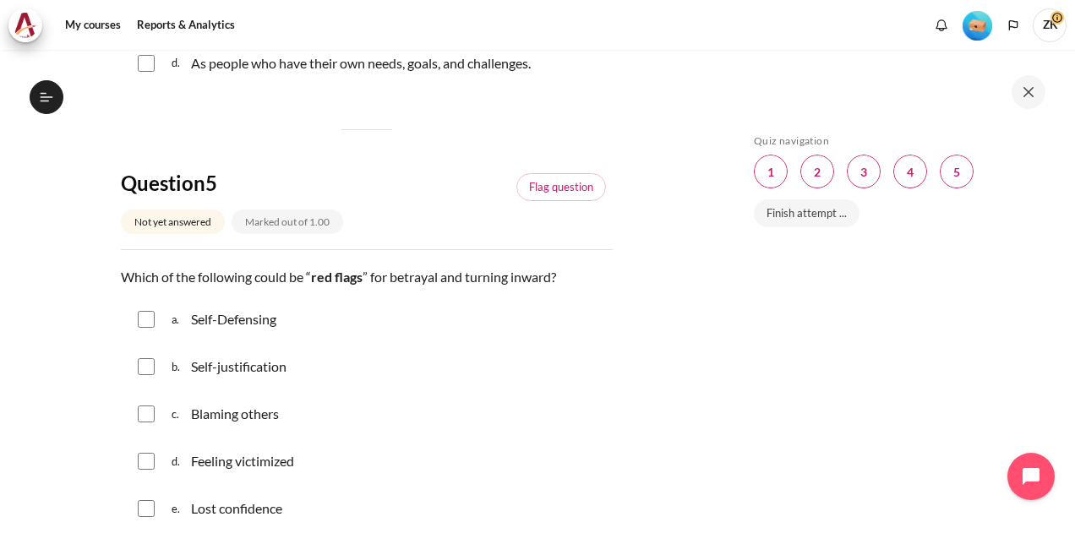
click at [138, 314] on input "Content" at bounding box center [146, 319] width 17 height 17
checkbox input "true"
click at [145, 369] on input "Content" at bounding box center [146, 366] width 17 height 17
checkbox input "true"
click at [147, 414] on input "Content" at bounding box center [146, 414] width 17 height 17
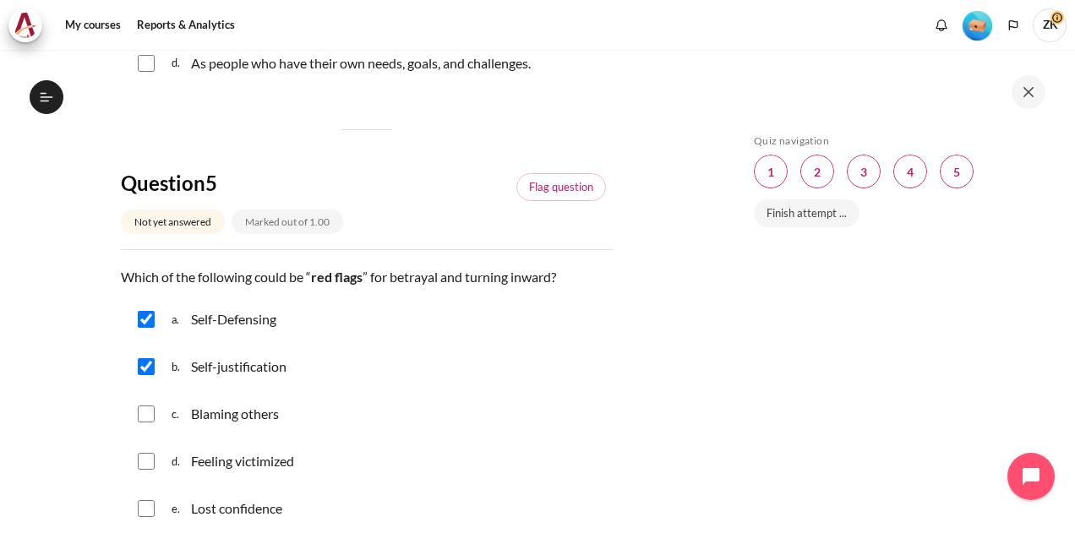
checkbox input "true"
click at [145, 462] on input "Content" at bounding box center [146, 461] width 17 height 17
checkbox input "true"
click at [145, 506] on input "Content" at bounding box center [146, 508] width 17 height 17
click at [152, 506] on div "e. Lost confidence" at bounding box center [367, 509] width 492 height 44
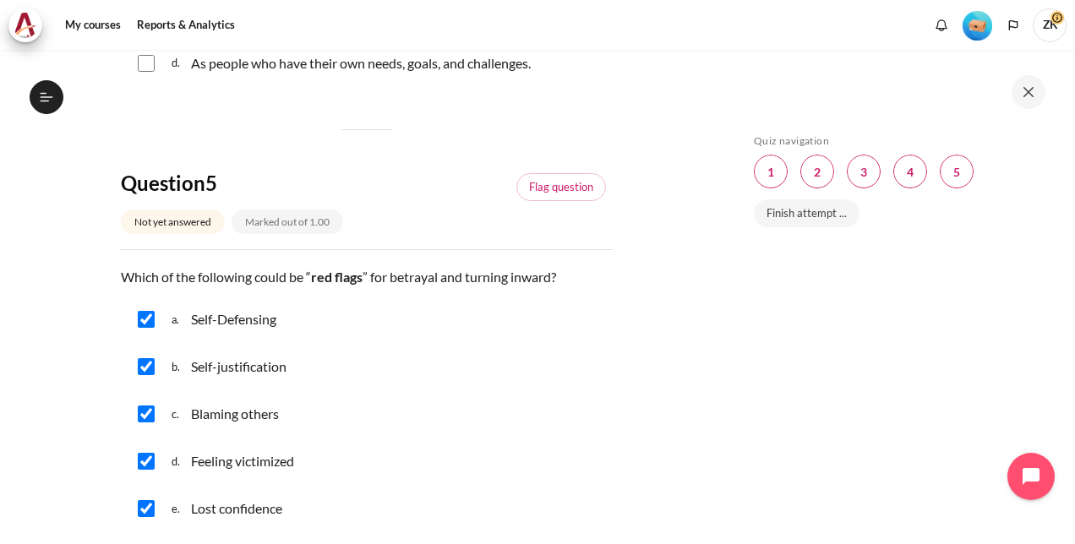
click at [145, 506] on input "Content" at bounding box center [146, 508] width 17 height 17
checkbox input "false"
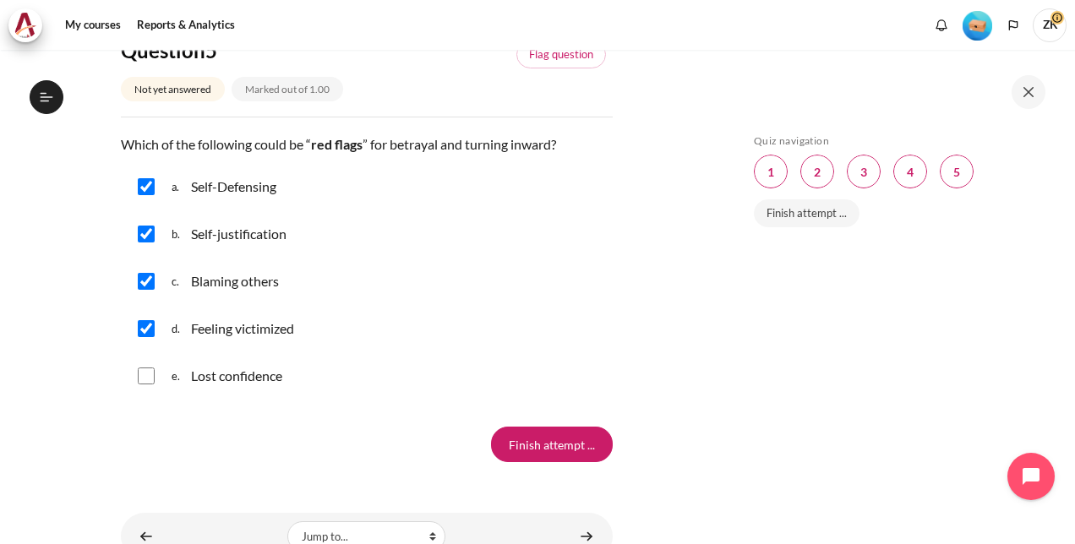
scroll to position [1810, 0]
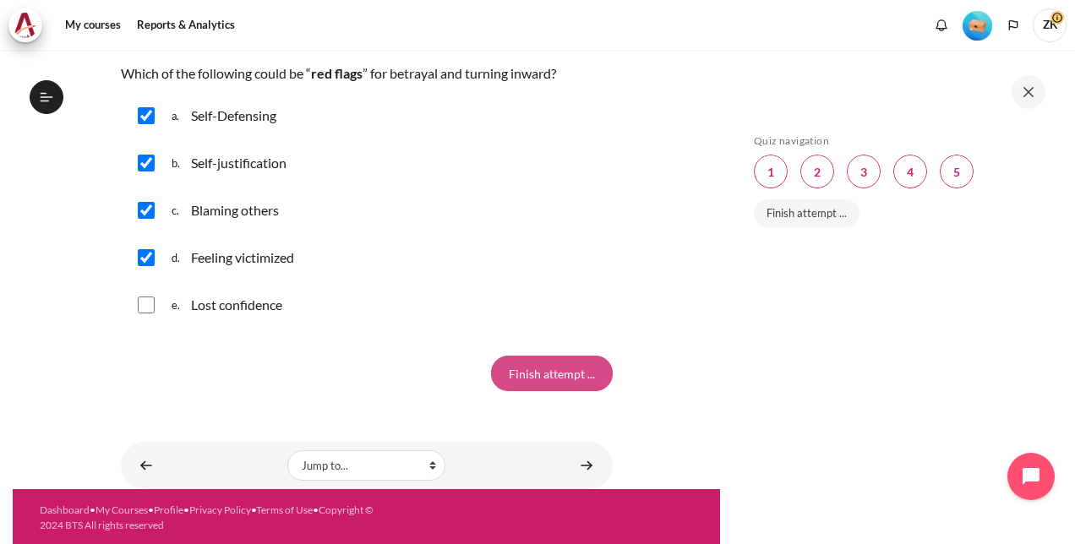
click at [560, 377] on input "Finish attempt ..." at bounding box center [552, 374] width 122 height 36
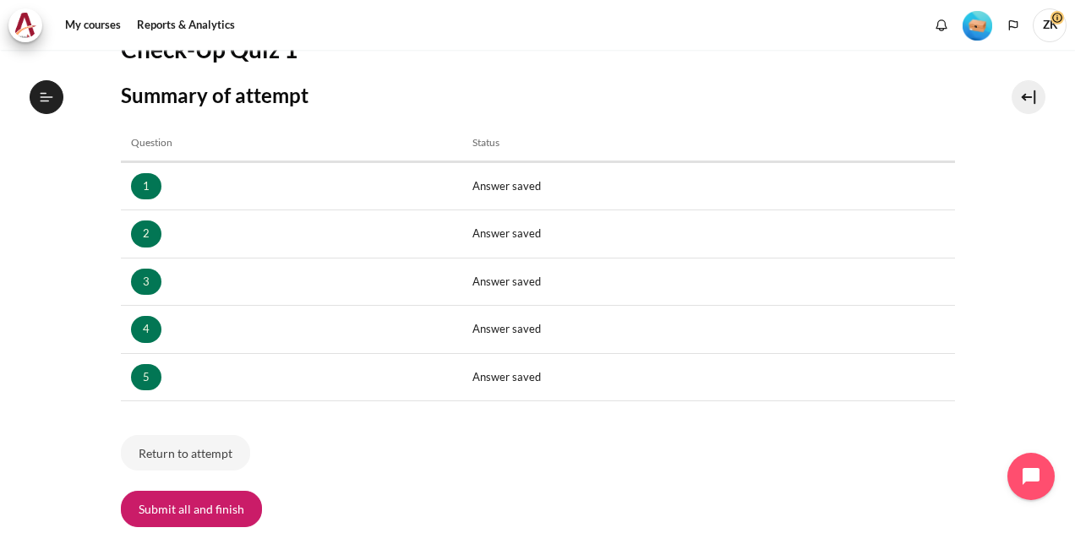
scroll to position [322, 0]
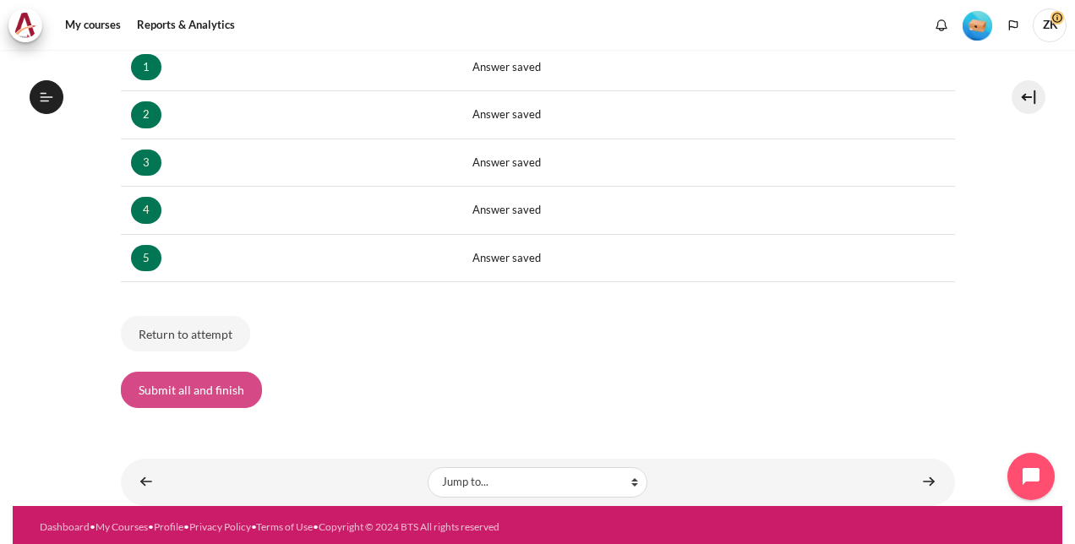
click at [221, 391] on button "Submit all and finish" at bounding box center [191, 390] width 141 height 36
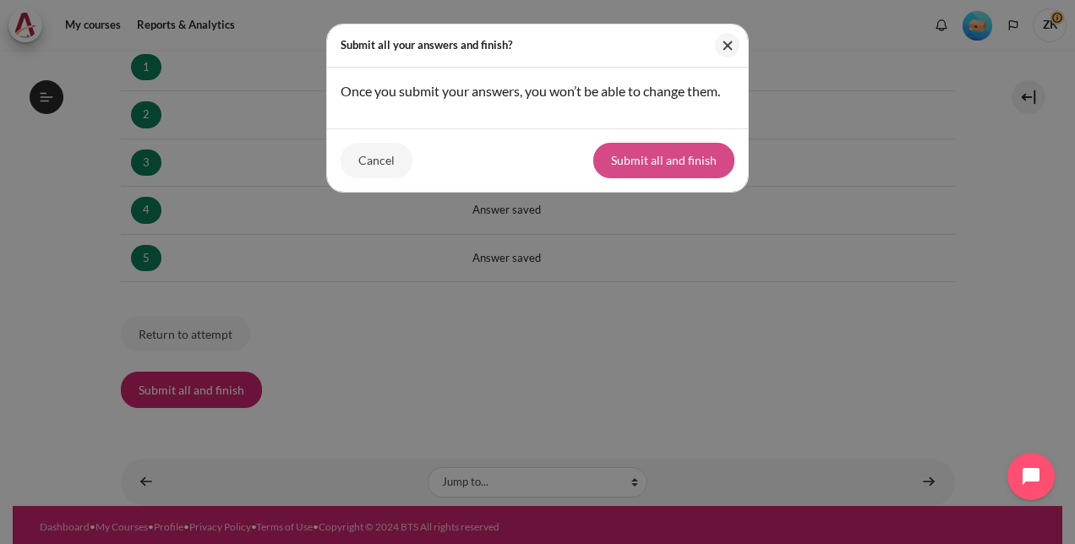
click at [658, 172] on button "Submit all and finish" at bounding box center [663, 161] width 141 height 36
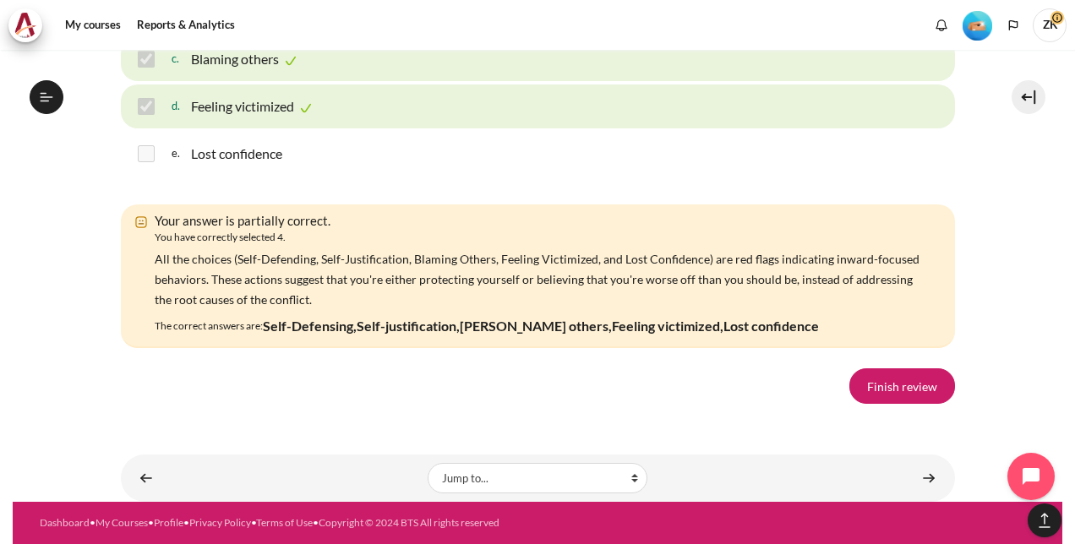
scroll to position [2944, 0]
click at [874, 387] on link "Finish review" at bounding box center [903, 387] width 106 height 36
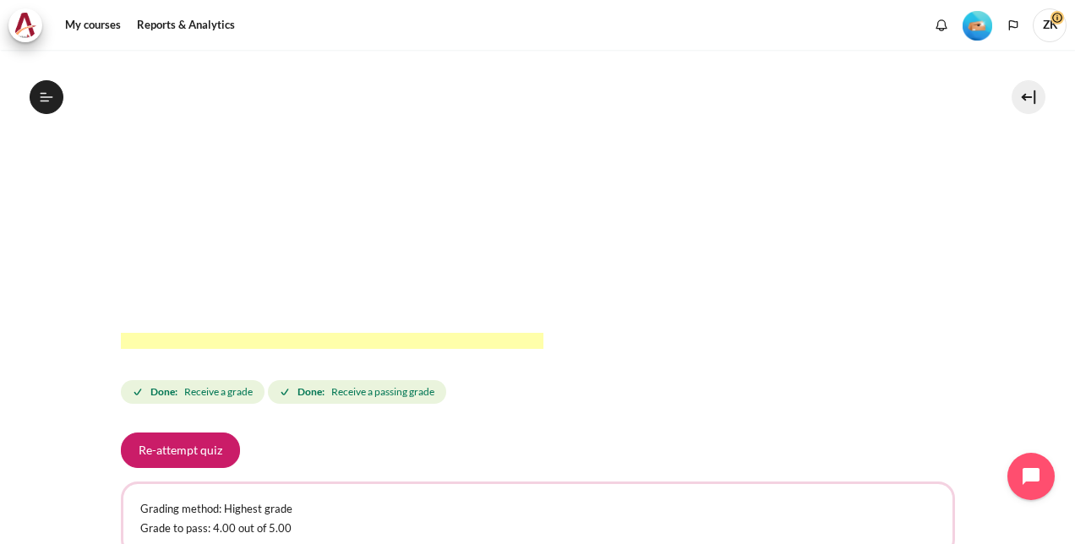
scroll to position [507, 0]
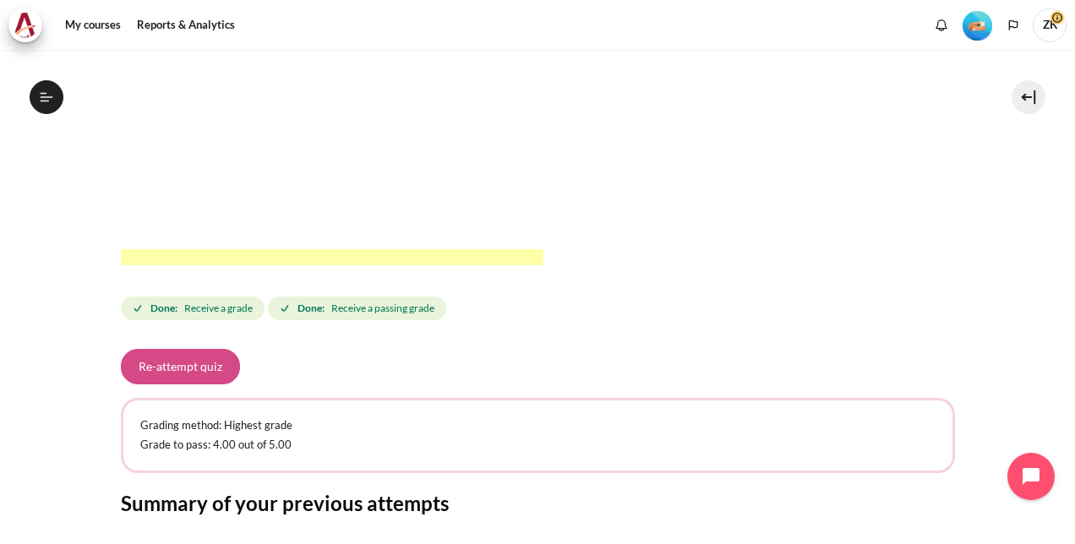
click at [166, 369] on button "Re-attempt quiz" at bounding box center [180, 367] width 119 height 36
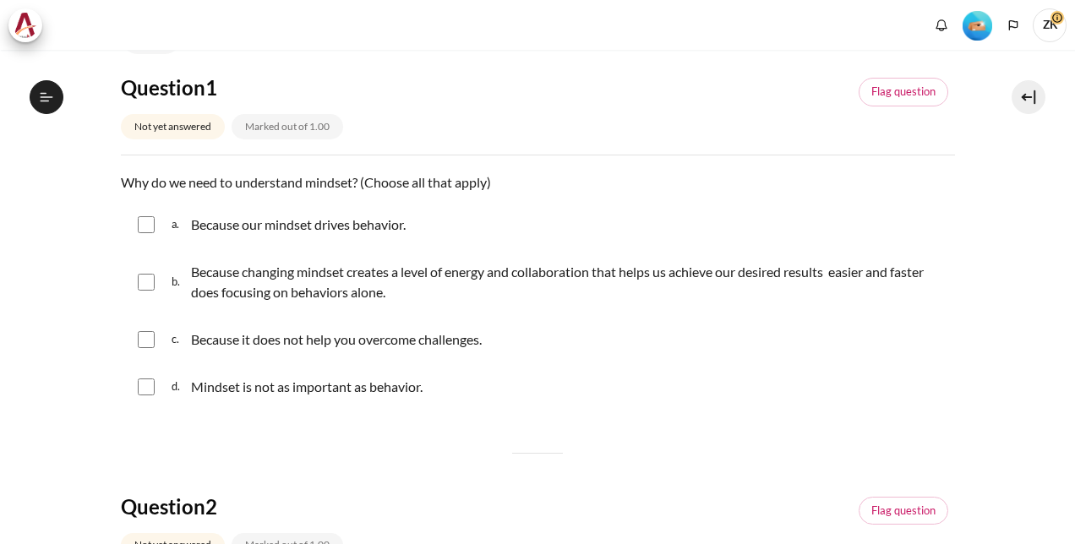
scroll to position [169, 0]
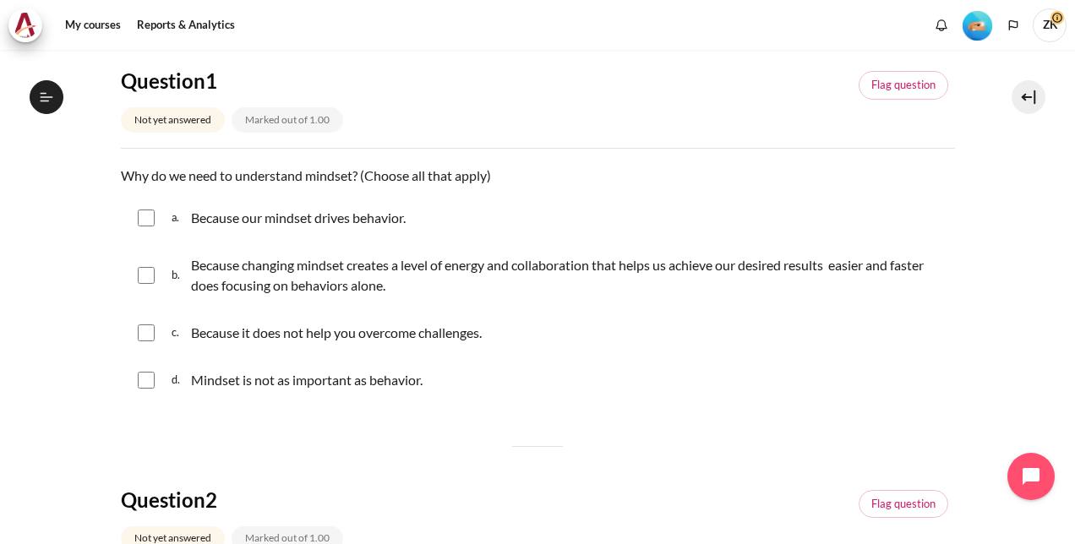
click at [157, 333] on div "c. Because it does not help you overcome challenges." at bounding box center [538, 333] width 834 height 44
click at [149, 277] on input "Content" at bounding box center [146, 275] width 17 height 17
checkbox input "true"
click at [140, 220] on input "Content" at bounding box center [146, 218] width 17 height 17
checkbox input "true"
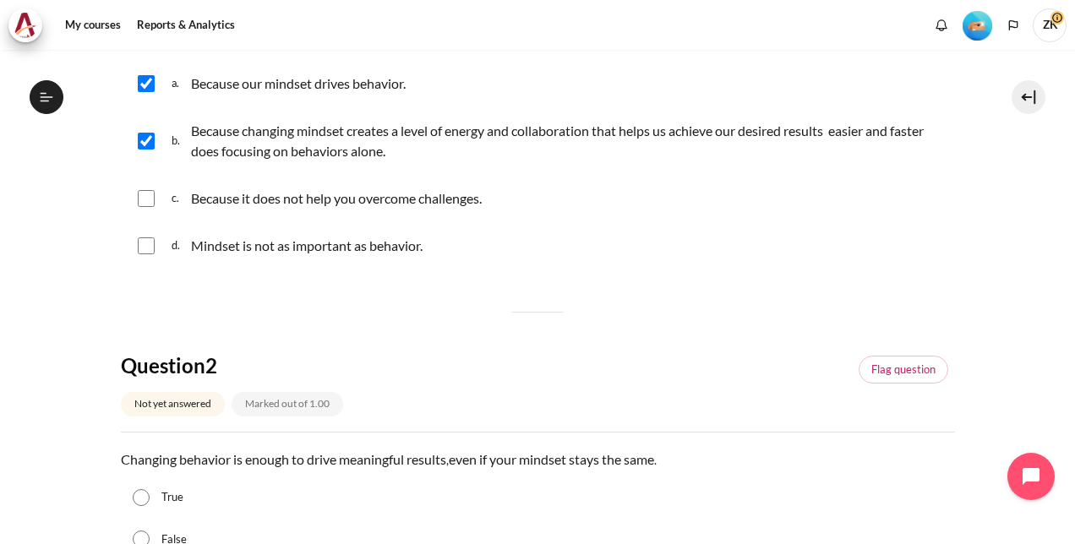
scroll to position [423, 0]
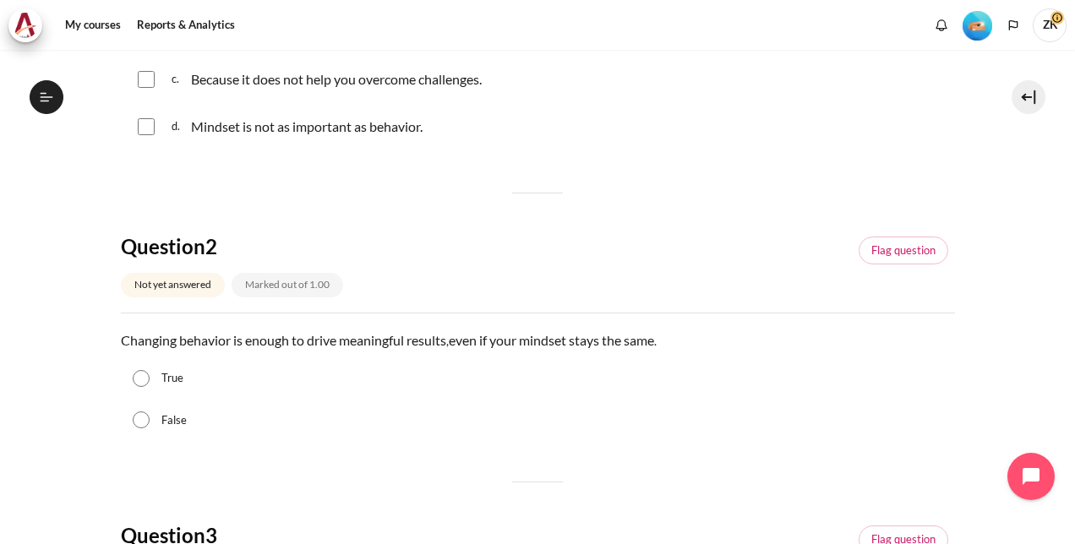
click at [145, 419] on input "False" at bounding box center [141, 420] width 17 height 17
radio input "true"
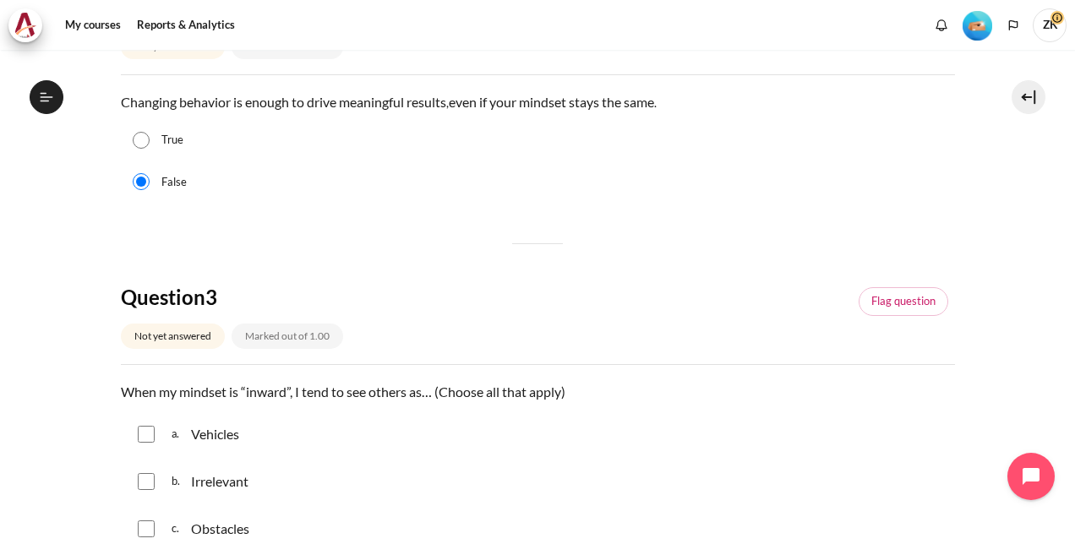
scroll to position [761, 0]
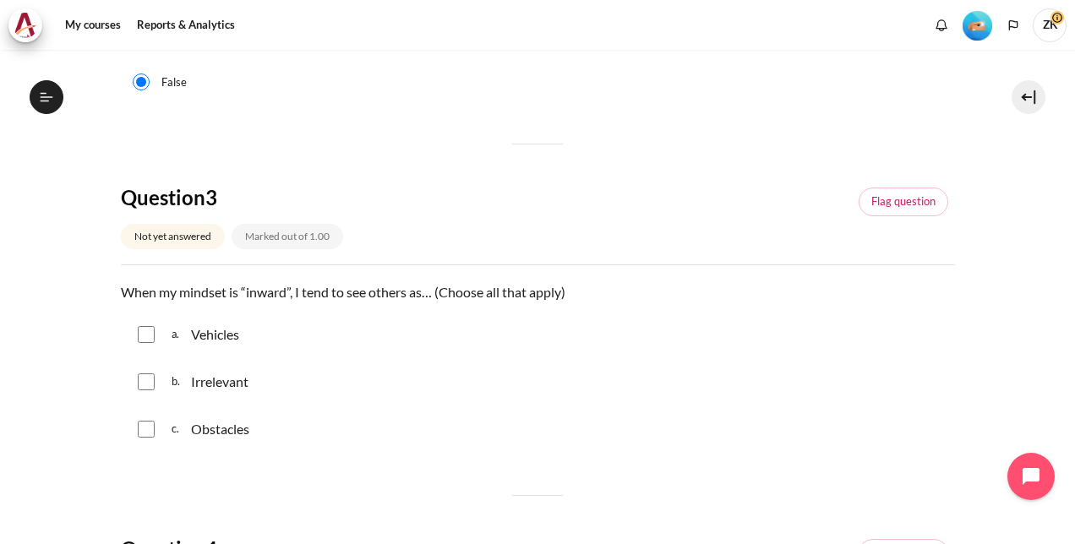
click at [152, 333] on input "Content" at bounding box center [146, 334] width 17 height 17
checkbox input "true"
click at [140, 382] on input "Content" at bounding box center [146, 382] width 17 height 17
checkbox input "true"
click at [147, 421] on input "Content" at bounding box center [146, 429] width 17 height 17
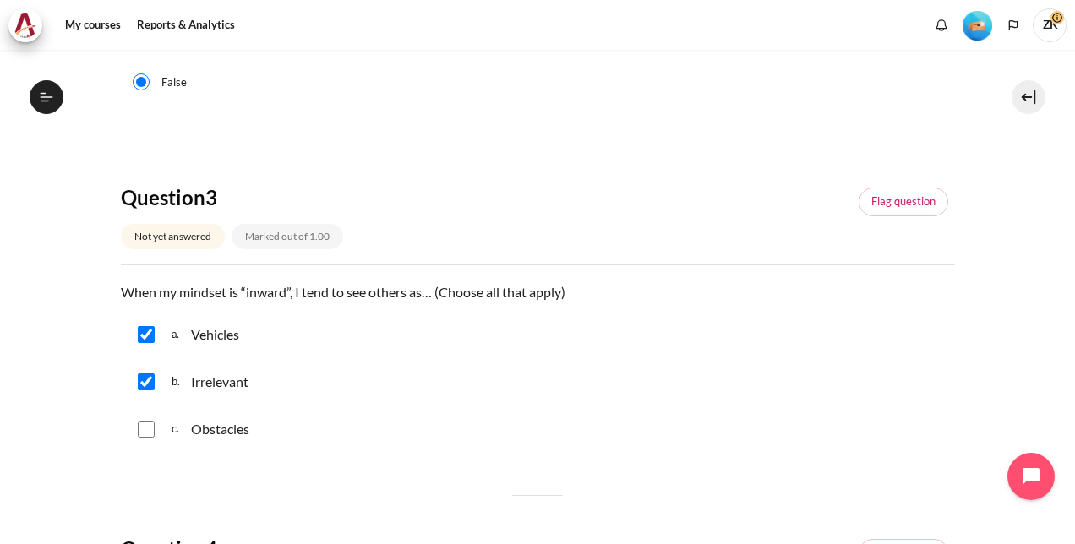
checkbox input "true"
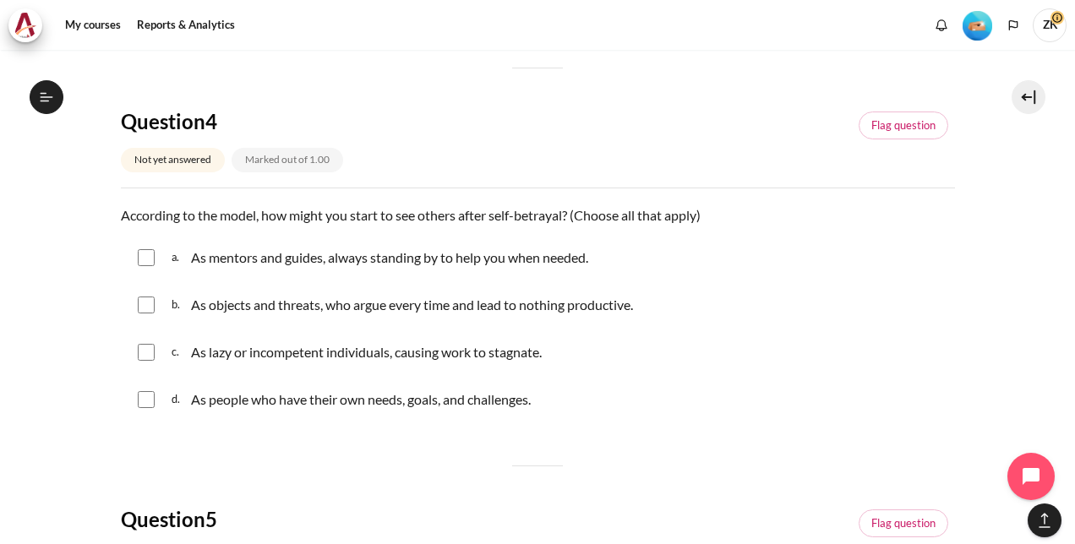
scroll to position [1268, 0]
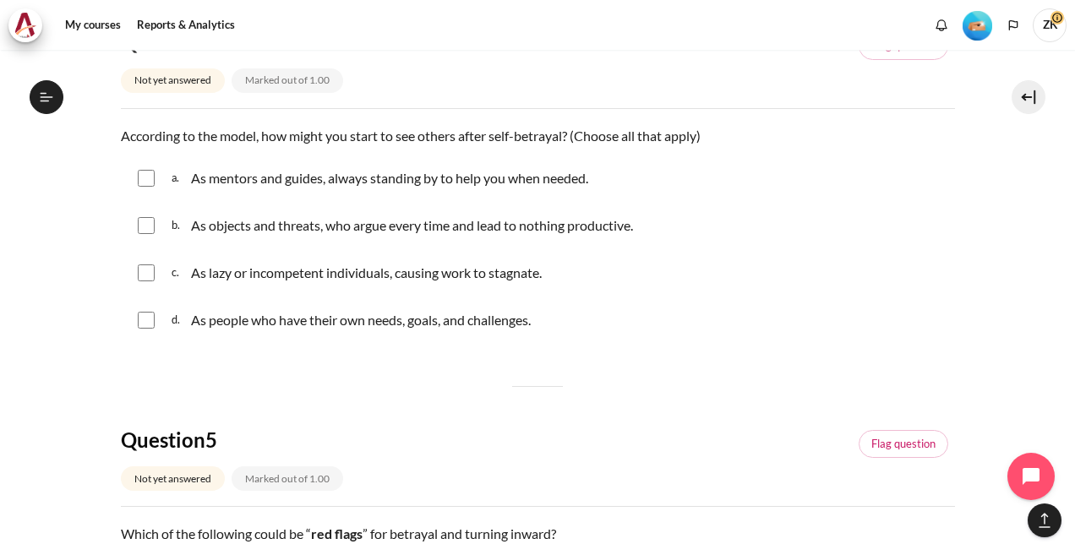
click at [138, 181] on input "Content" at bounding box center [146, 178] width 17 height 17
checkbox input "true"
click at [142, 217] on input "Content" at bounding box center [146, 225] width 17 height 17
checkbox input "true"
click at [148, 269] on input "Content" at bounding box center [146, 273] width 17 height 17
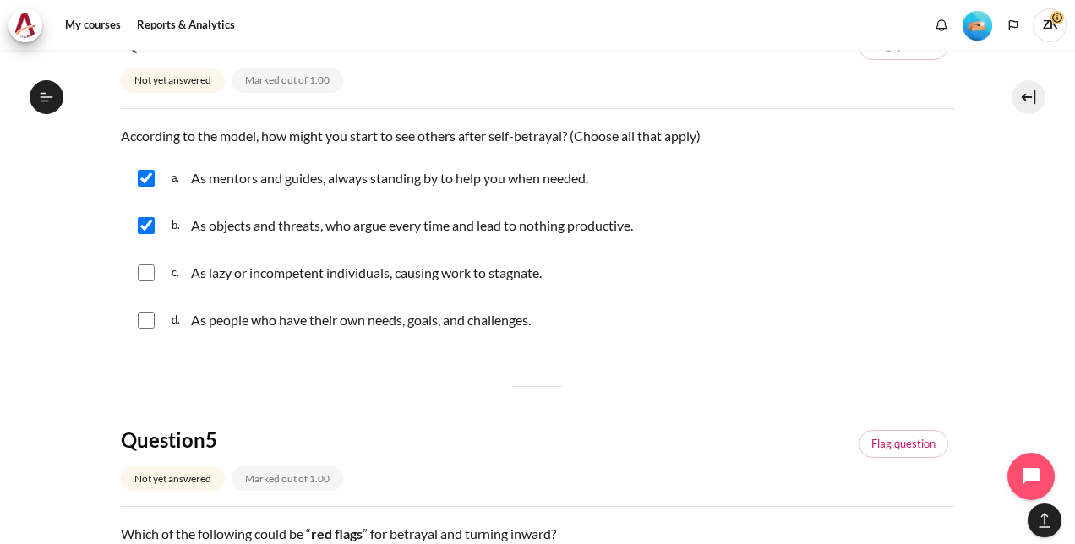
checkbox input "true"
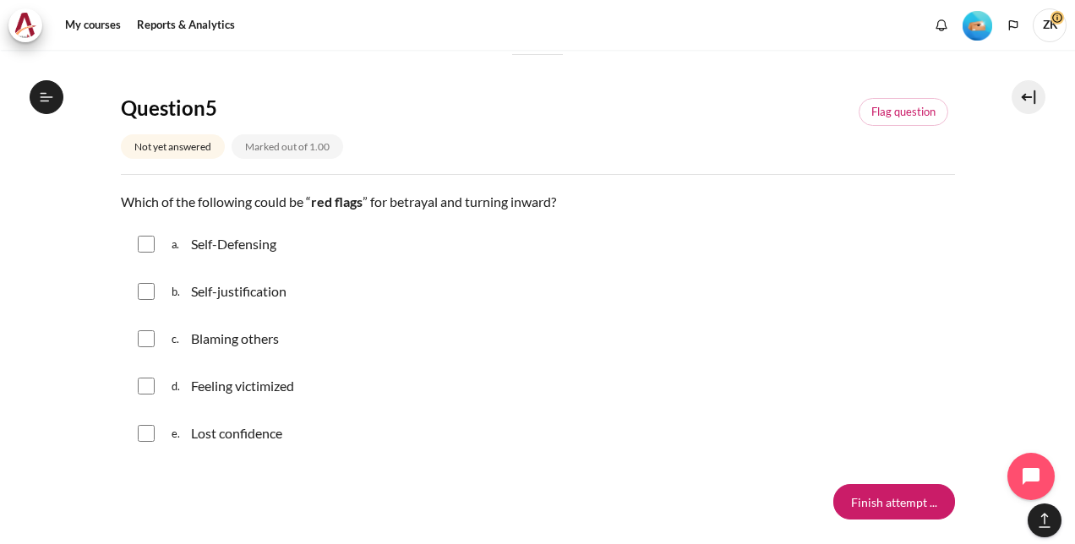
scroll to position [1691, 0]
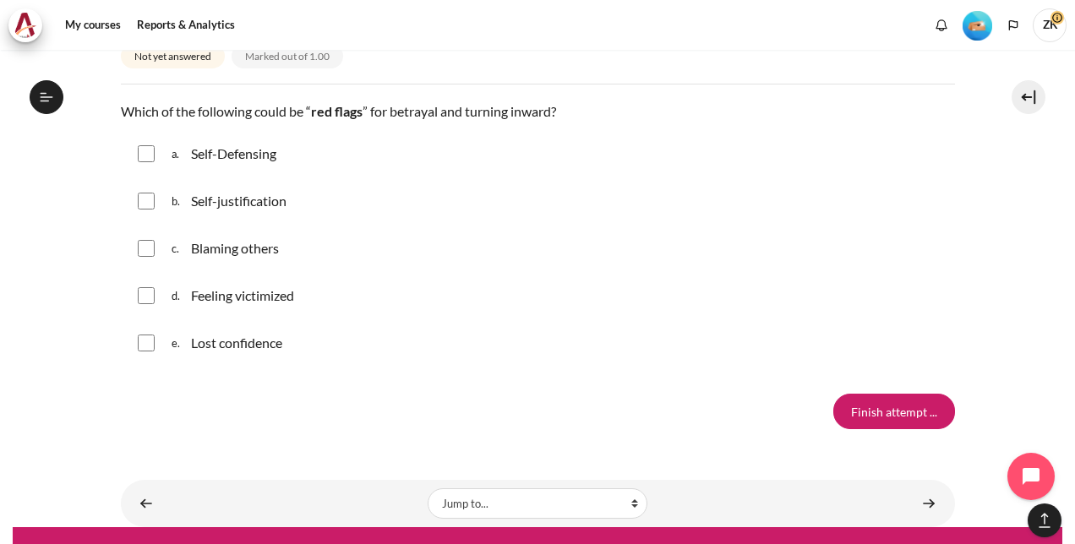
click at [145, 161] on div "a. Self-Defensing" at bounding box center [538, 154] width 834 height 44
click at [140, 212] on div "b. Self-justification" at bounding box center [538, 201] width 834 height 44
click at [142, 195] on input "Content" at bounding box center [146, 201] width 17 height 17
checkbox input "true"
click at [141, 150] on input "Content" at bounding box center [146, 153] width 17 height 17
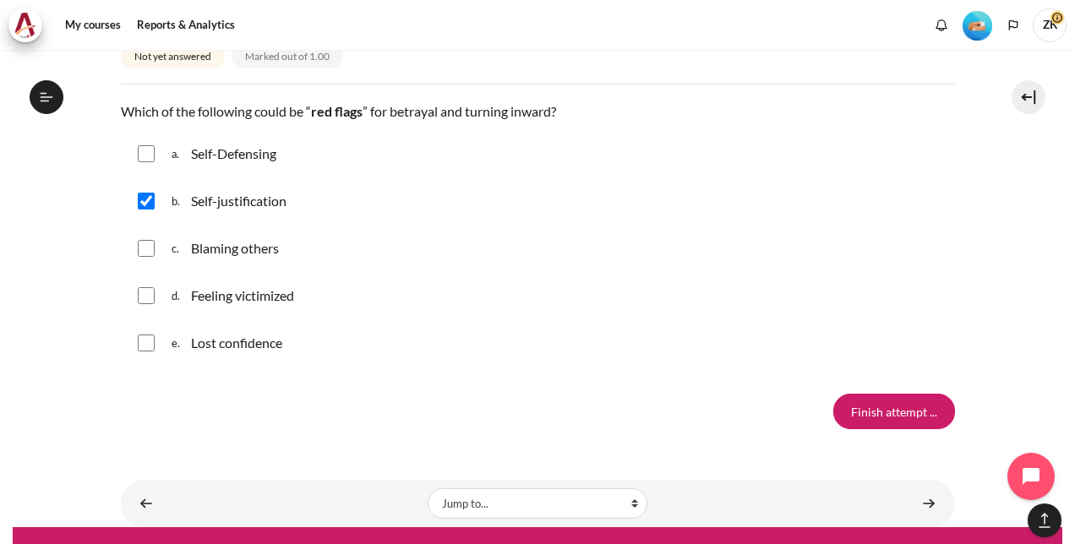
checkbox input "true"
click at [145, 240] on input "Content" at bounding box center [146, 248] width 17 height 17
checkbox input "true"
click at [149, 294] on input "Content" at bounding box center [146, 295] width 17 height 17
checkbox input "true"
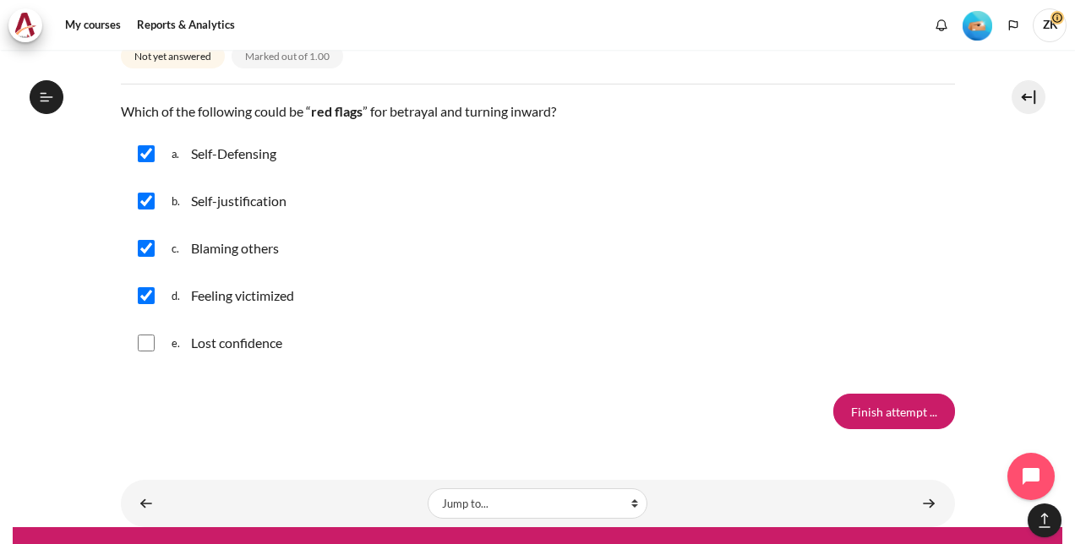
click at [149, 342] on input "Content" at bounding box center [146, 343] width 17 height 17
checkbox input "true"
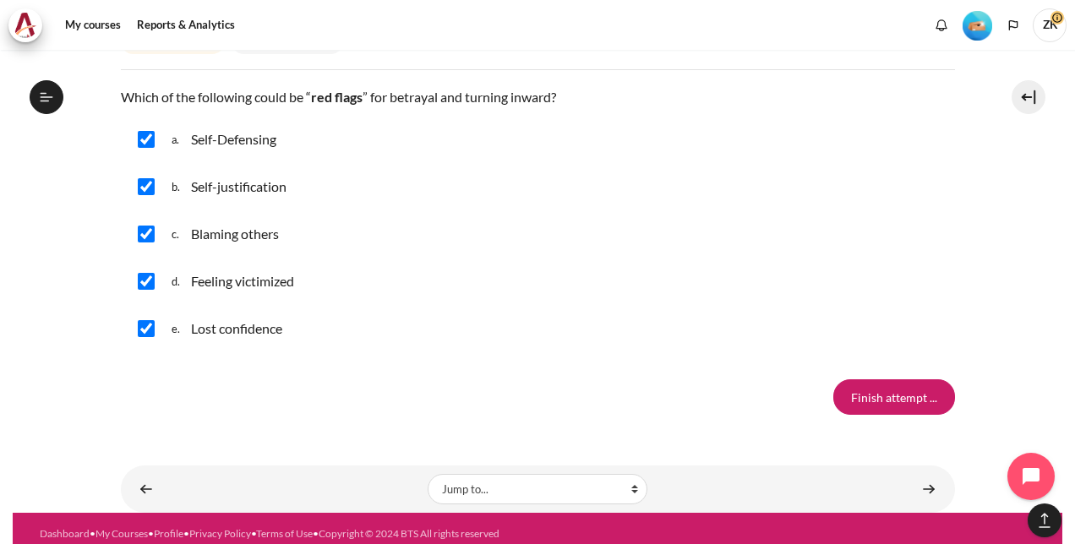
scroll to position [1714, 0]
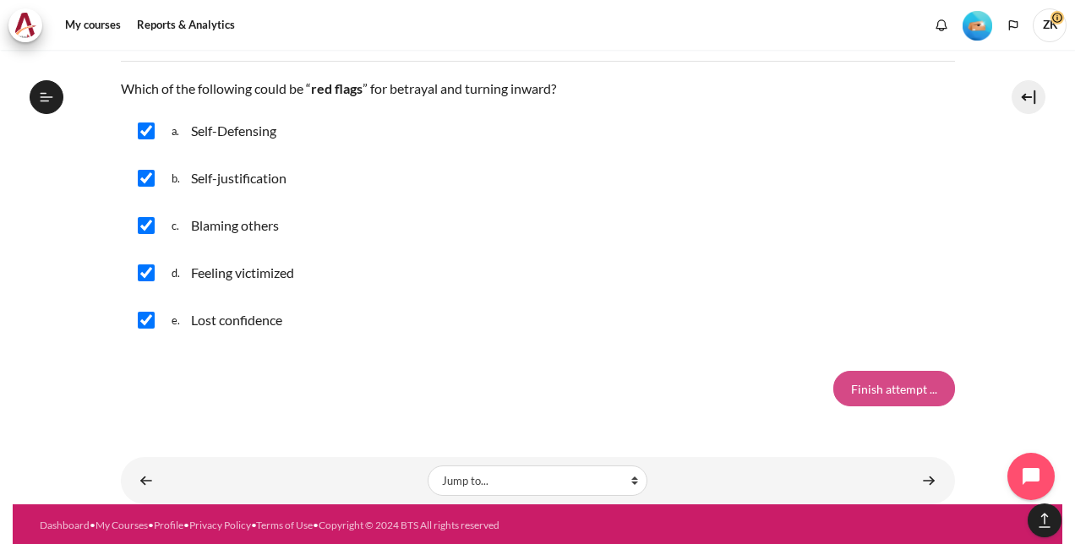
click at [880, 386] on input "Finish attempt ..." at bounding box center [895, 389] width 122 height 36
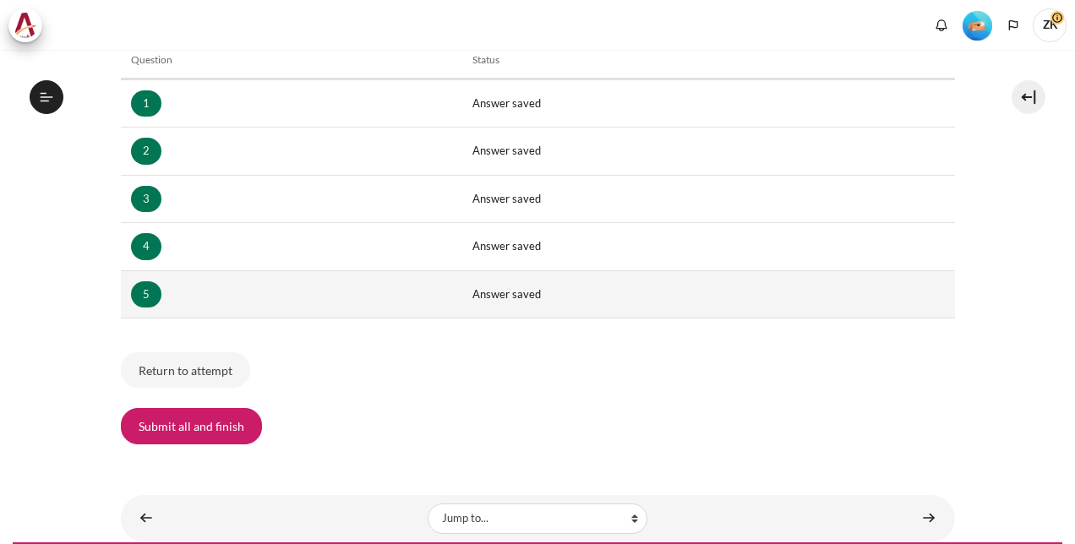
scroll to position [322, 0]
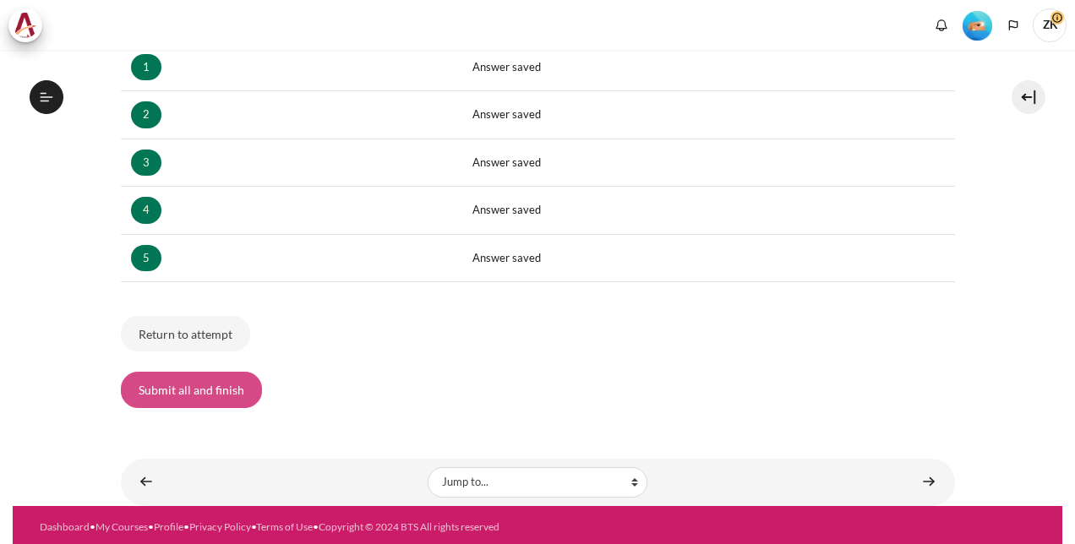
click at [237, 386] on button "Submit all and finish" at bounding box center [191, 390] width 141 height 36
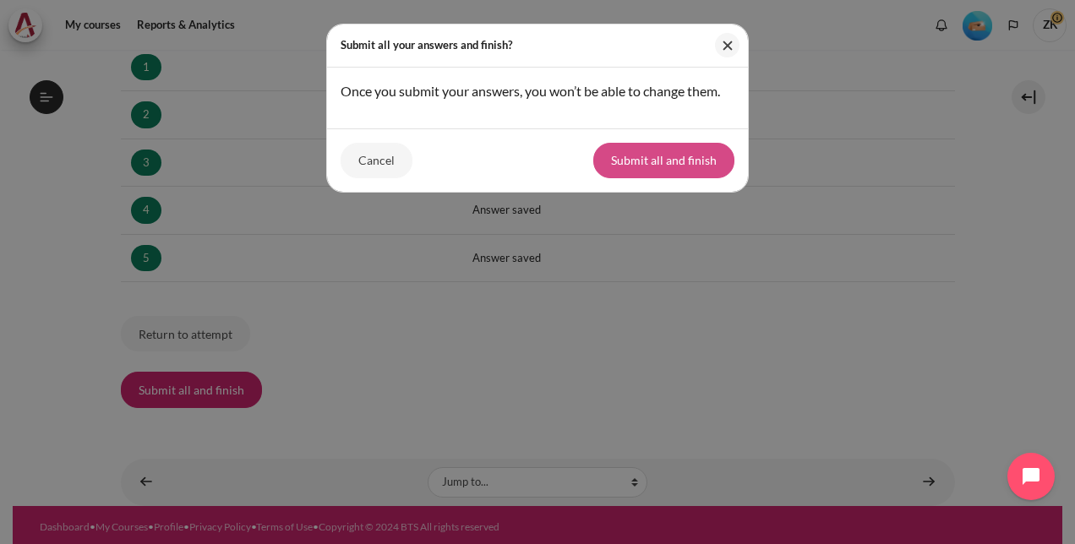
click at [640, 159] on button "Submit all and finish" at bounding box center [663, 161] width 141 height 36
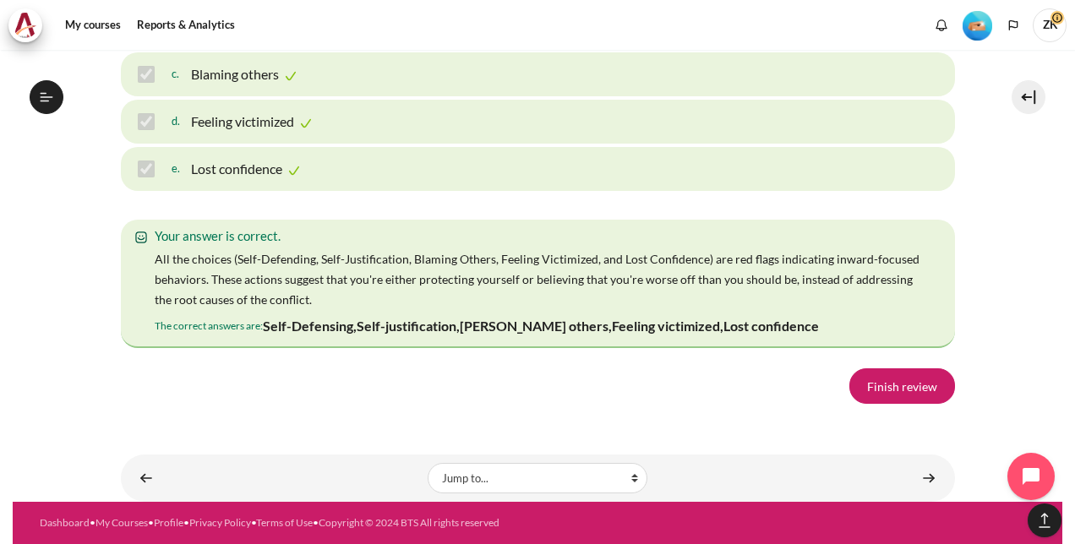
scroll to position [2954, 0]
click at [898, 391] on link "Finish review" at bounding box center [903, 387] width 106 height 36
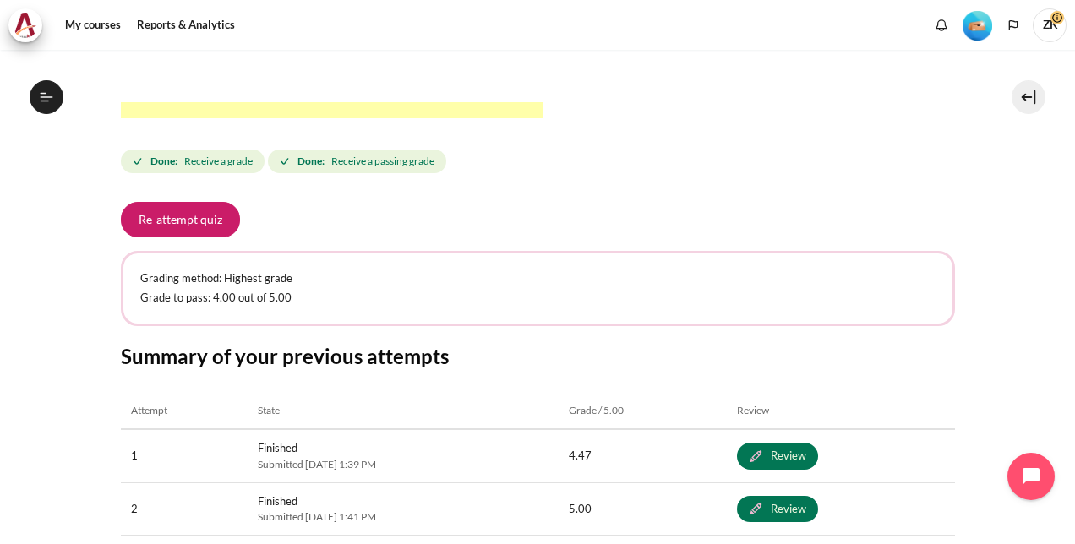
scroll to position [829, 0]
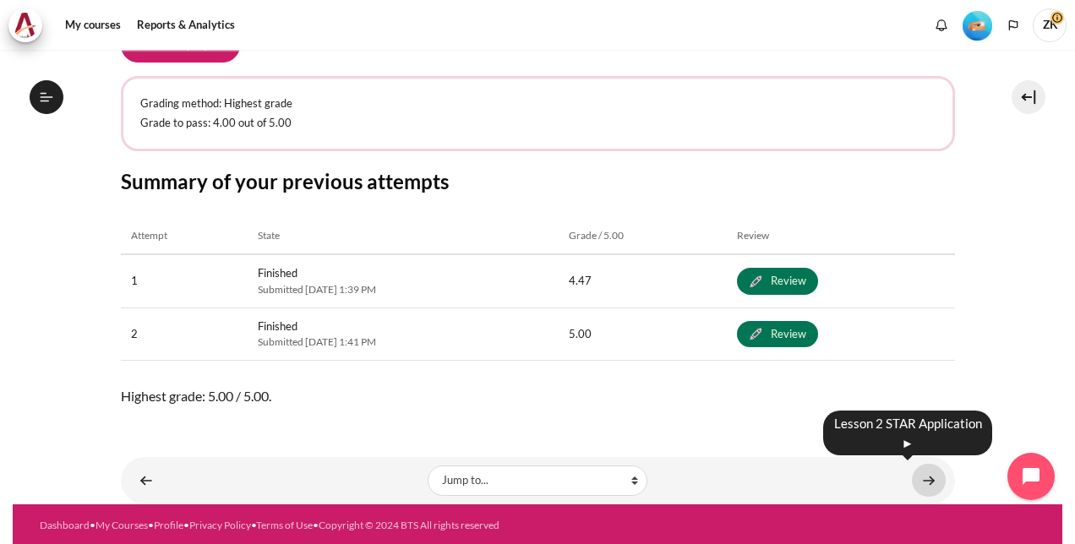
click at [927, 478] on link "Content" at bounding box center [929, 480] width 34 height 33
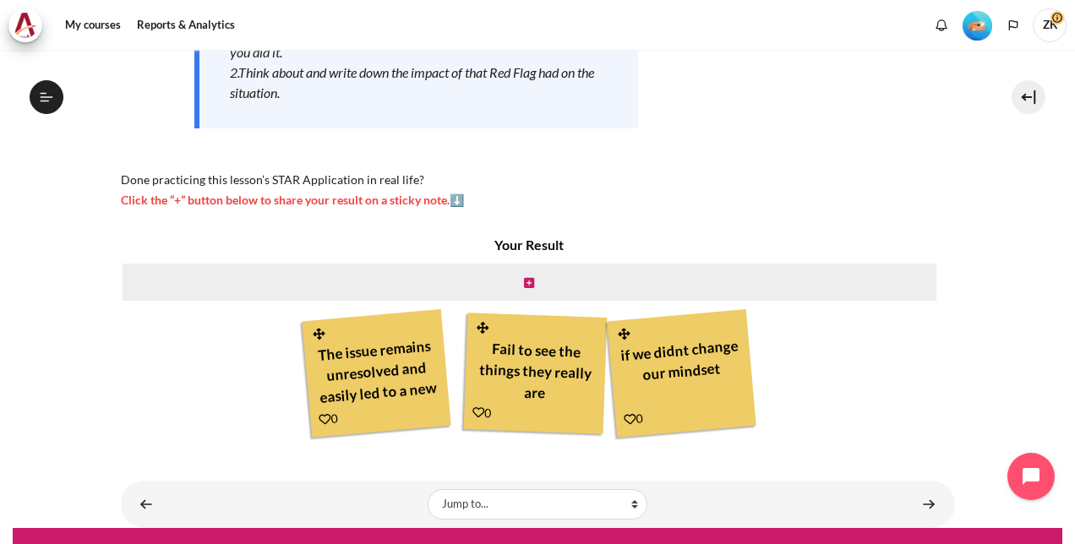
scroll to position [394, 0]
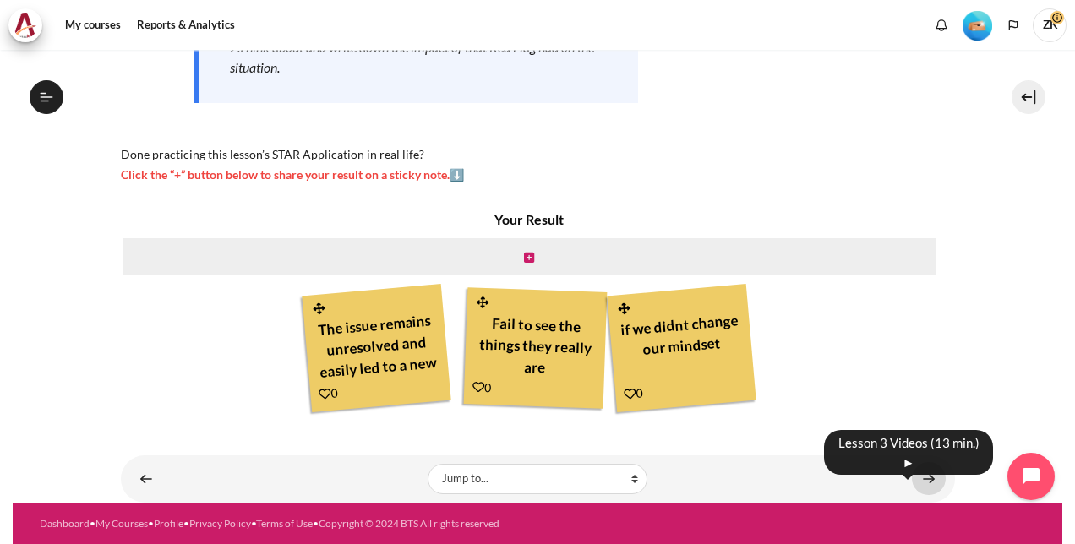
click at [915, 475] on link "Content" at bounding box center [929, 478] width 34 height 33
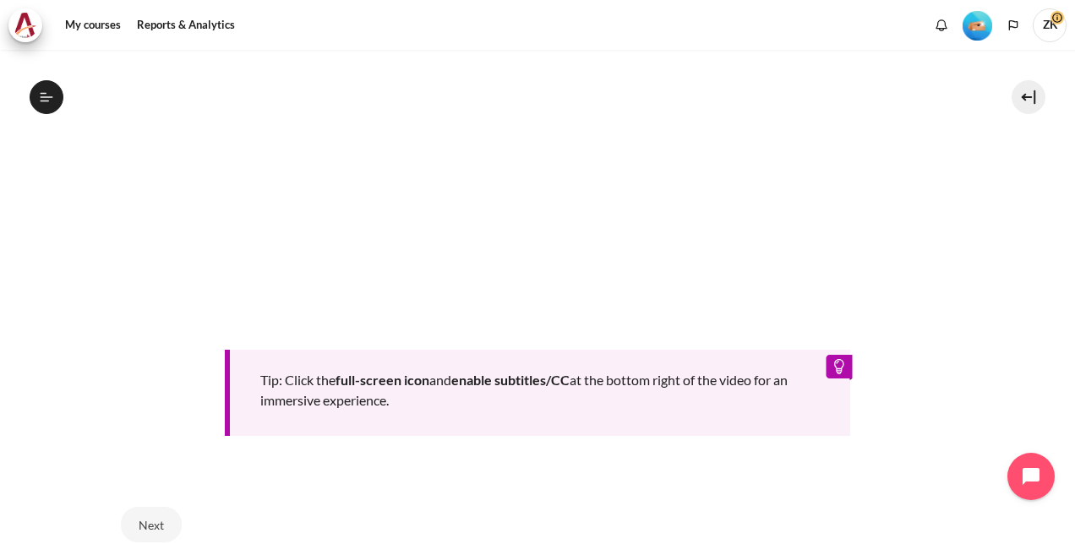
scroll to position [821, 0]
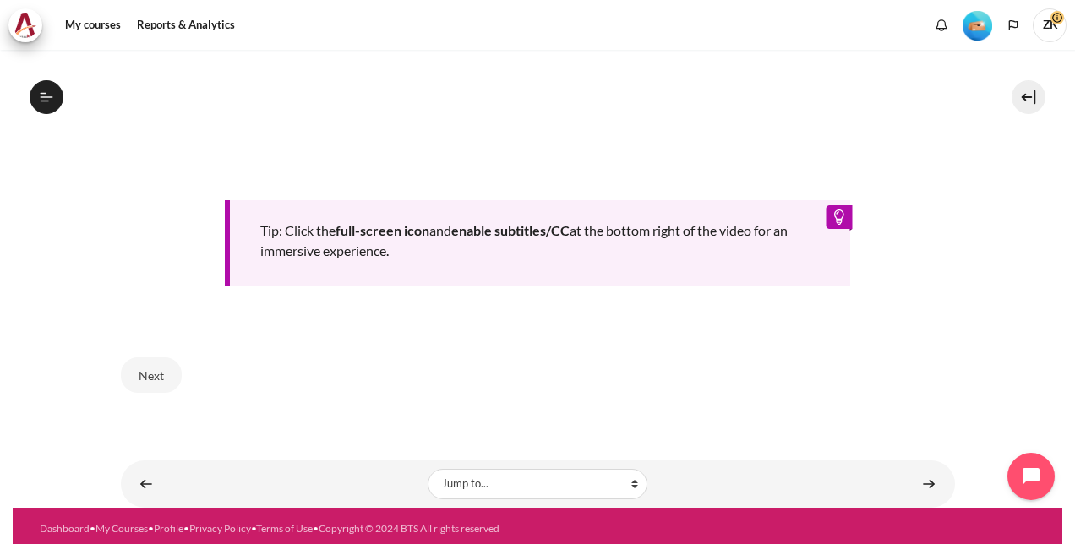
click at [523, 364] on div "Next" at bounding box center [538, 375] width 834 height 69
drag, startPoint x: 766, startPoint y: 363, endPoint x: 769, endPoint y: 379, distance: 16.4
click at [764, 363] on div "Next" at bounding box center [538, 375] width 834 height 69
click at [145, 374] on button "Next" at bounding box center [151, 376] width 61 height 36
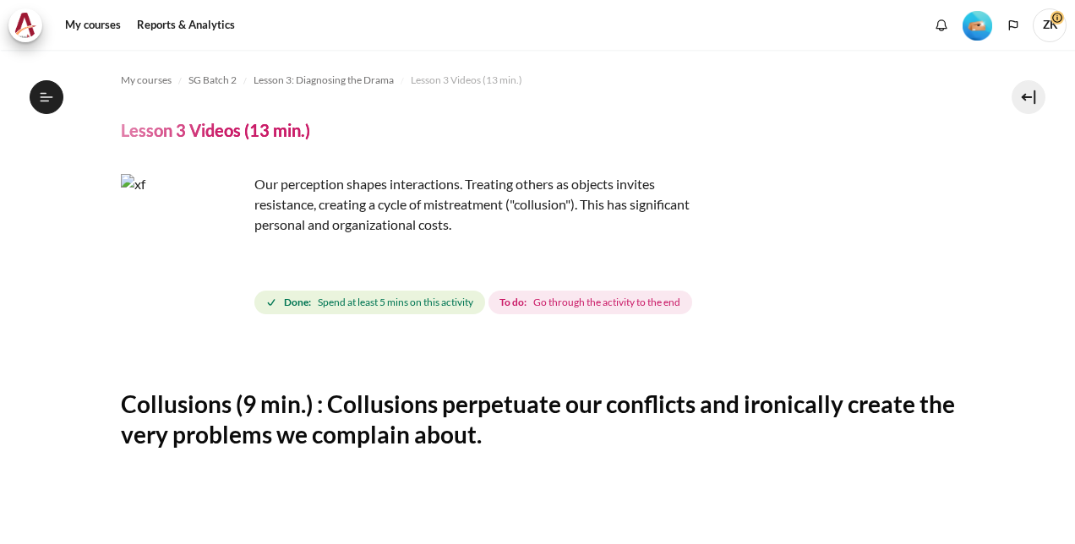
scroll to position [367, 0]
click at [836, 275] on div "Our perception shapes interactions. Treating others as objects invites resistan…" at bounding box center [538, 246] width 834 height 144
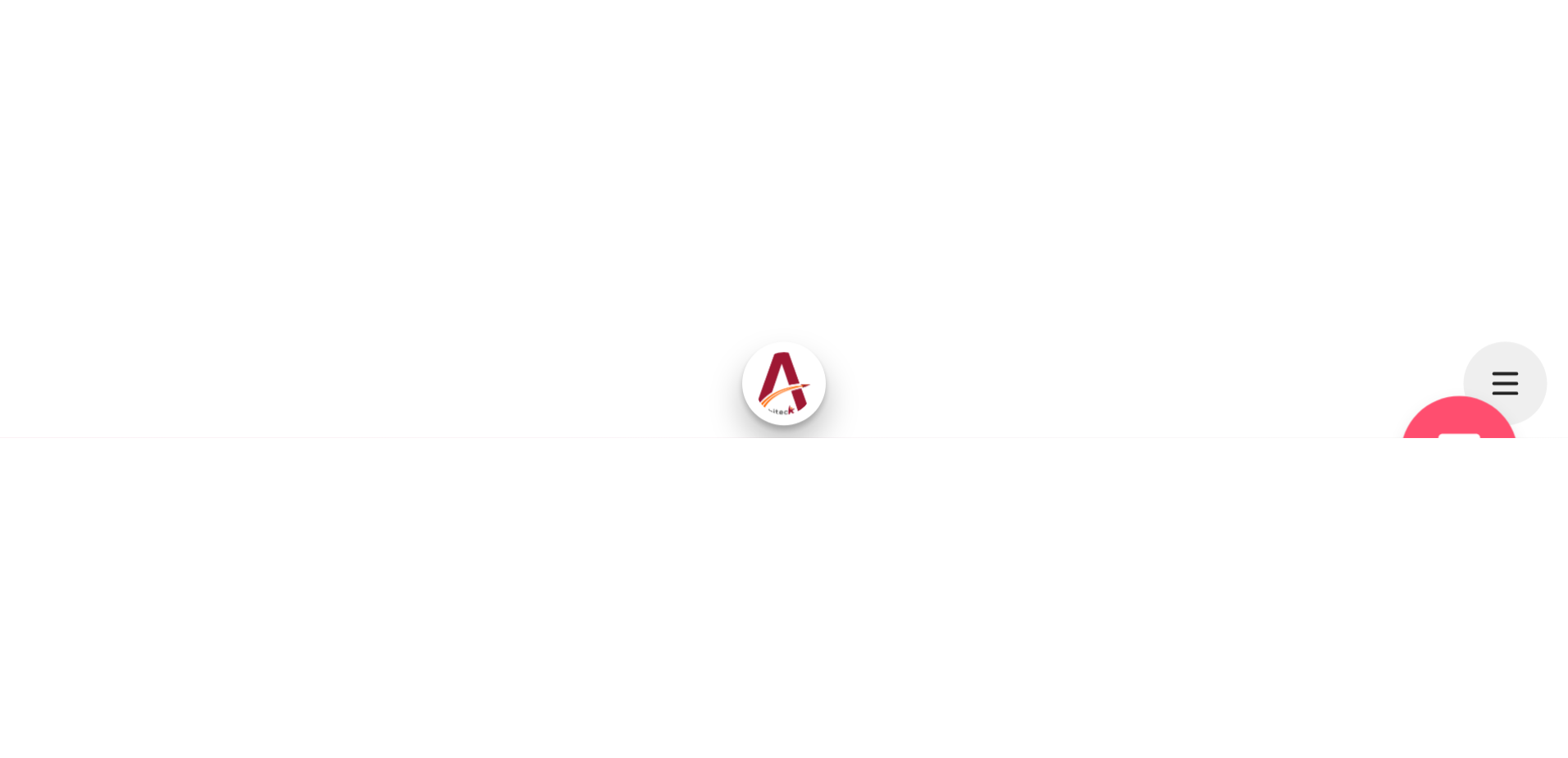
scroll to position [411, 0]
